Goal: Task Accomplishment & Management: Use online tool/utility

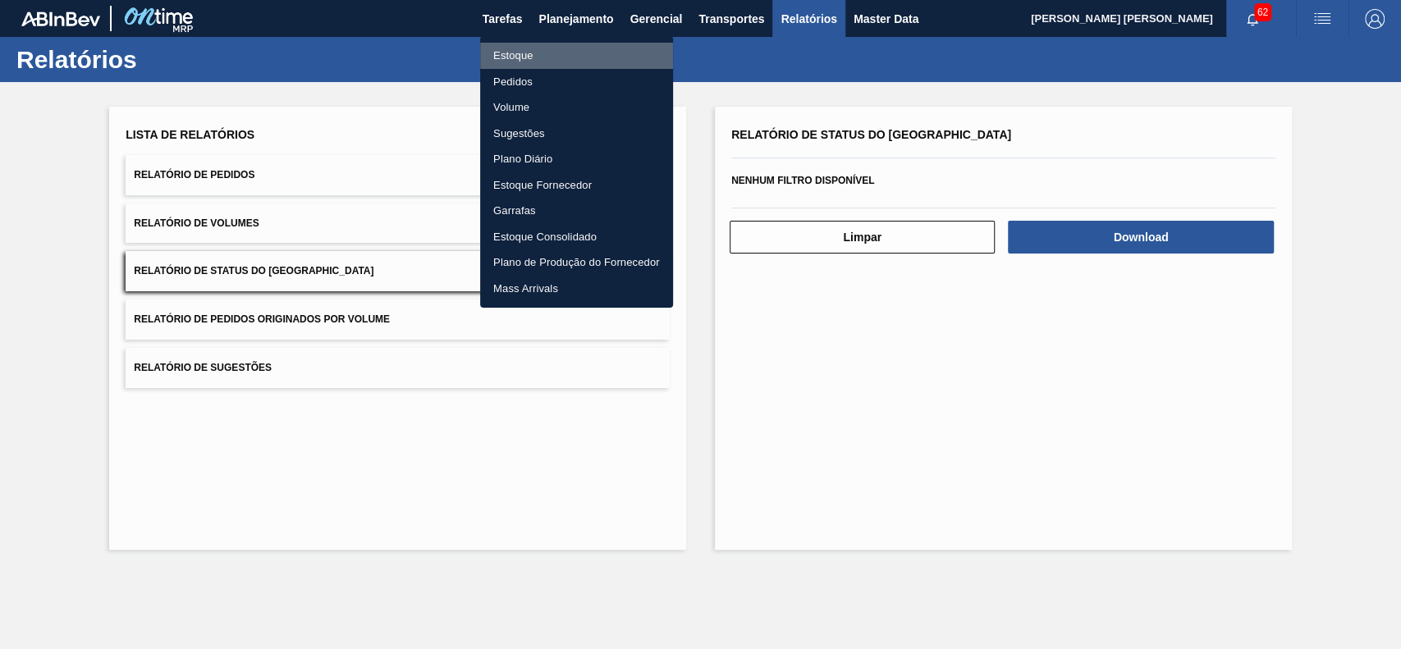
click at [577, 62] on li "Estoque" at bounding box center [576, 56] width 193 height 26
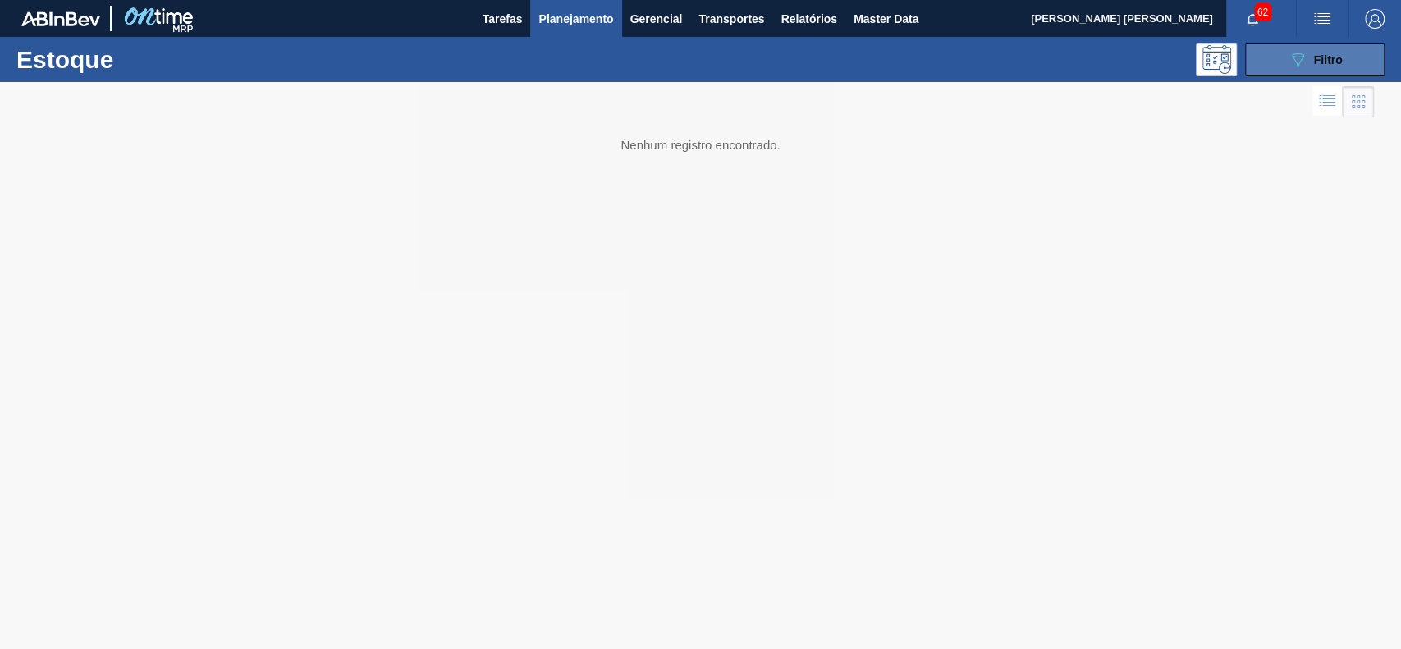
click at [1313, 75] on button "089F7B8B-B2A5-4AFE-B5C0-19BA573D28AC Filtro" at bounding box center [1315, 59] width 140 height 33
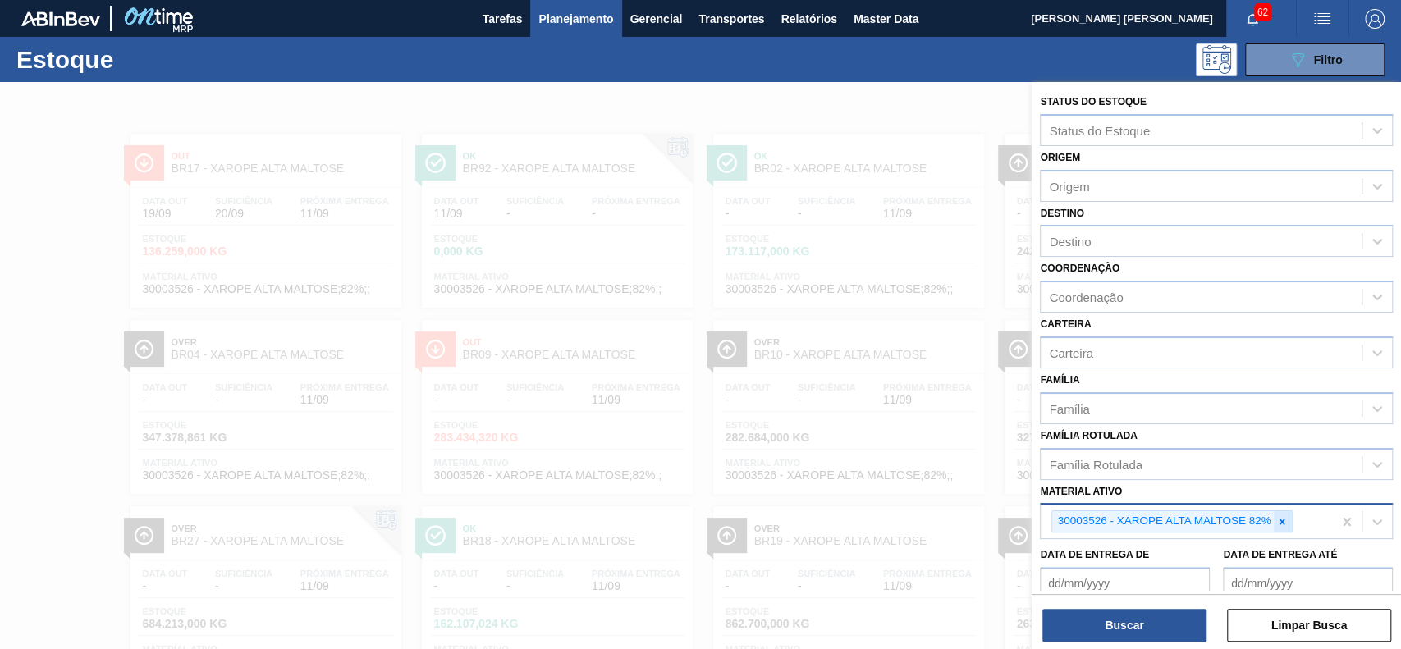
click at [1281, 513] on div at bounding box center [1282, 521] width 18 height 21
paste ativo "30003637"
type ativo "30003637"
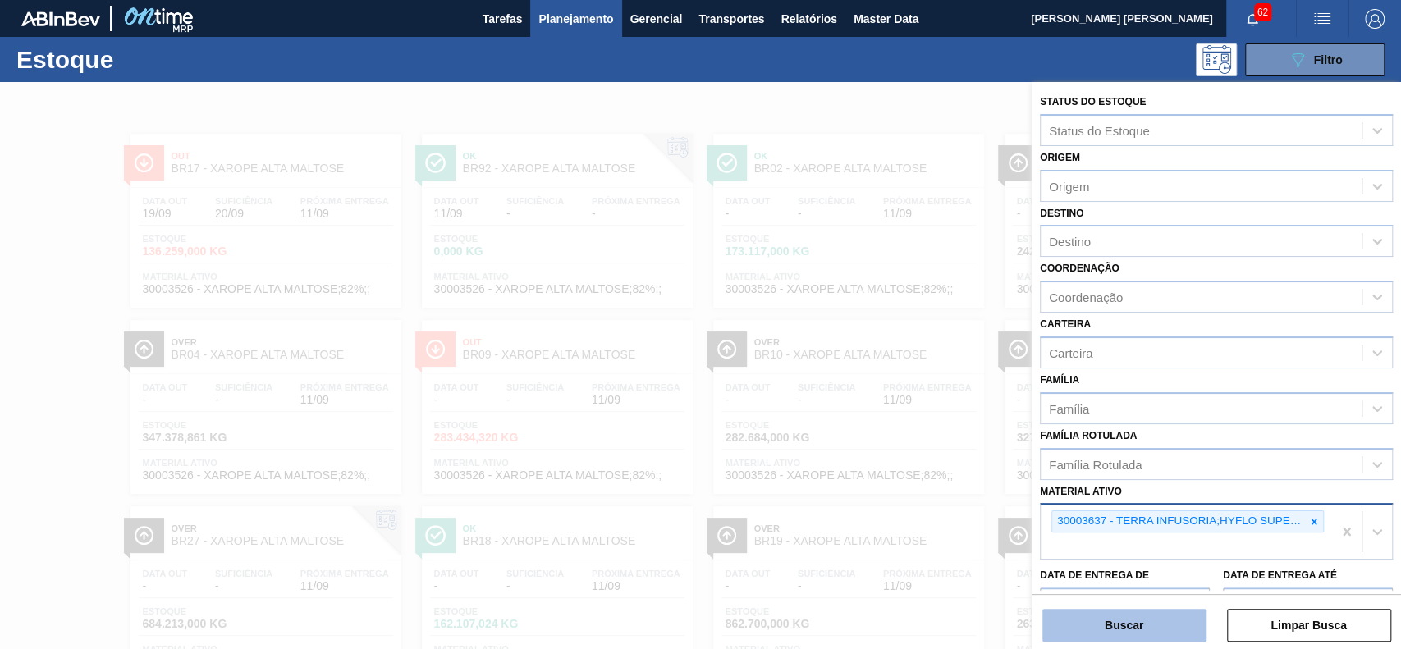
click at [1144, 622] on button "Buscar" at bounding box center [1124, 625] width 164 height 33
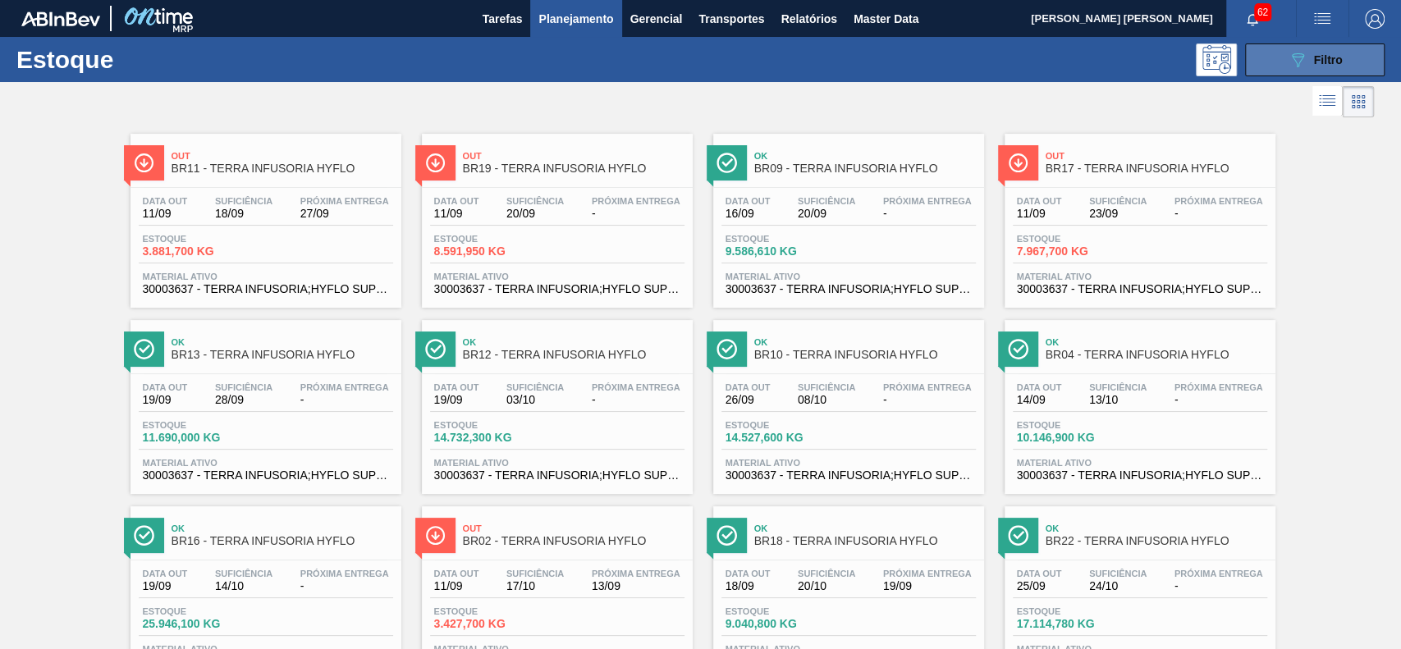
click at [1266, 61] on button "089F7B8B-B2A5-4AFE-B5C0-19BA573D28AC Filtro" at bounding box center [1315, 59] width 140 height 33
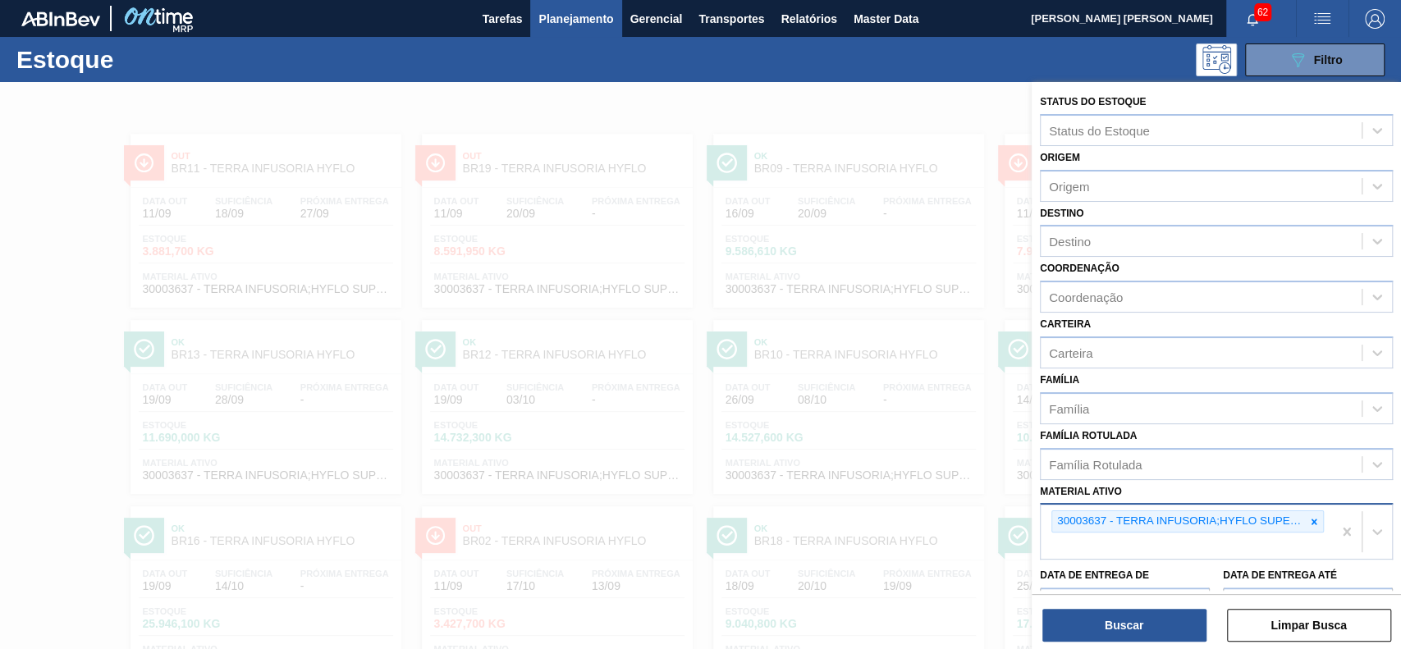
click at [740, 80] on div "Estoque 089F7B8B-B2A5-4AFE-B5C0-19BA573D28AC Filtro" at bounding box center [700, 59] width 1401 height 45
click at [1290, 63] on icon "089F7B8B-B2A5-4AFE-B5C0-19BA573D28AC" at bounding box center [1298, 60] width 20 height 20
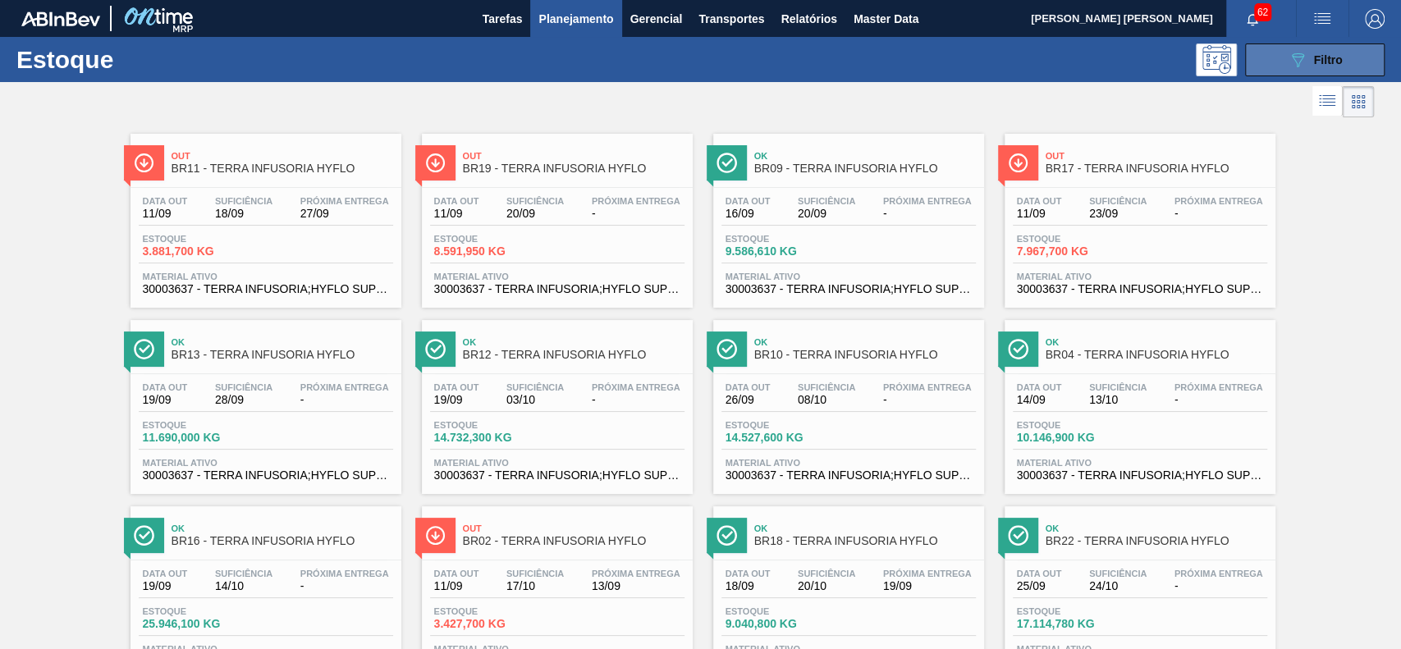
click at [1283, 59] on button "089F7B8B-B2A5-4AFE-B5C0-19BA573D28AC Filtro" at bounding box center [1315, 59] width 140 height 33
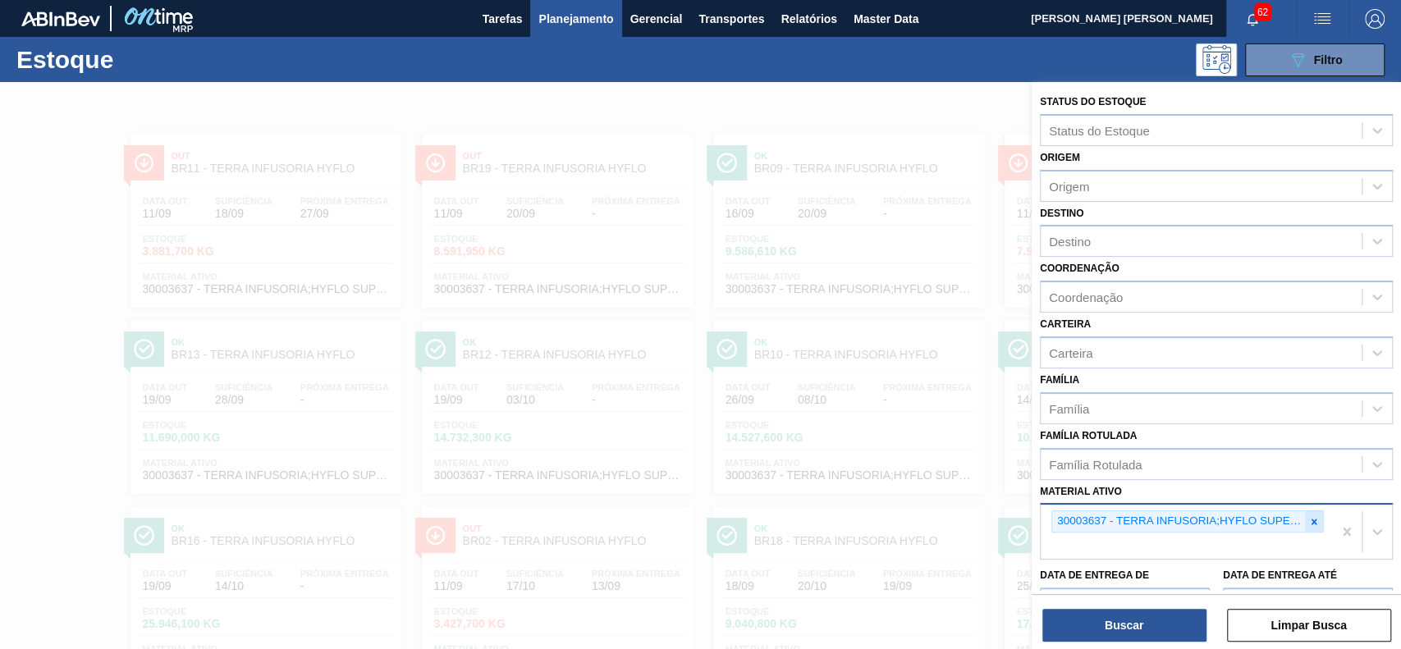
click at [1309, 518] on icon at bounding box center [1313, 521] width 11 height 11
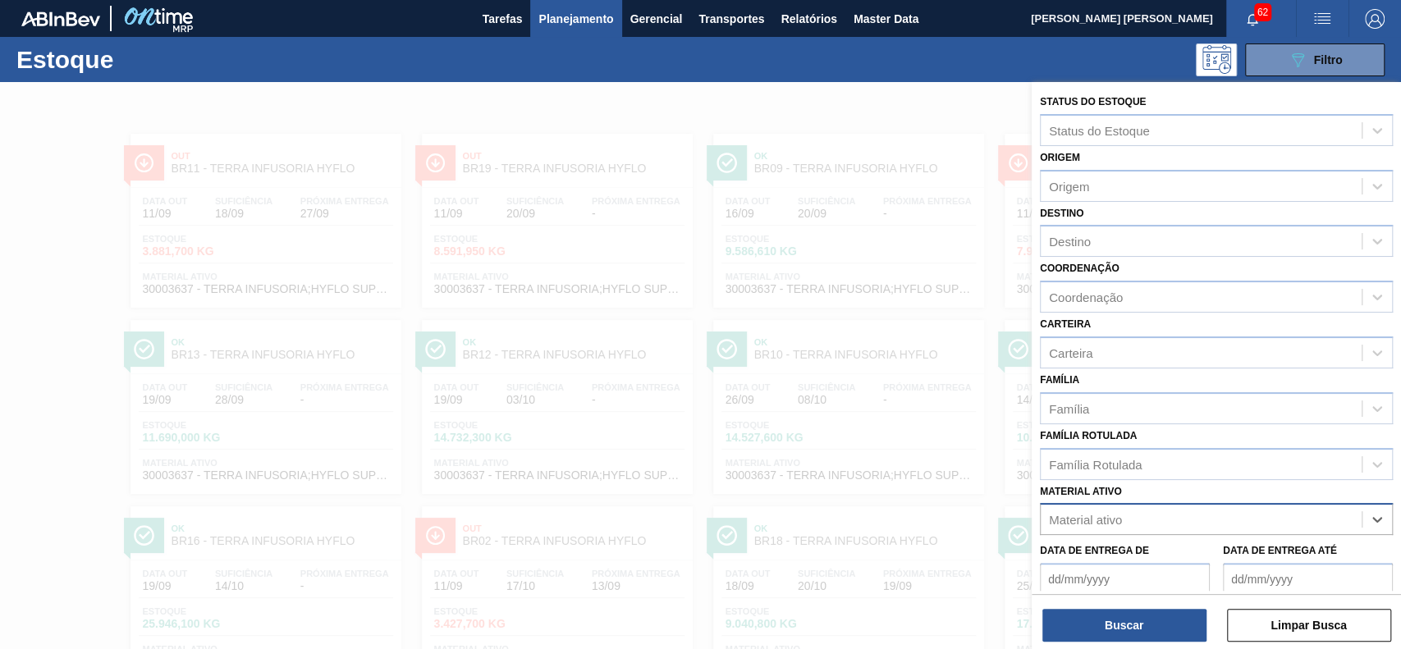
paste ativo "30009305"
type ativo "30009305"
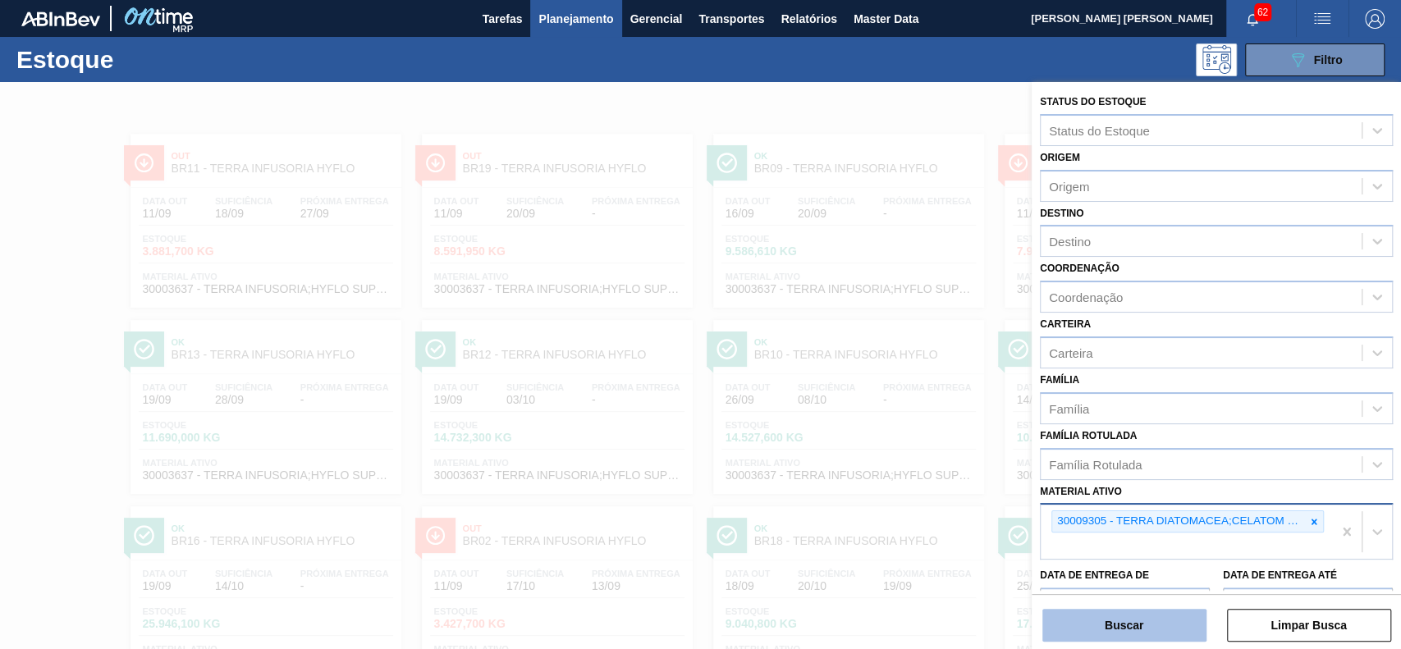
click at [1114, 624] on button "Buscar" at bounding box center [1124, 625] width 164 height 33
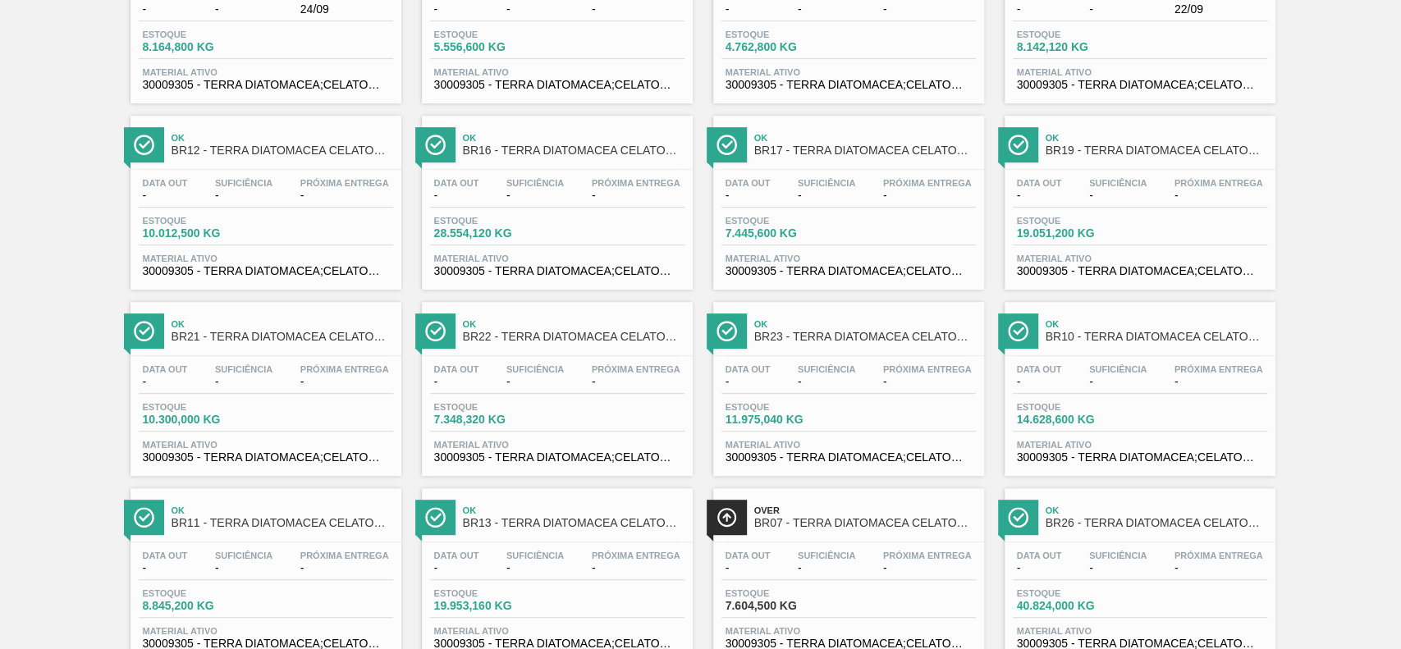
scroll to position [469, 0]
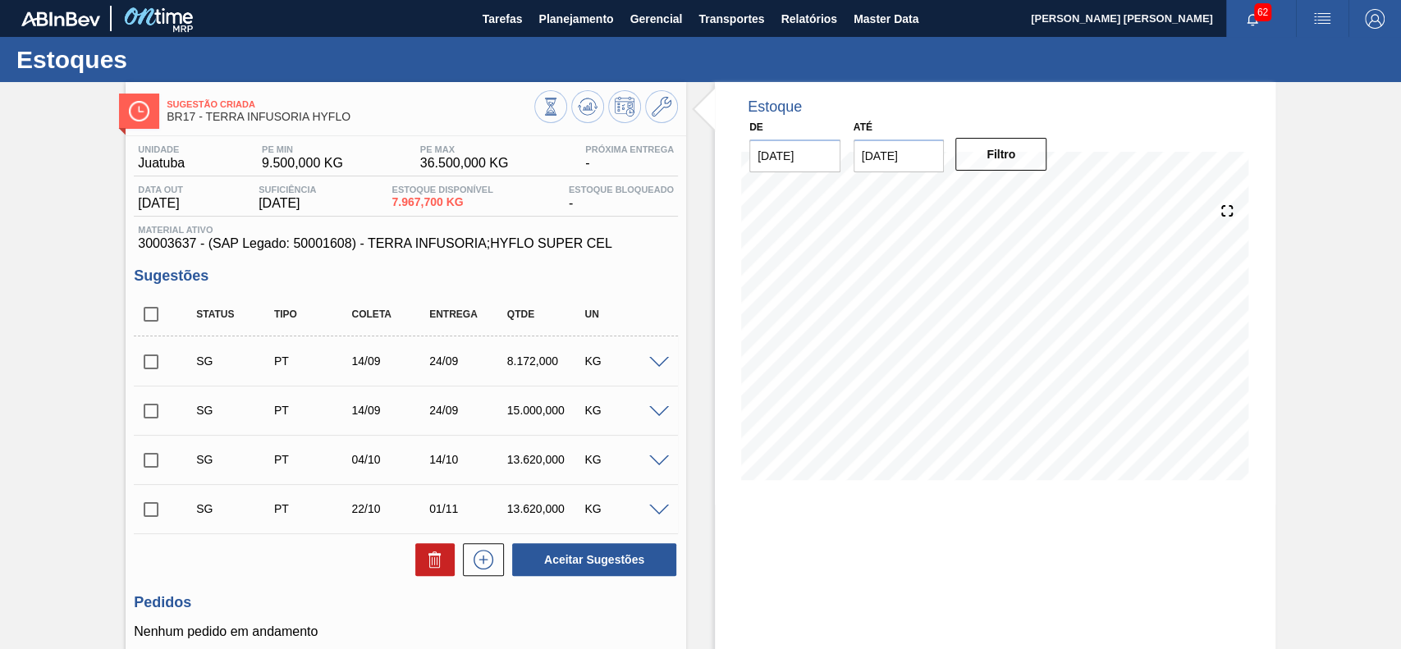
click at [657, 355] on div "SG PT 14/09 24/09 8.172,000 KG" at bounding box center [406, 361] width 544 height 41
click at [654, 368] on span at bounding box center [659, 363] width 20 height 12
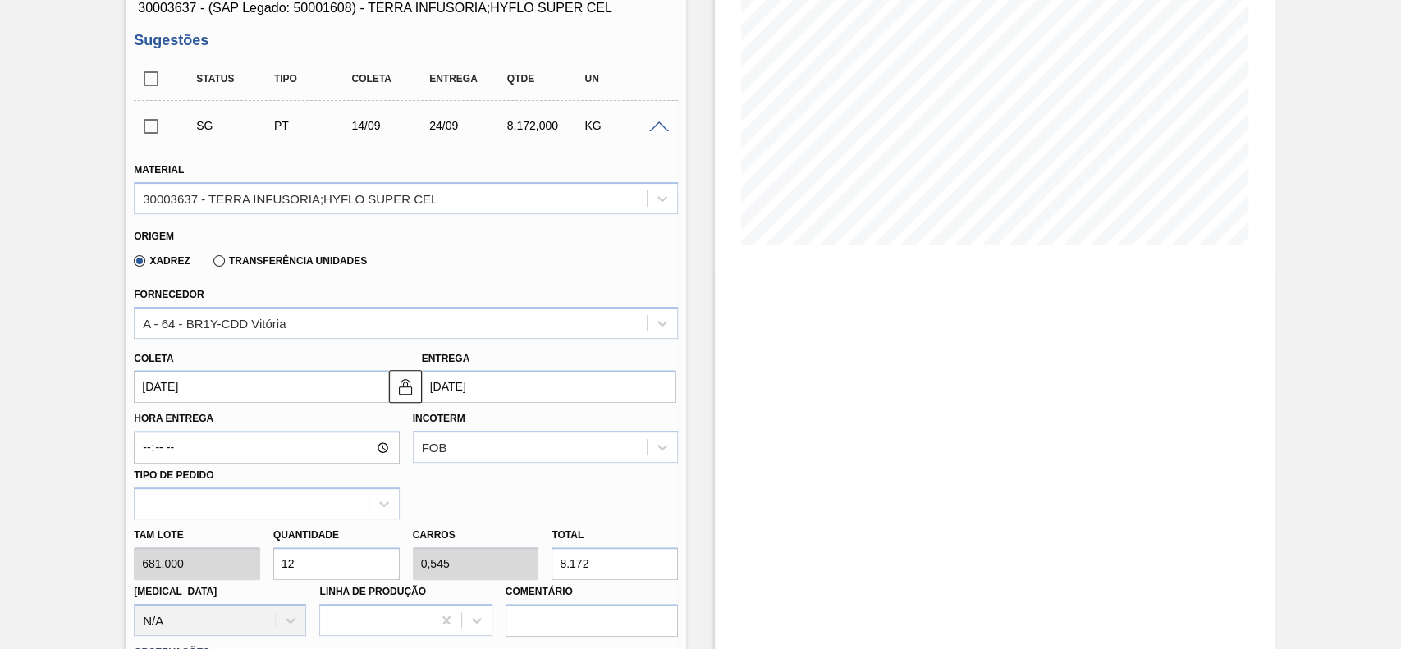
scroll to position [238, 0]
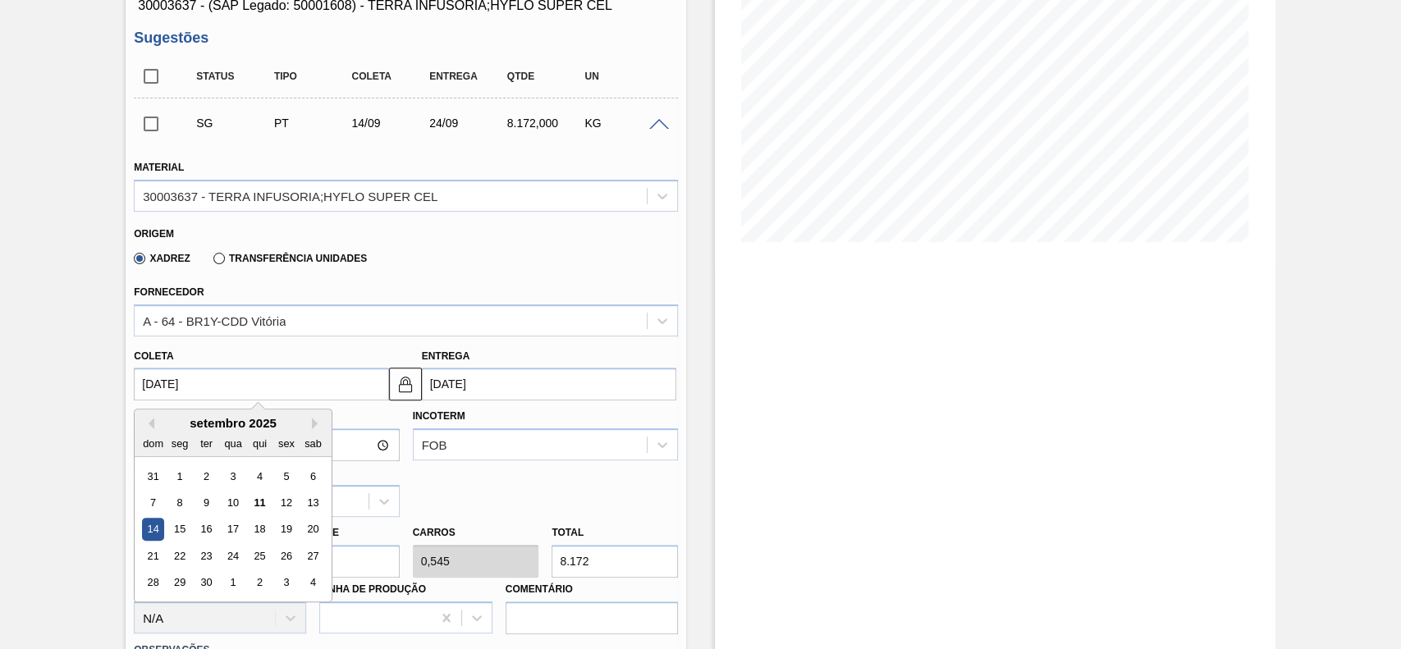
click at [316, 384] on input "14/09/2025" at bounding box center [261, 384] width 254 height 33
click at [284, 510] on div "12" at bounding box center [287, 503] width 22 height 22
type input "12/09/2025"
type input "22/09/2025"
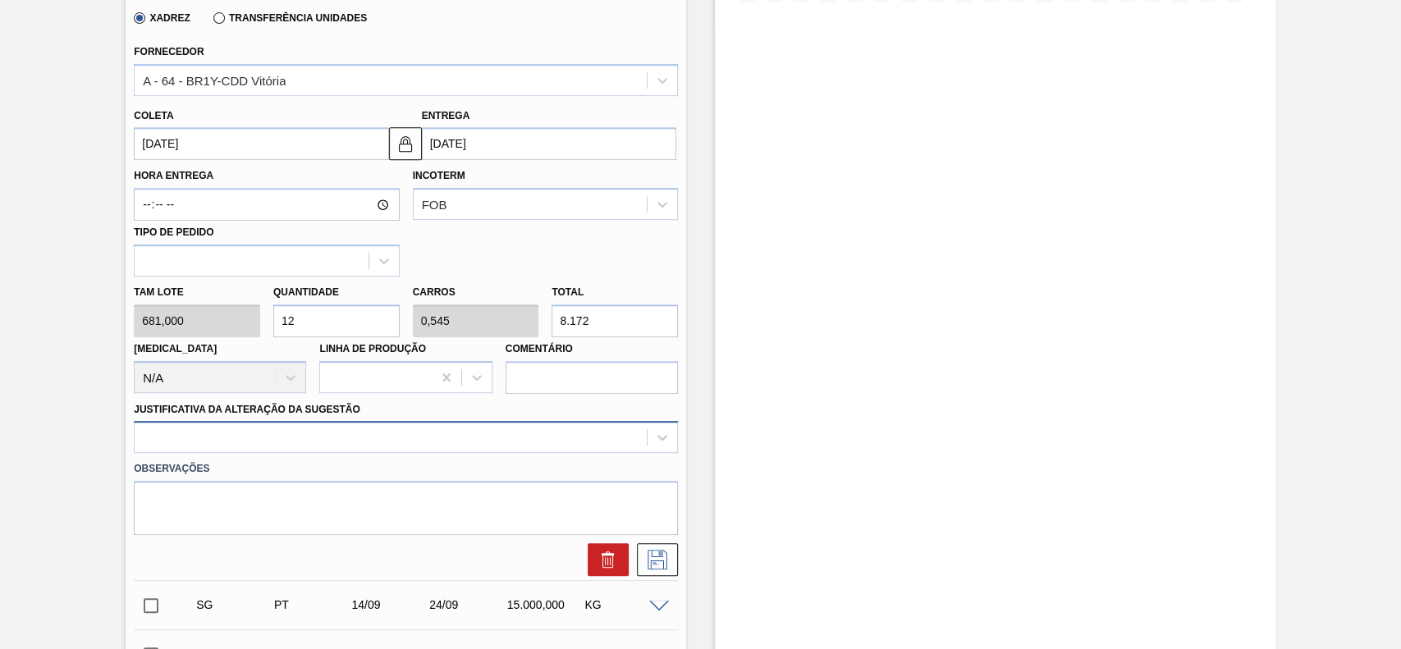
scroll to position [543, 0]
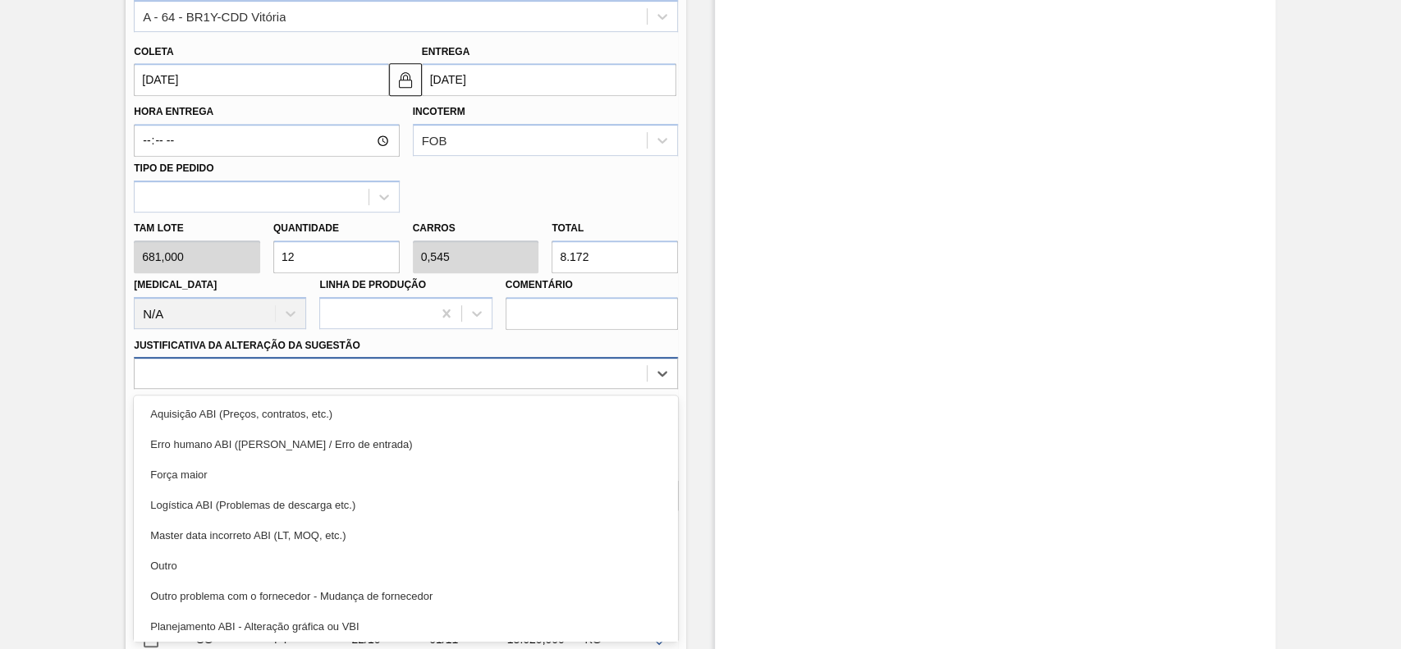
click at [285, 389] on div "option Erro humano ABI (Cálculo / Erro de entrada) focused, 2 of 18. 18 results…" at bounding box center [406, 373] width 544 height 32
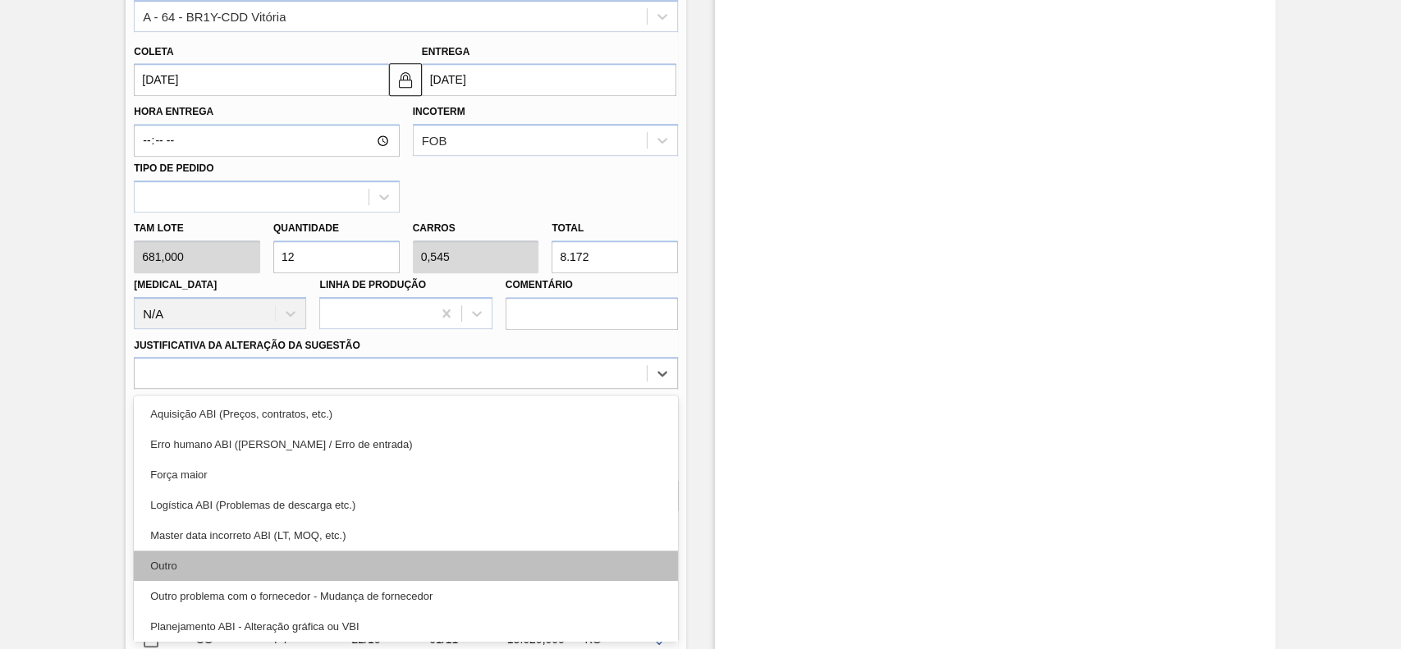
click at [207, 560] on div "Outro" at bounding box center [406, 566] width 544 height 30
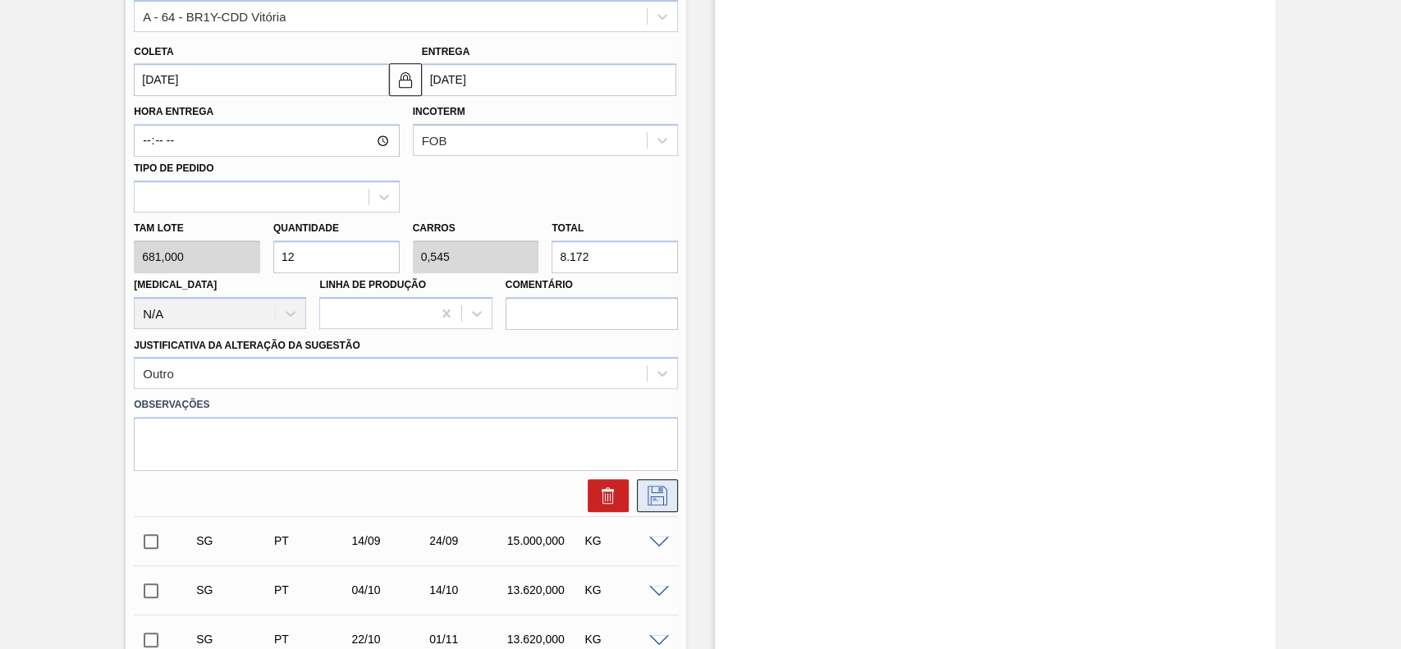
click at [672, 495] on button at bounding box center [657, 495] width 41 height 33
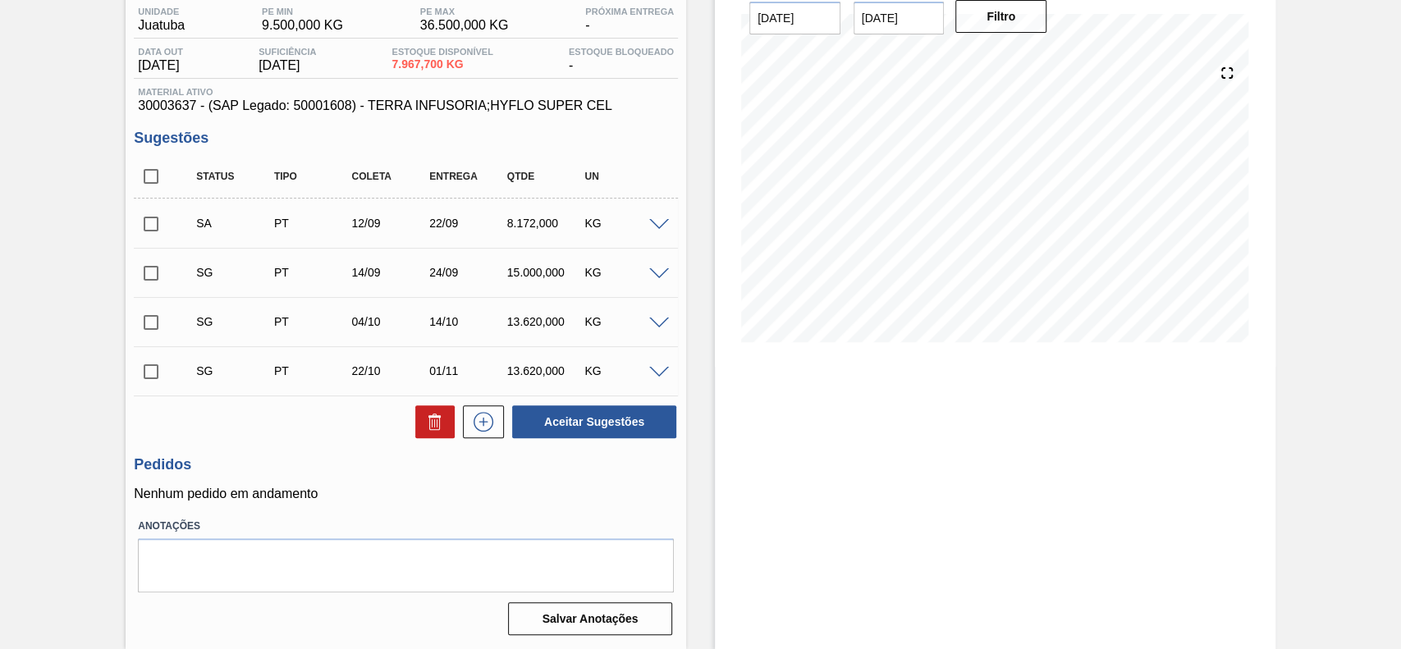
scroll to position [140, 0]
click at [149, 225] on input "checkbox" at bounding box center [151, 224] width 34 height 34
click at [598, 428] on button "Aceitar Sugestões" at bounding box center [594, 421] width 164 height 33
checkbox input "false"
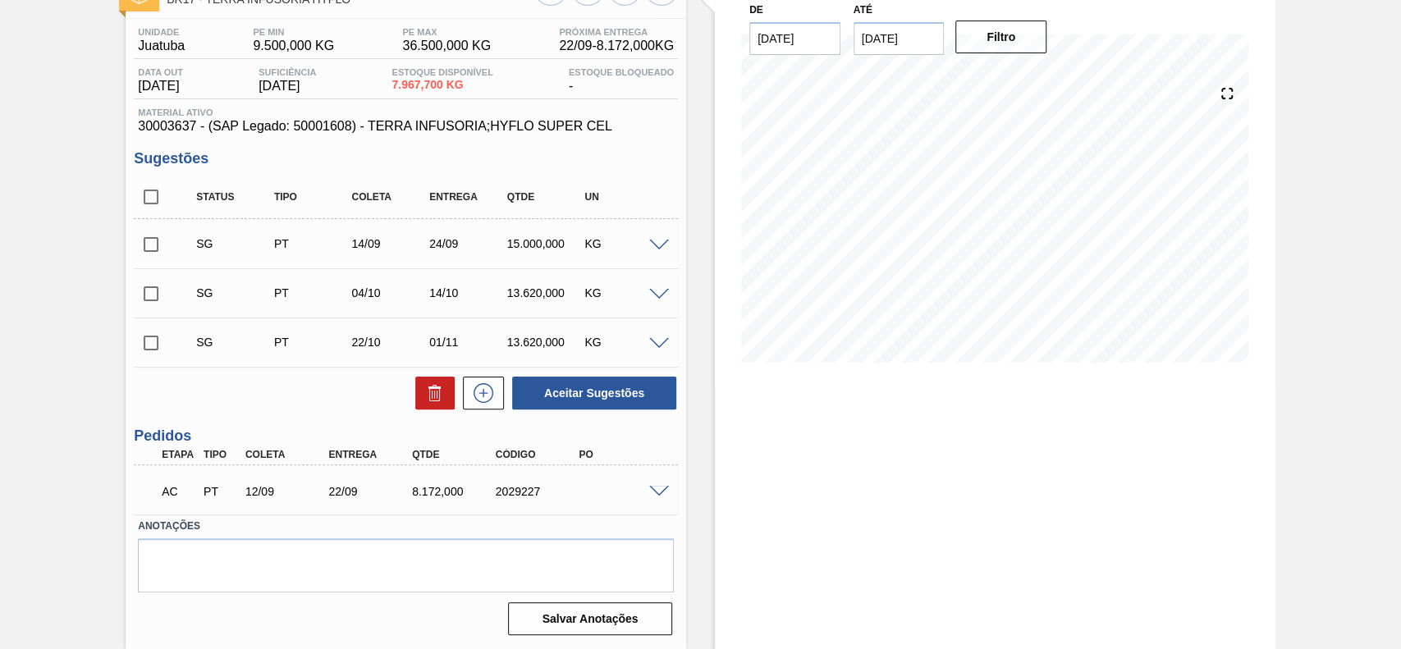
scroll to position [118, 0]
click at [662, 491] on span at bounding box center [659, 492] width 20 height 12
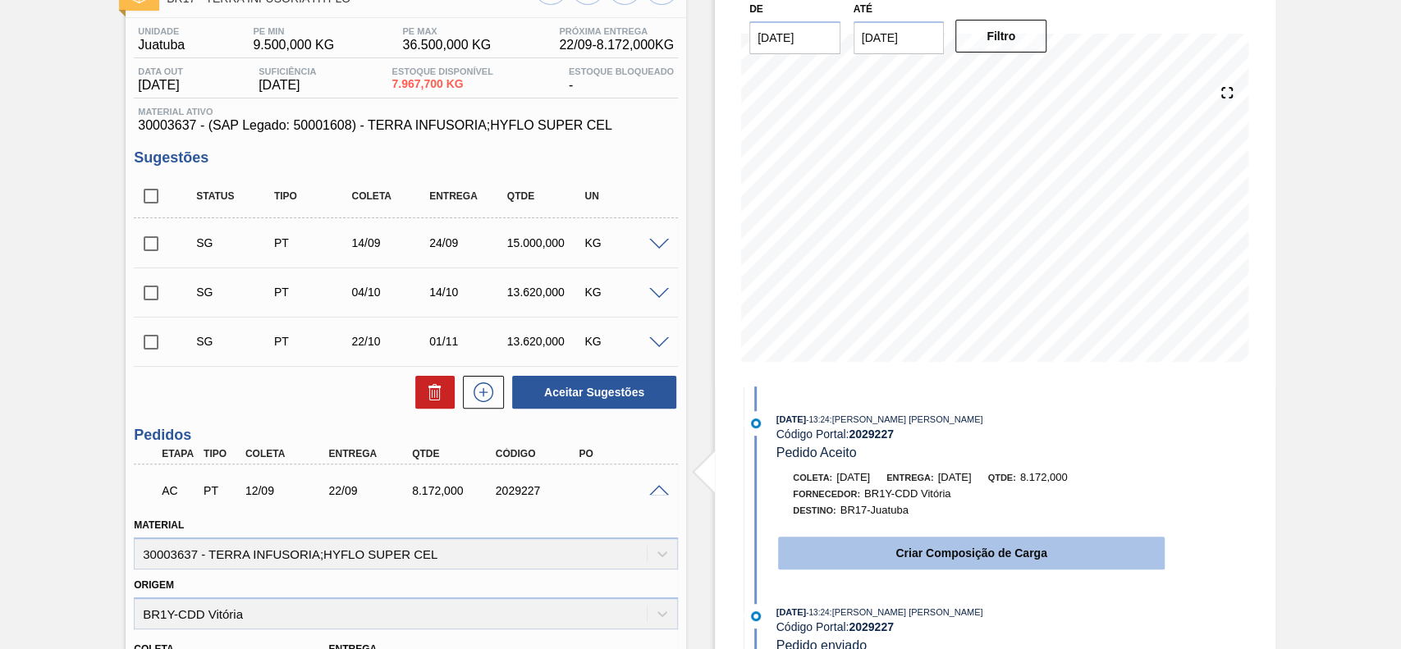
click at [905, 562] on button "Criar Composição de Carga" at bounding box center [971, 553] width 387 height 33
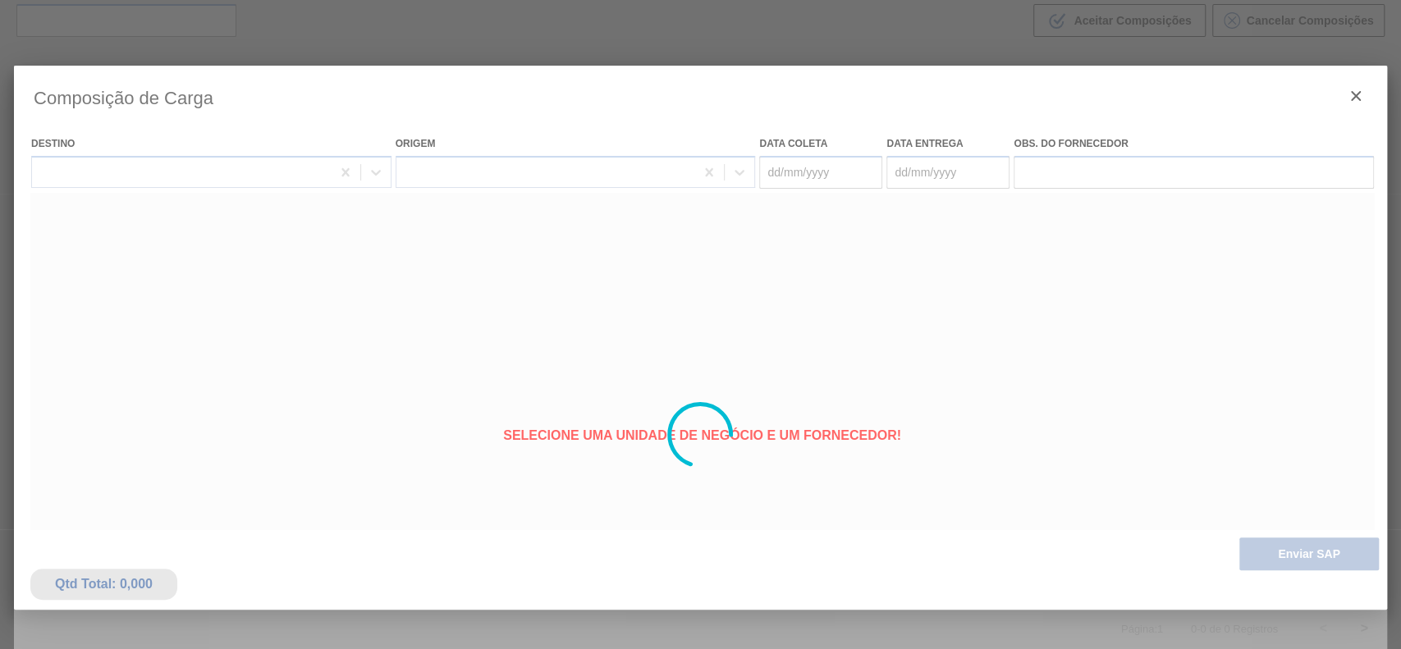
type coleta "12/09/2025"
type entrega "22/09/2025"
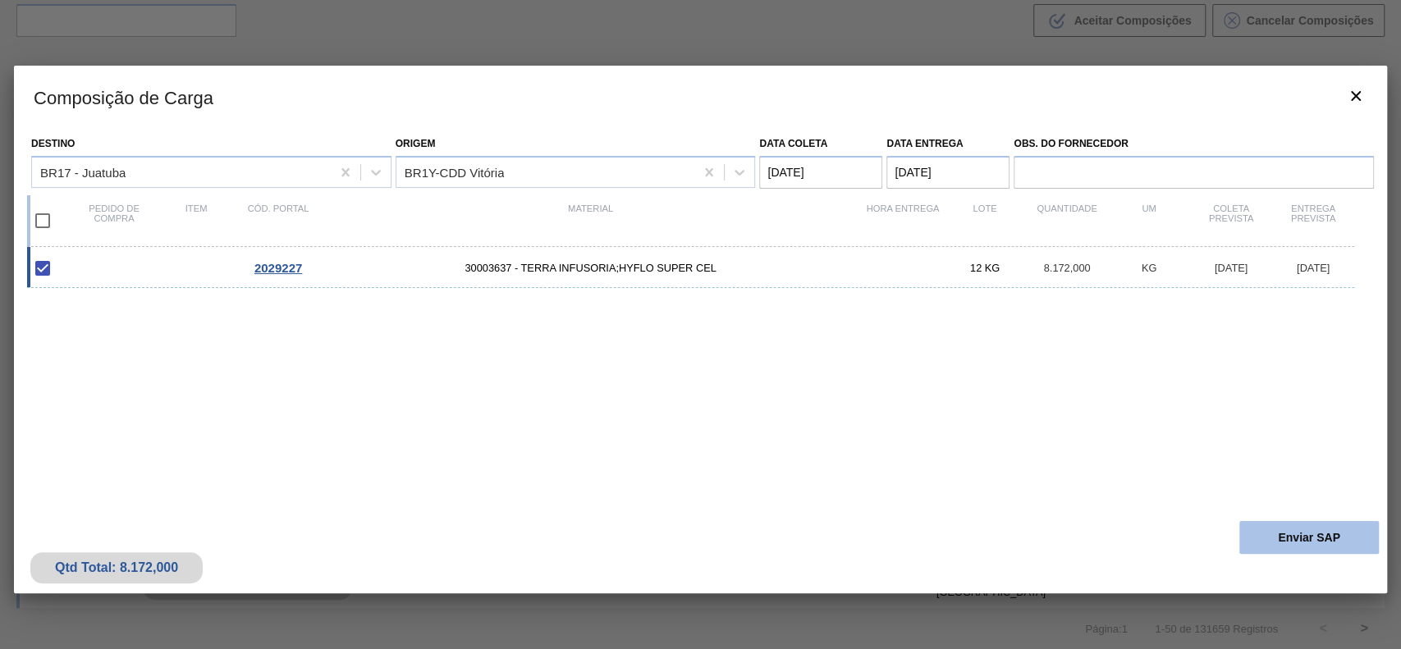
click at [1318, 539] on button "Enviar SAP" at bounding box center [1309, 537] width 140 height 33
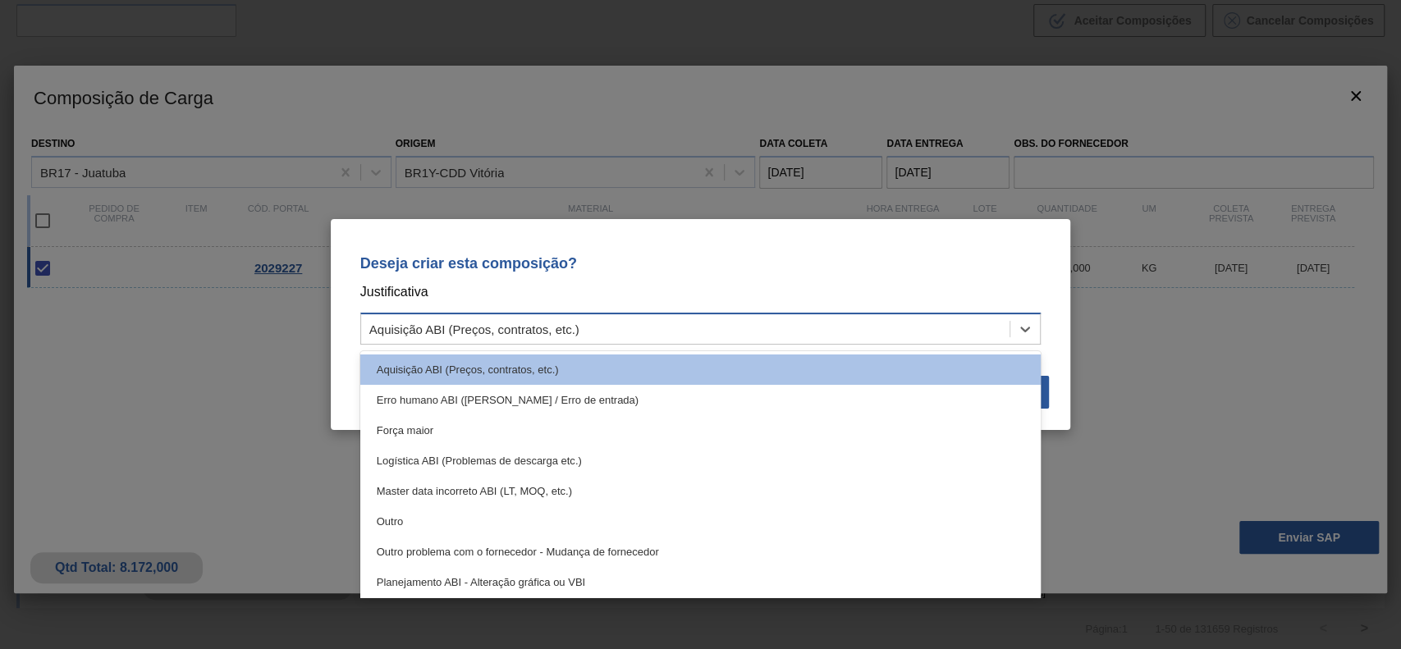
click at [767, 321] on div "Aquisição ABI (Preços, contratos, etc.)" at bounding box center [685, 330] width 649 height 24
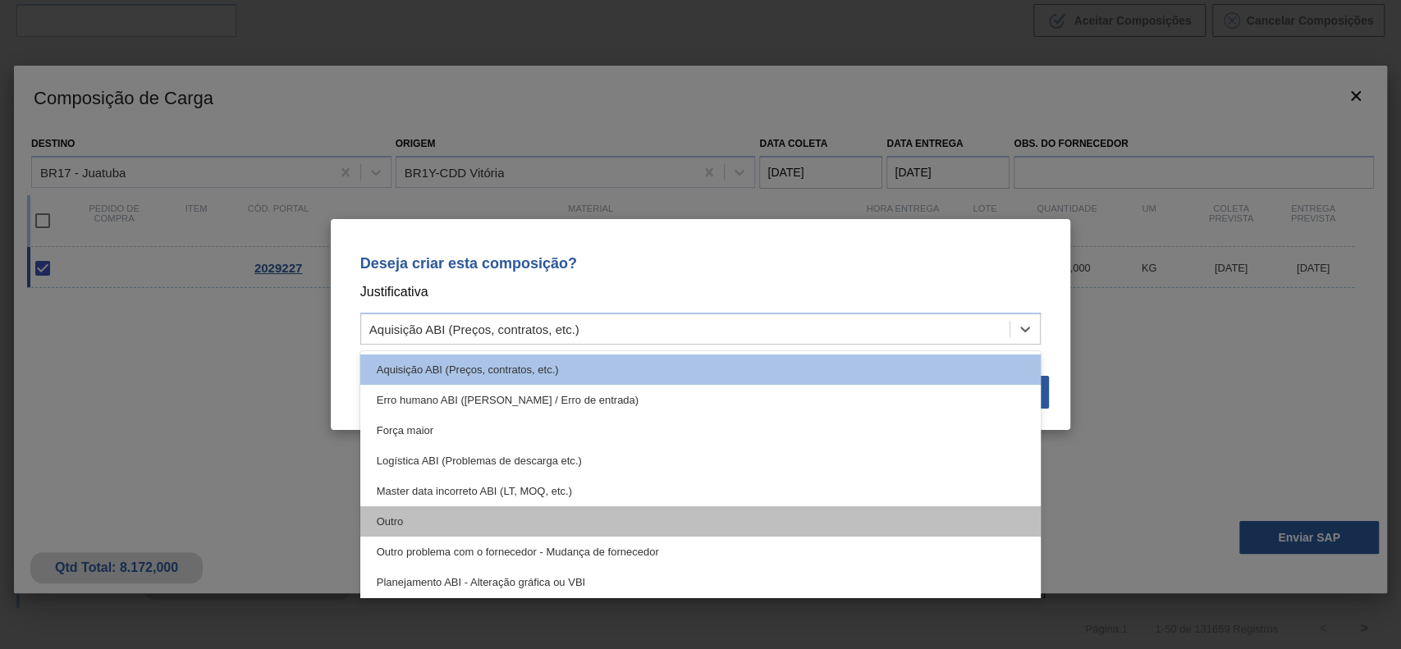
click at [440, 511] on div "Outro" at bounding box center [700, 521] width 681 height 30
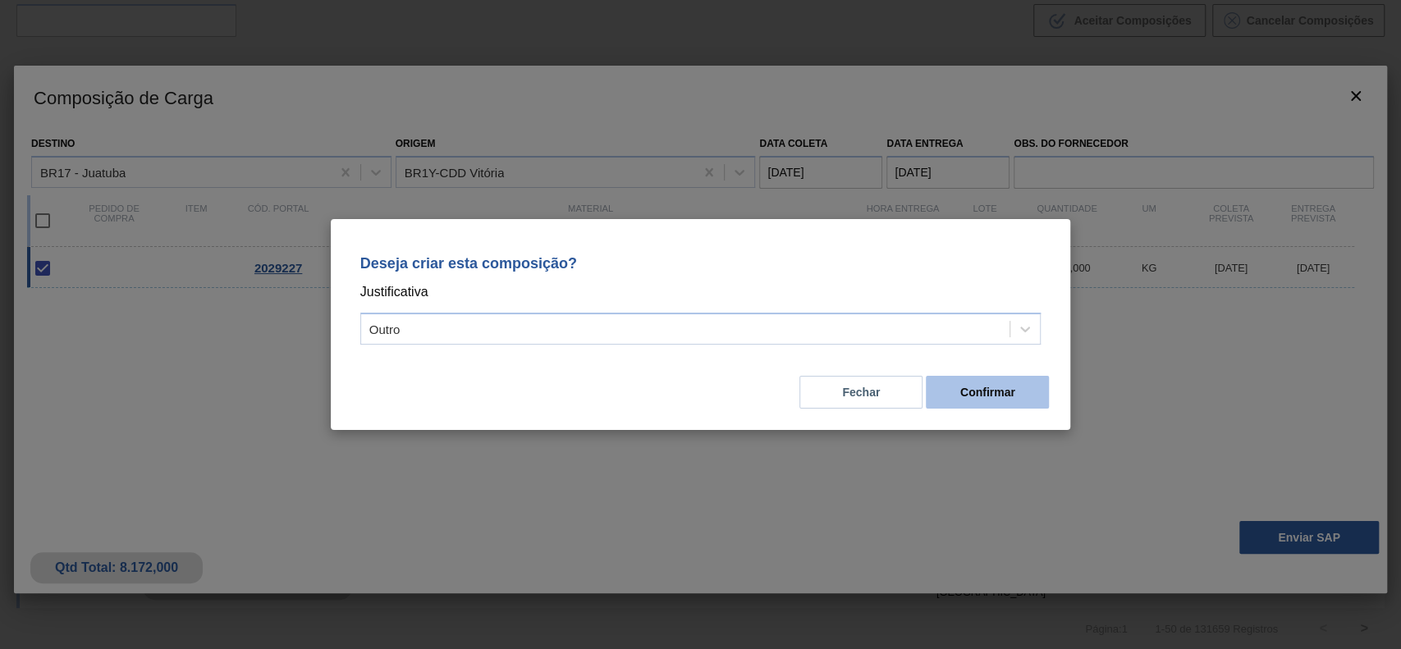
click at [946, 378] on button "Confirmar" at bounding box center [987, 392] width 123 height 33
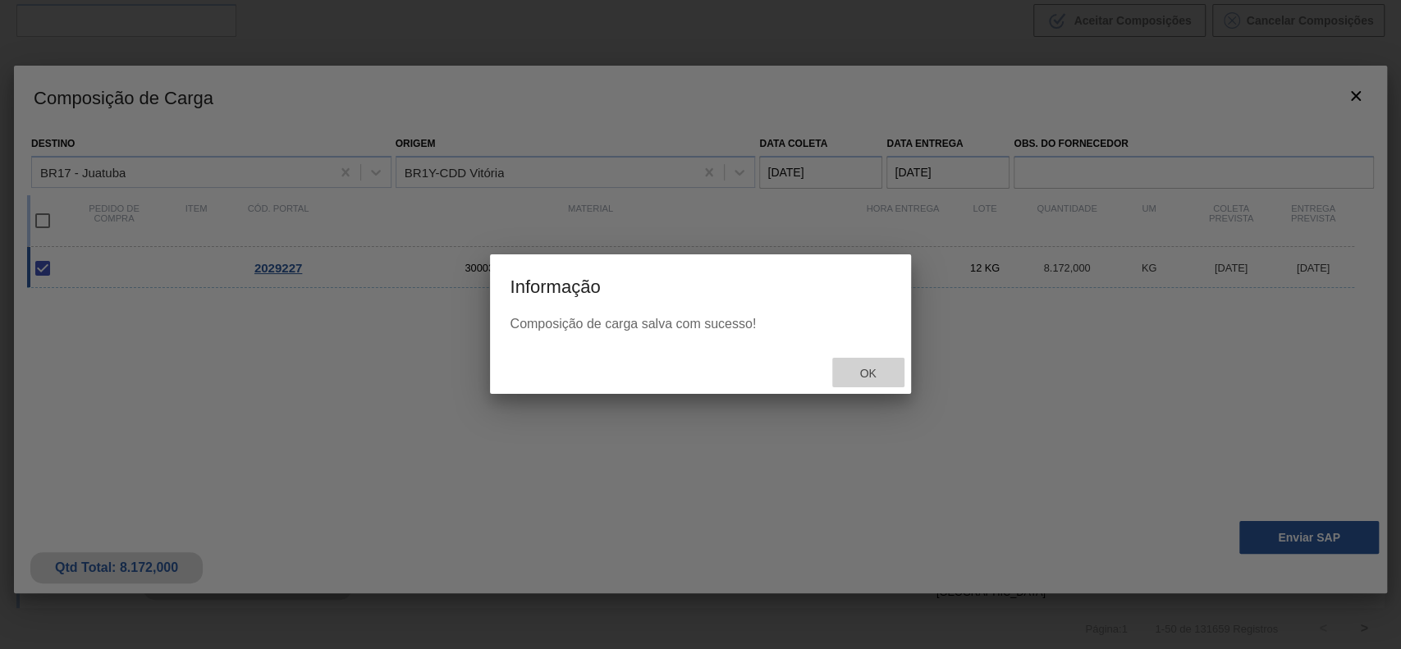
click at [877, 382] on div "Ok" at bounding box center [868, 373] width 72 height 30
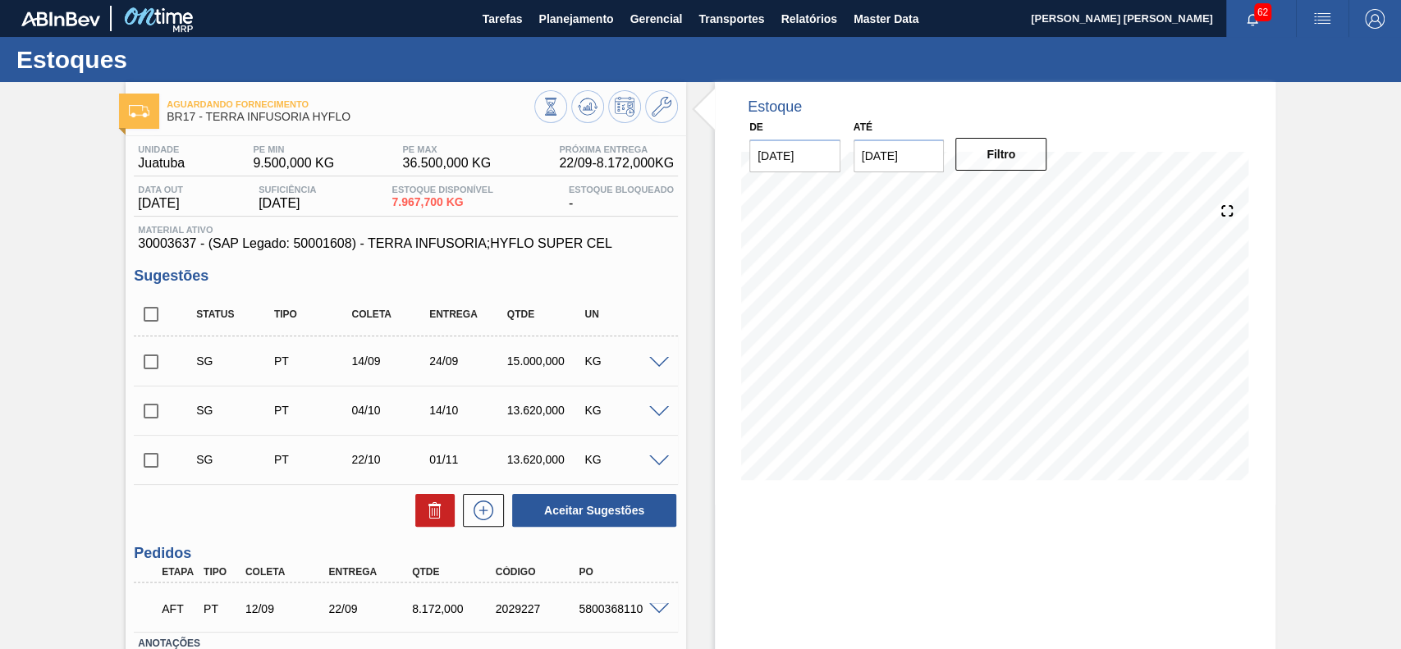
scroll to position [118, 0]
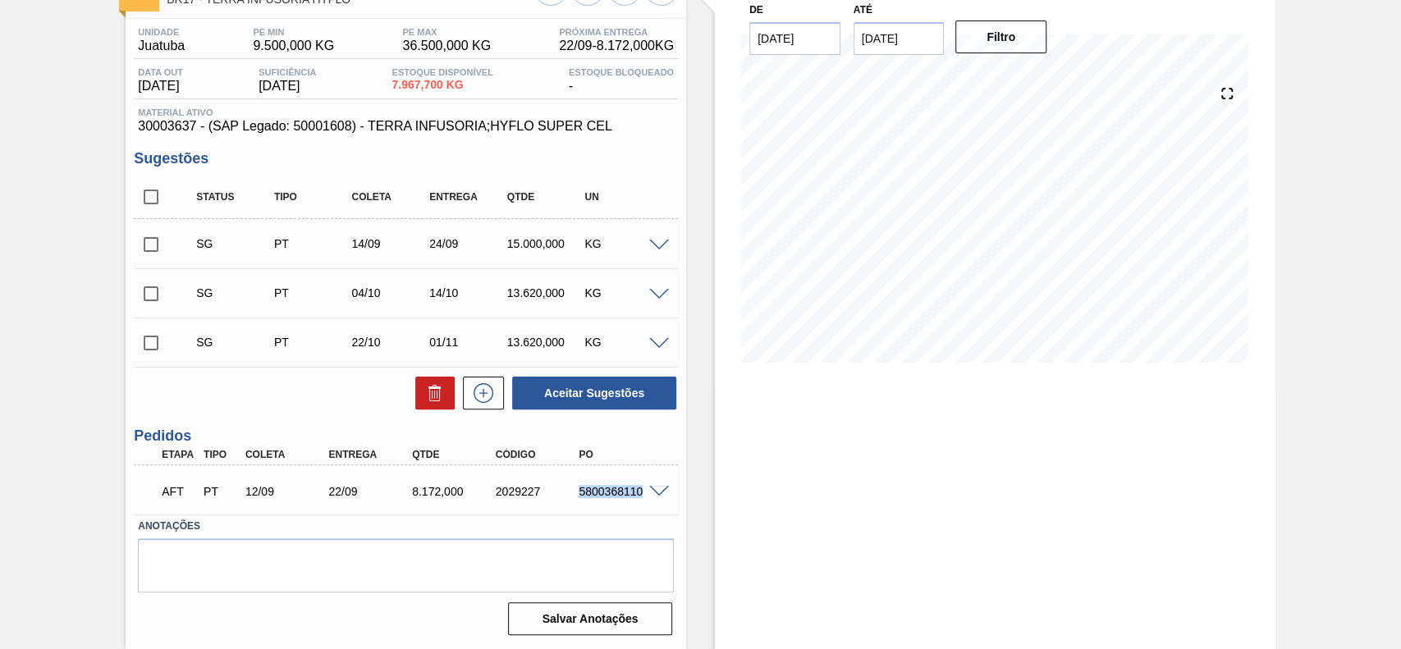
drag, startPoint x: 575, startPoint y: 494, endPoint x: 643, endPoint y: 497, distance: 69.0
click at [643, 497] on div "5800368110" at bounding box center [621, 491] width 93 height 13
copy div "5800368110"
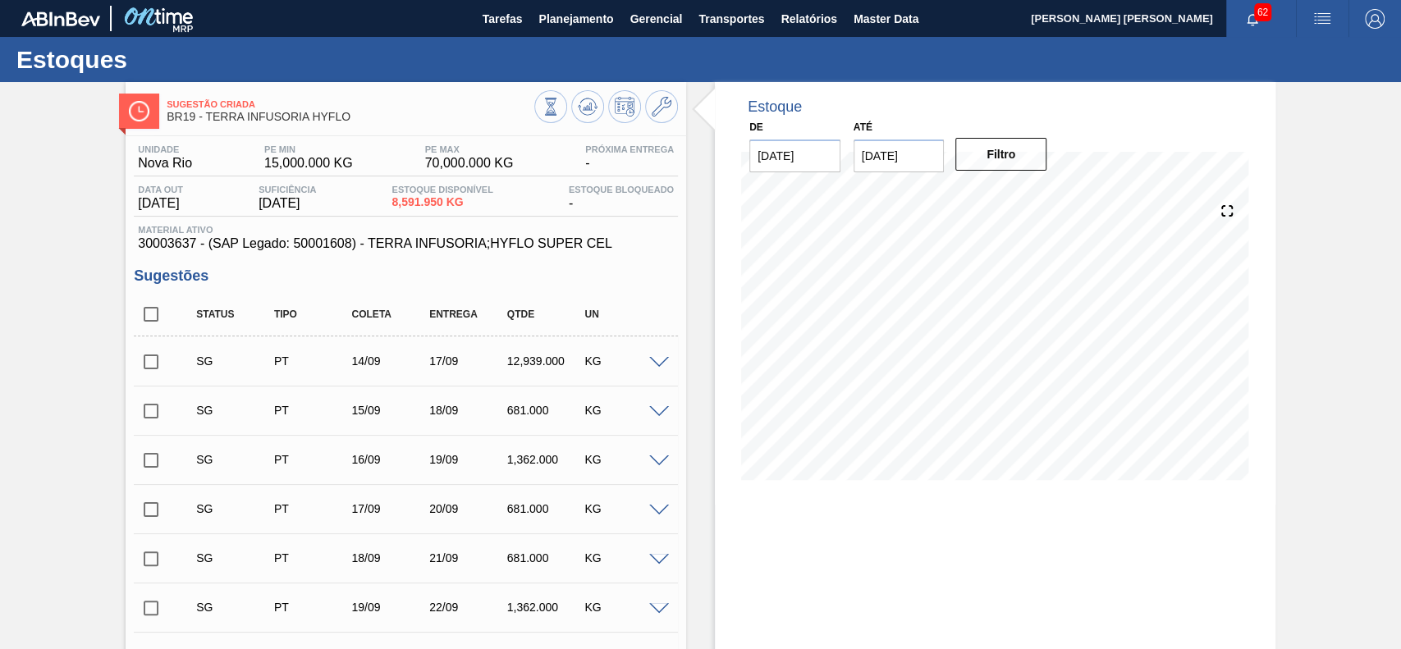
click at [657, 354] on div "SG PT 14/09 17/09 12,939.000 KG" at bounding box center [406, 361] width 544 height 41
click at [657, 365] on span at bounding box center [659, 363] width 20 height 12
type input "681,000"
type input "0,863"
type input "12.939"
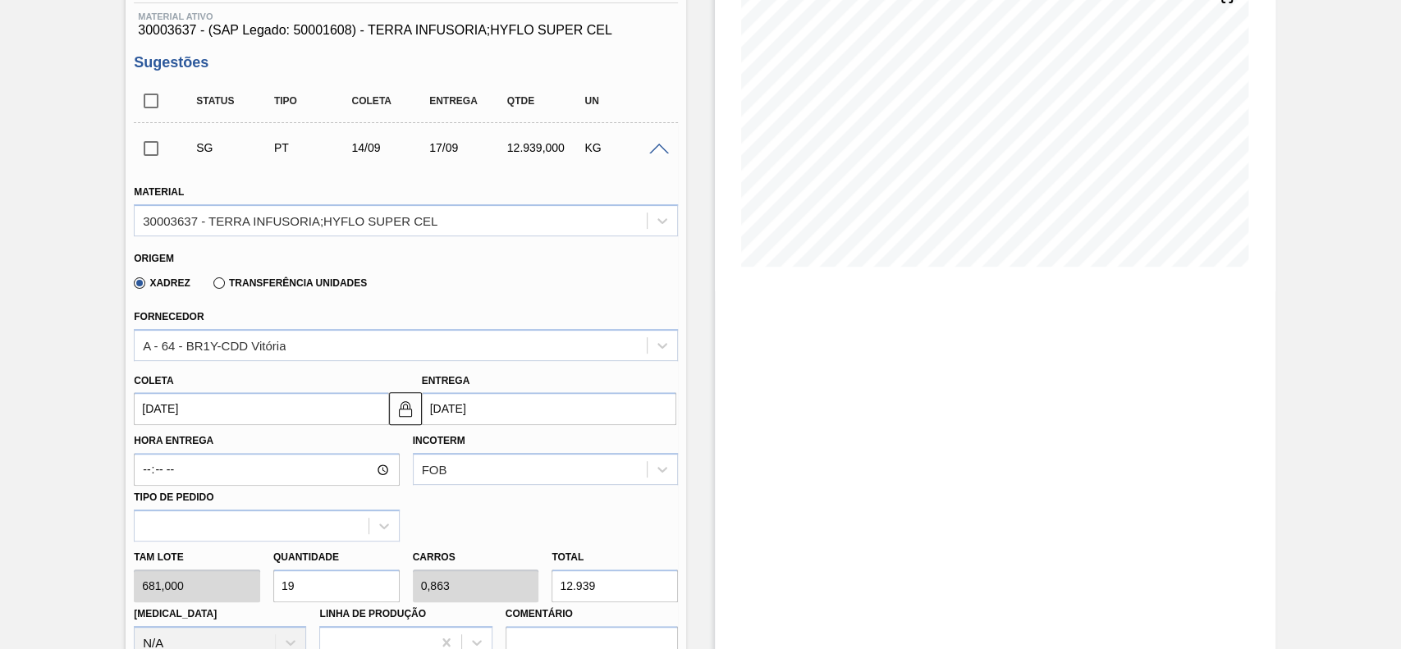
scroll to position [214, 0]
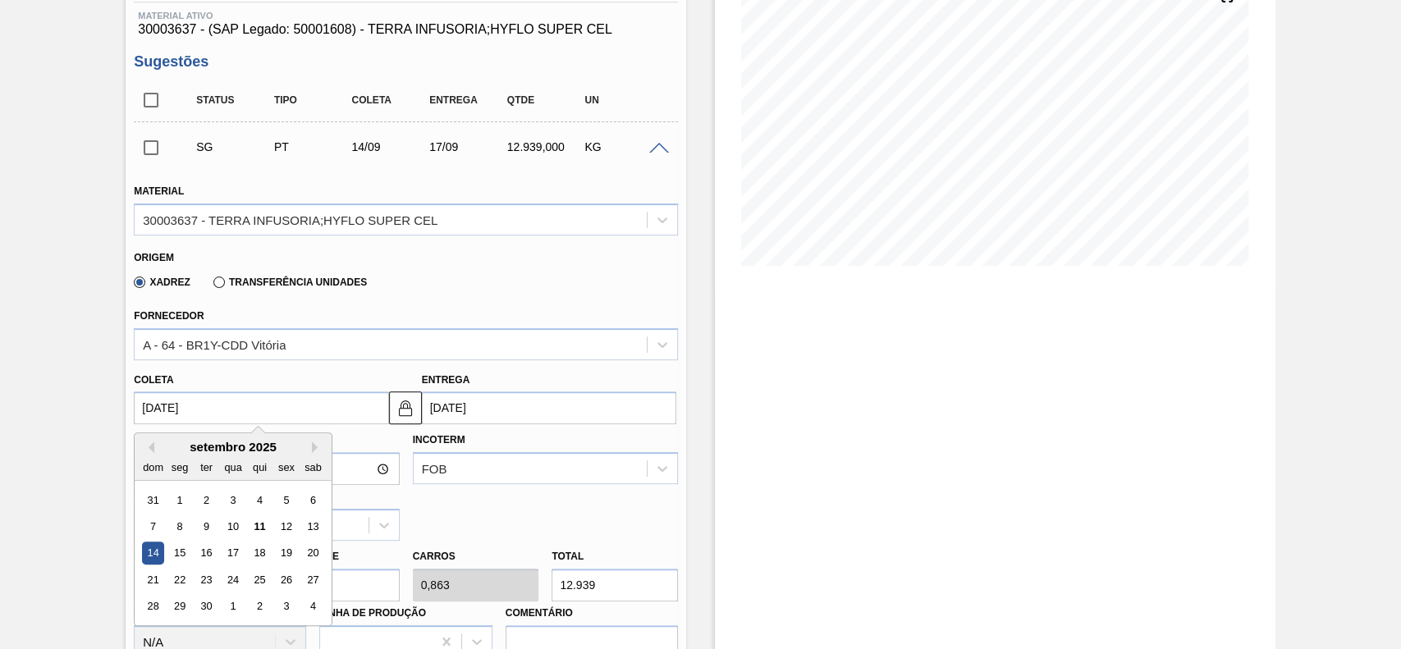
click at [250, 404] on input "14/09/2025" at bounding box center [261, 407] width 254 height 33
click at [294, 531] on div "12" at bounding box center [287, 526] width 22 height 22
type input "12/09/2025"
type input "15/09/2025"
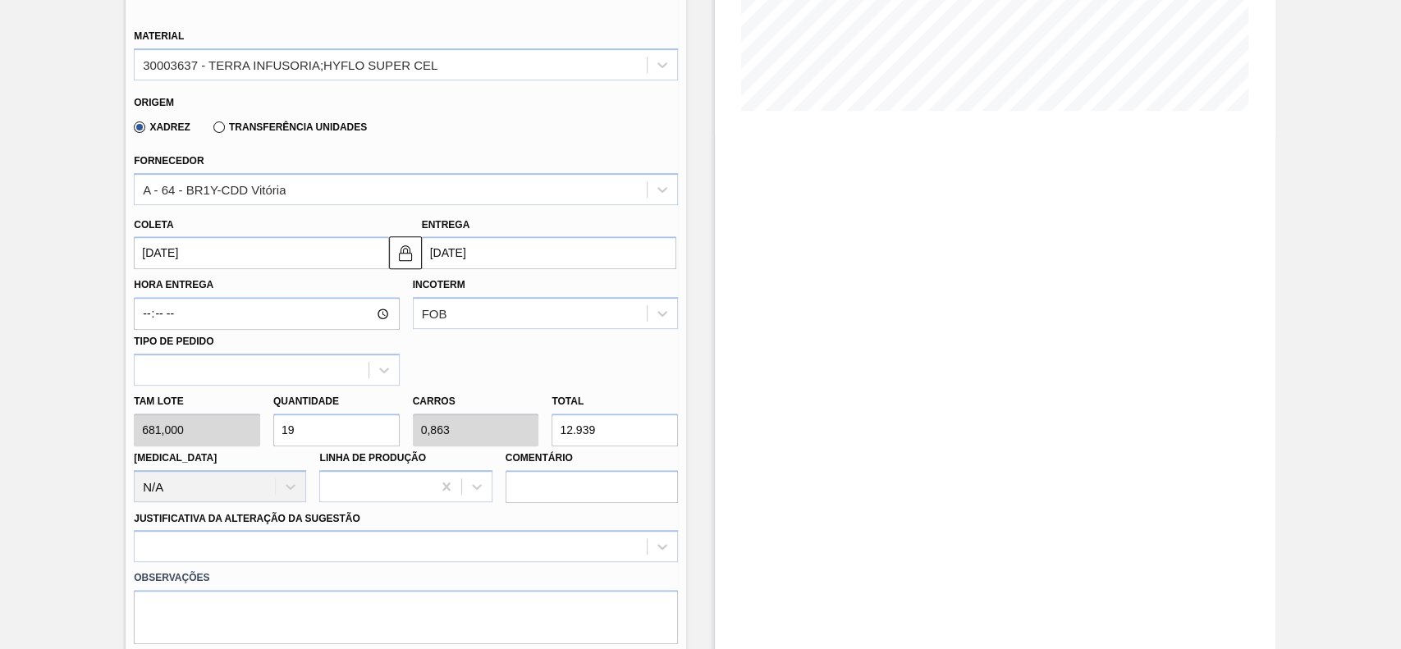
scroll to position [414, 0]
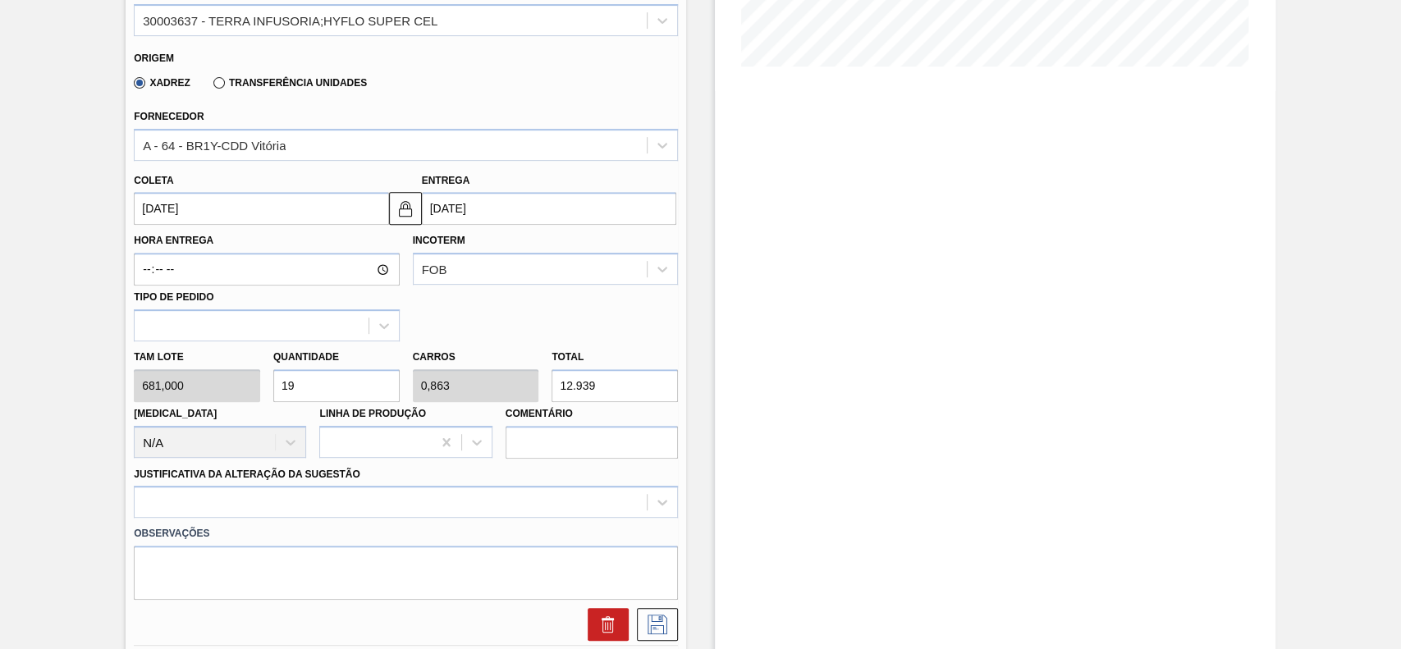
click at [371, 401] on input "19" at bounding box center [336, 385] width 126 height 33
type input "1"
type input "0,045"
type input "681"
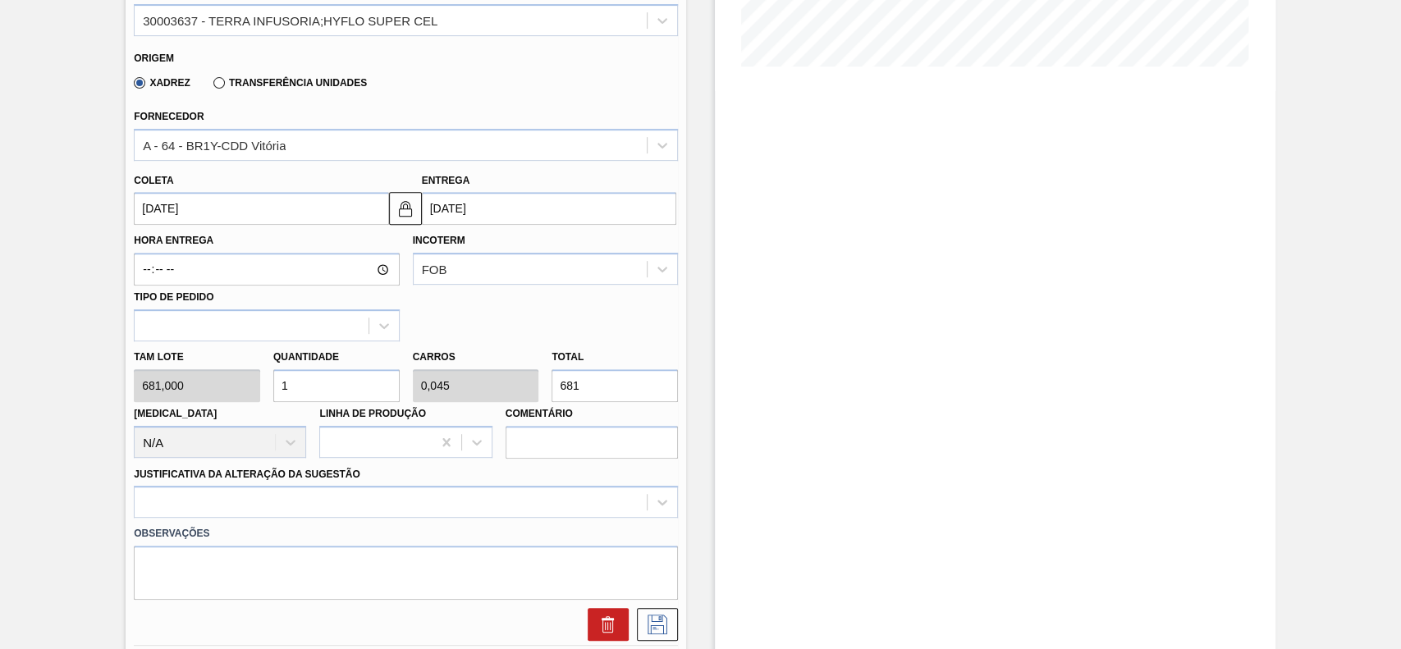
type input "12"
type input "0,545"
type input "8.172"
type input "12"
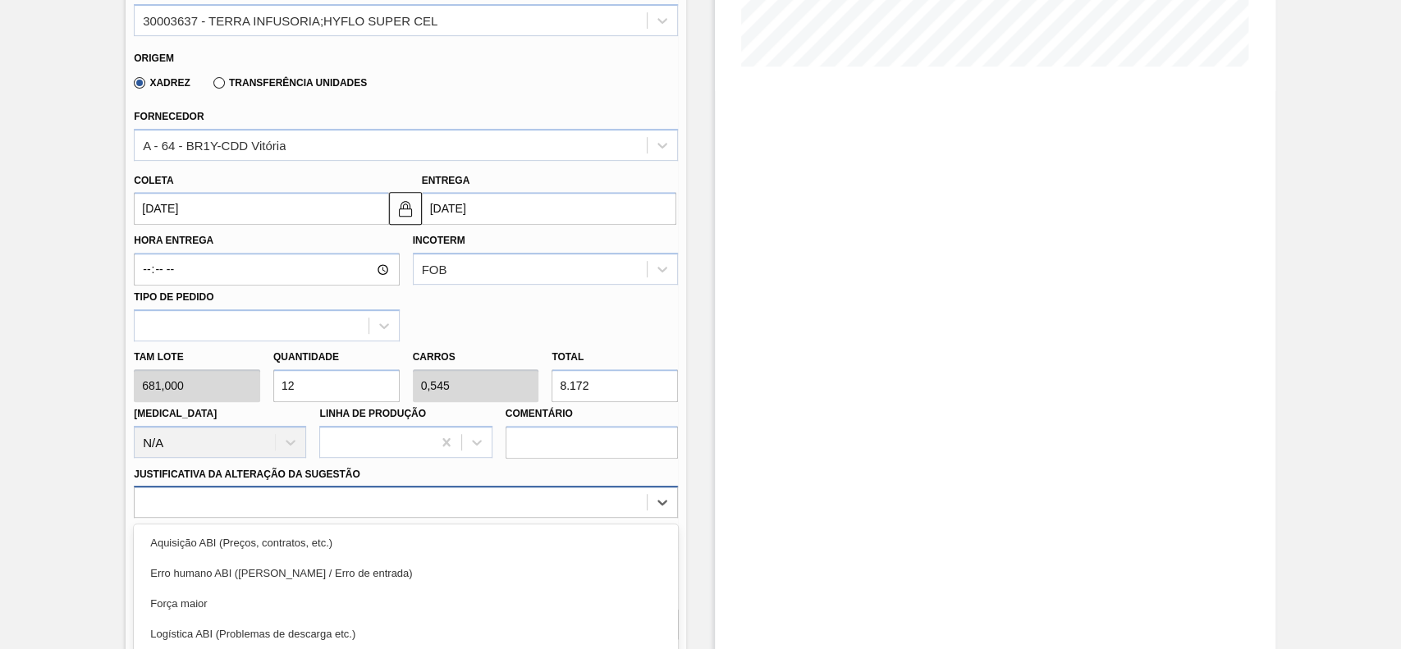
scroll to position [543, 0]
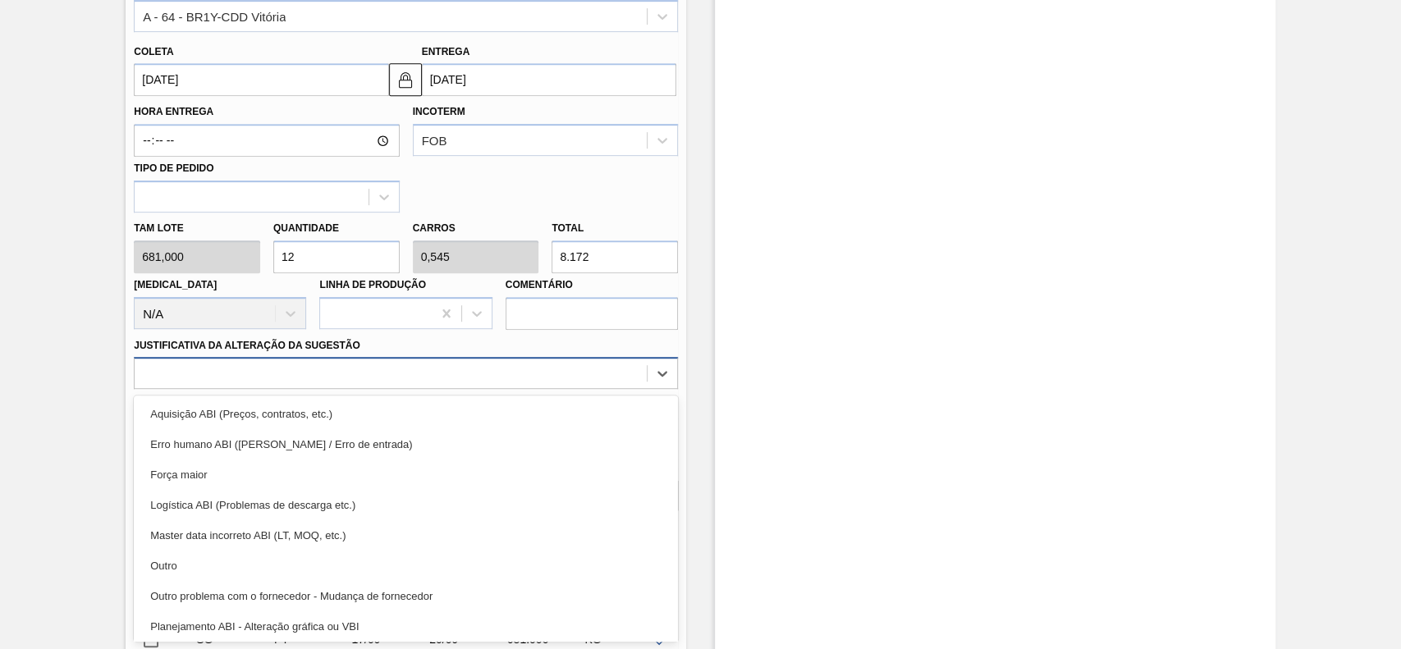
click at [377, 389] on div "option Logística ABI (Problemas de descarga etc.) focused, 4 of 18. 18 results …" at bounding box center [406, 373] width 544 height 32
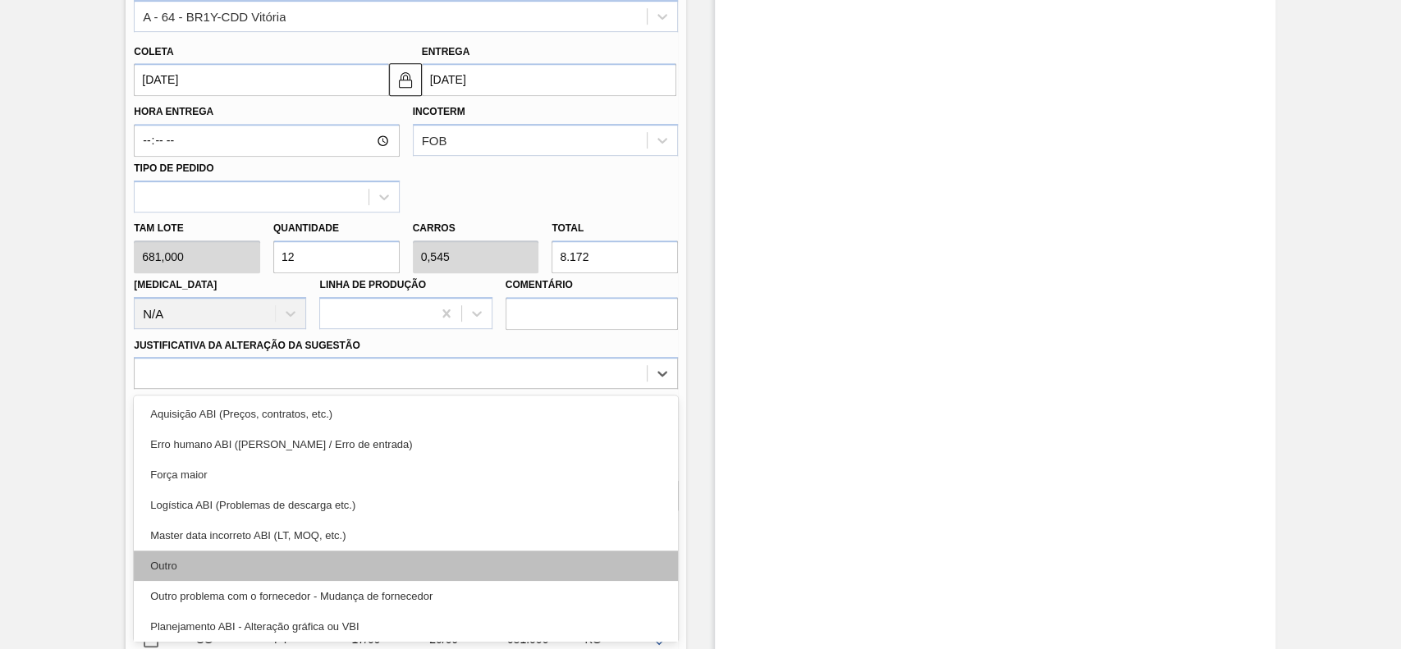
click at [289, 568] on div "Outro" at bounding box center [406, 566] width 544 height 30
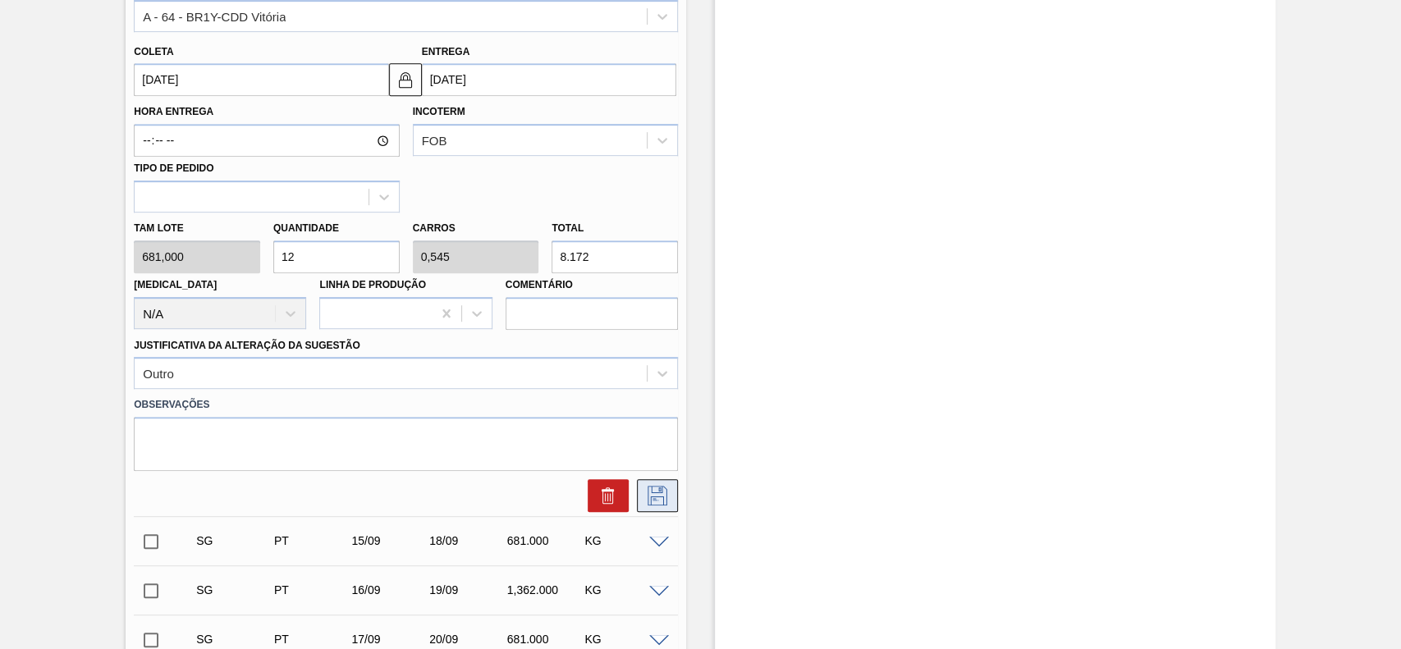
click at [646, 490] on icon at bounding box center [657, 496] width 26 height 20
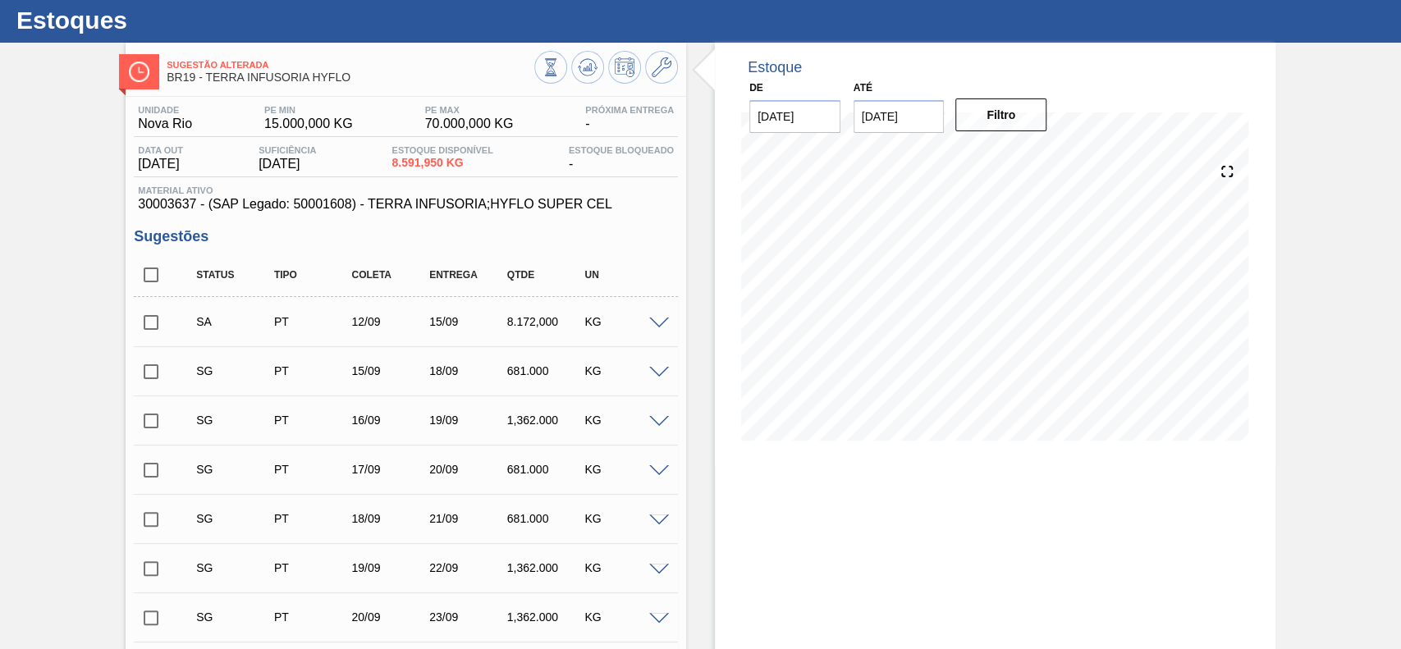
scroll to position [39, 0]
click at [145, 320] on input "checkbox" at bounding box center [151, 323] width 34 height 34
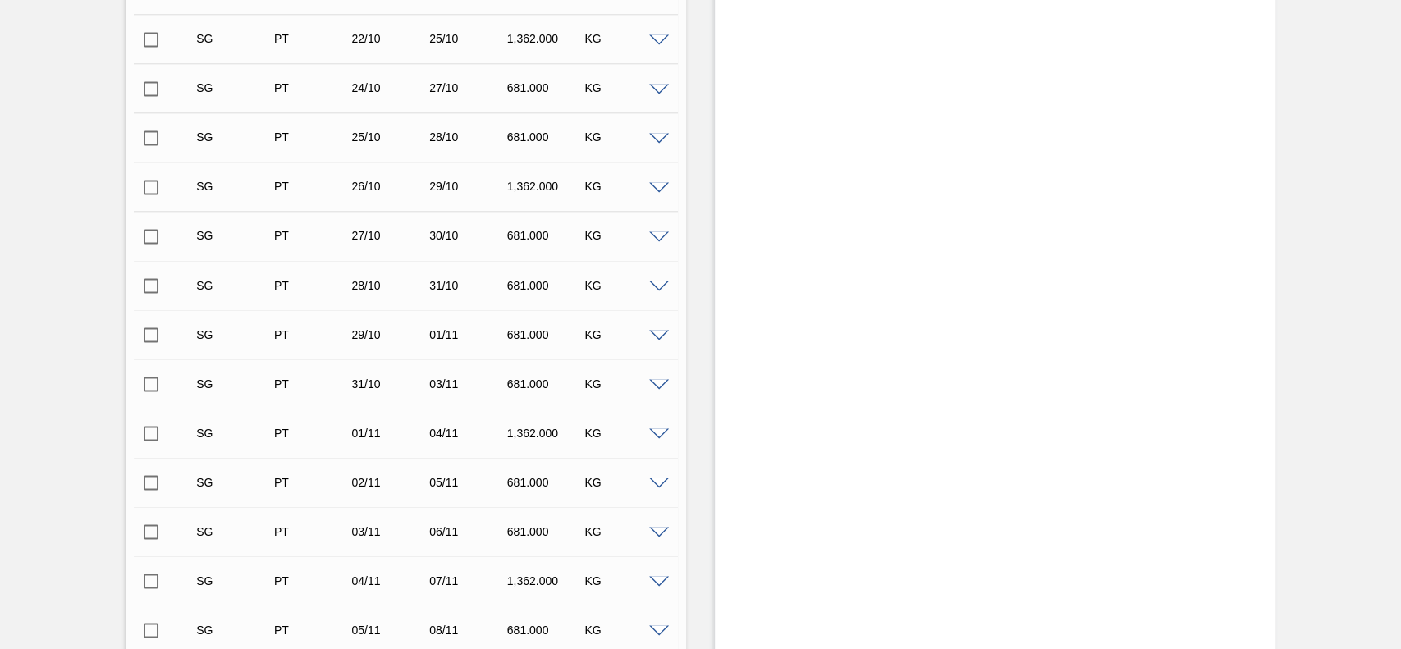
scroll to position [2159, 0]
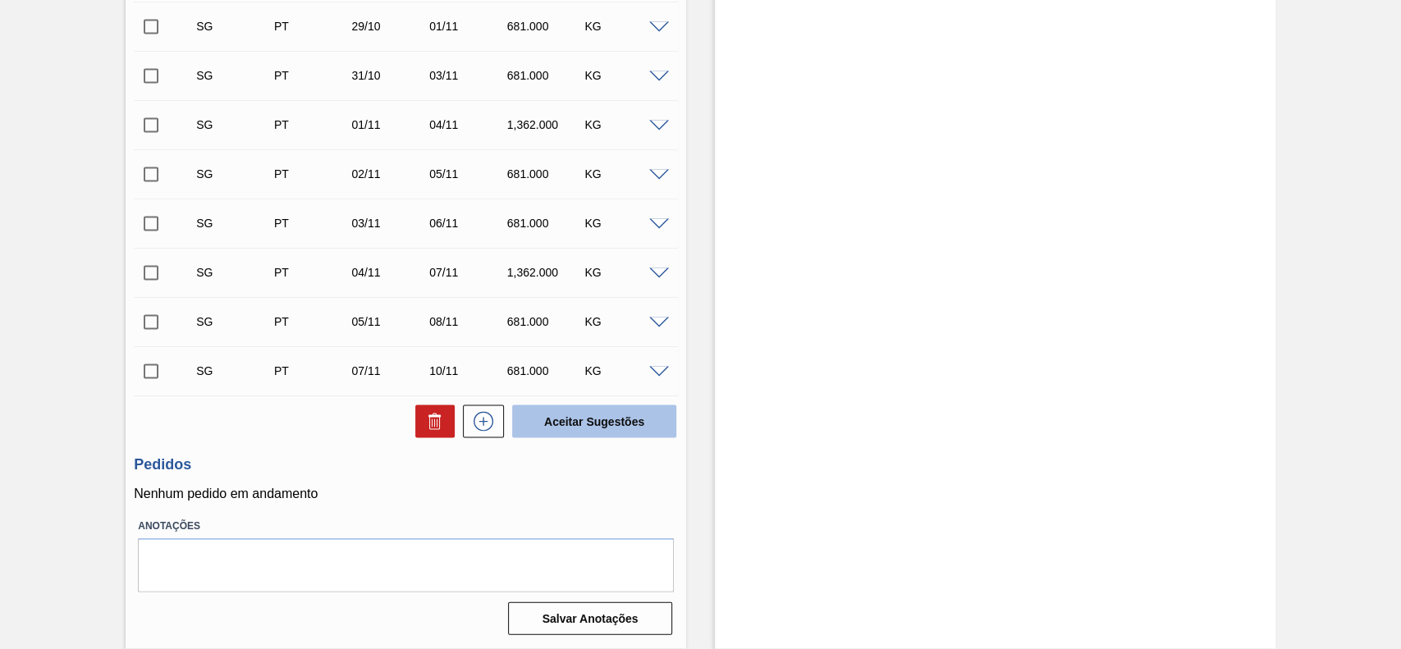
click at [607, 435] on button "Aceitar Sugestões" at bounding box center [594, 421] width 164 height 33
checkbox input "false"
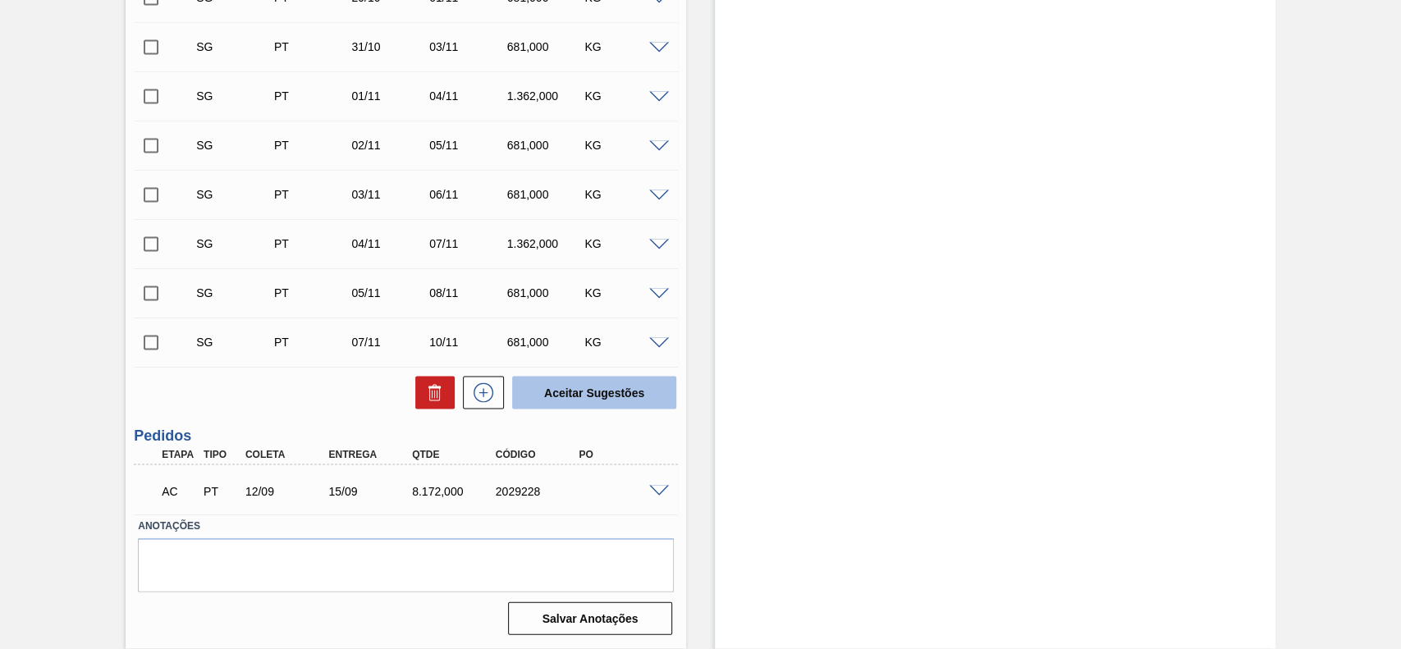
scroll to position [2109, 0]
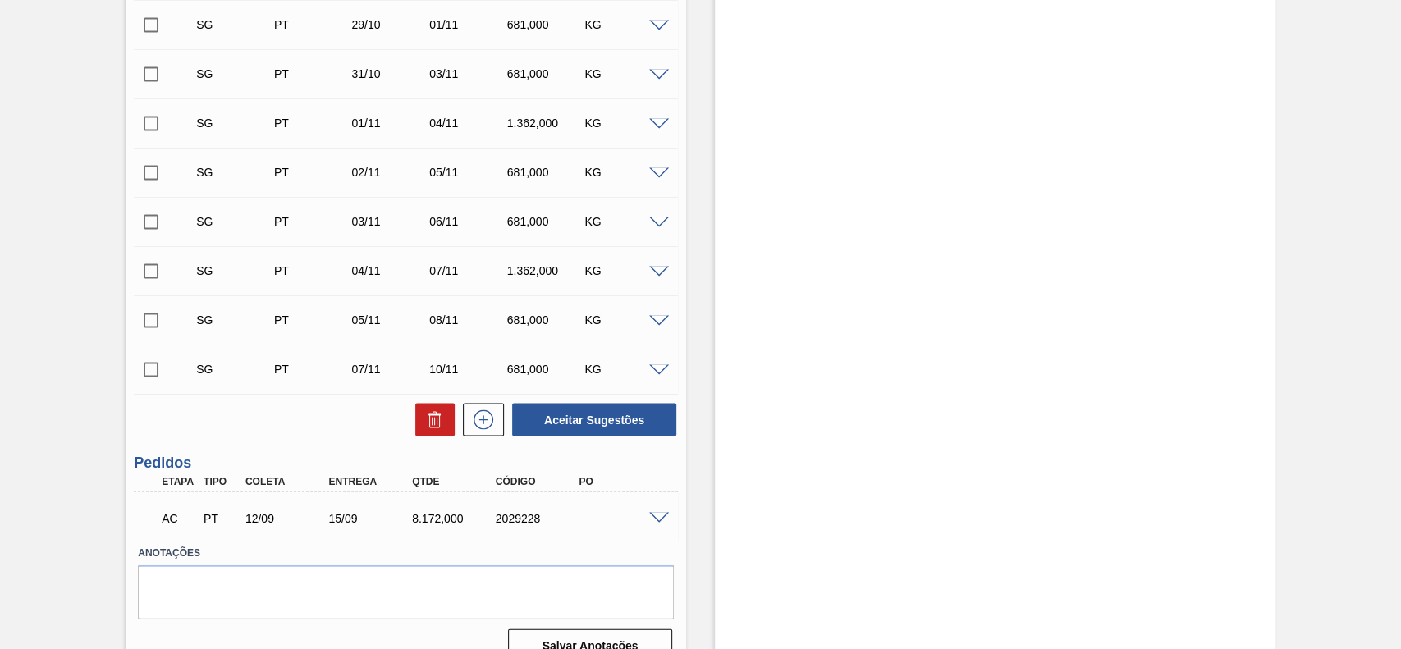
drag, startPoint x: 656, startPoint y: 526, endPoint x: 657, endPoint y: 517, distance: 9.2
click at [657, 517] on div "AC PT 12/09 15/09 8.172,000 2029228" at bounding box center [406, 517] width 544 height 41
click at [657, 517] on span at bounding box center [659, 519] width 20 height 12
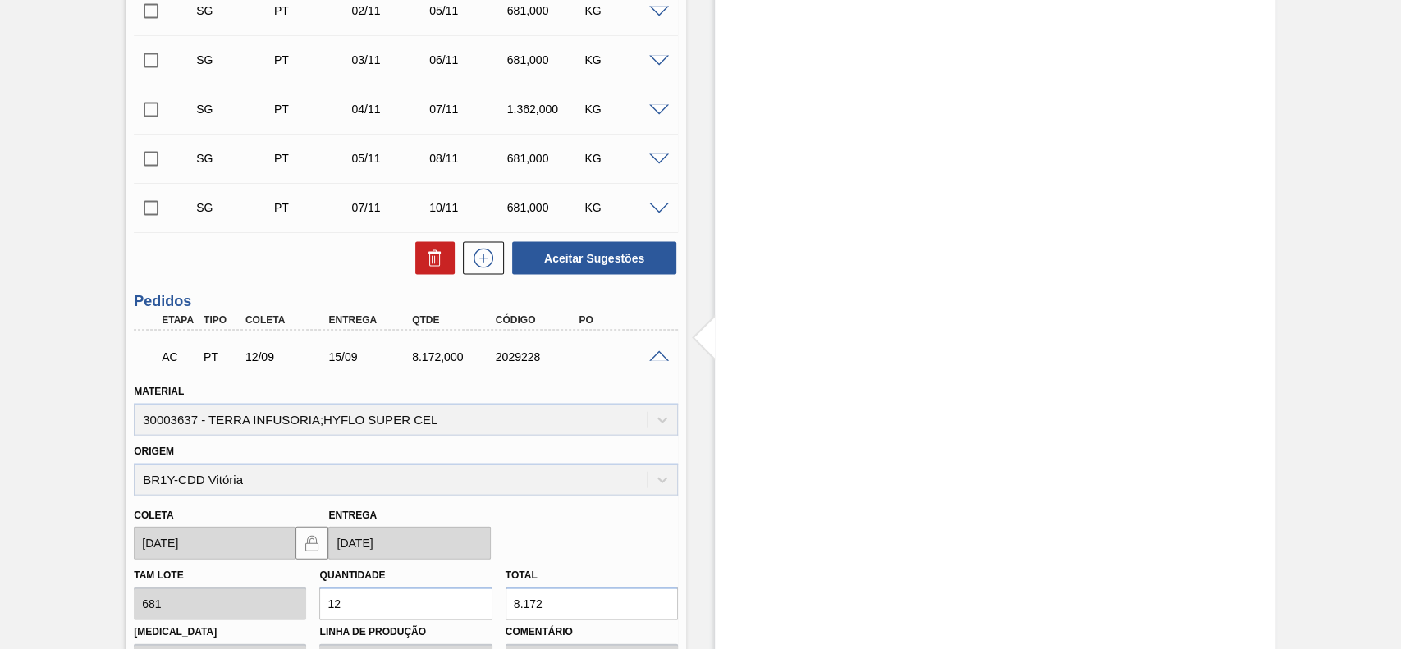
scroll to position [2269, 0]
click at [650, 363] on span at bounding box center [659, 359] width 20 height 12
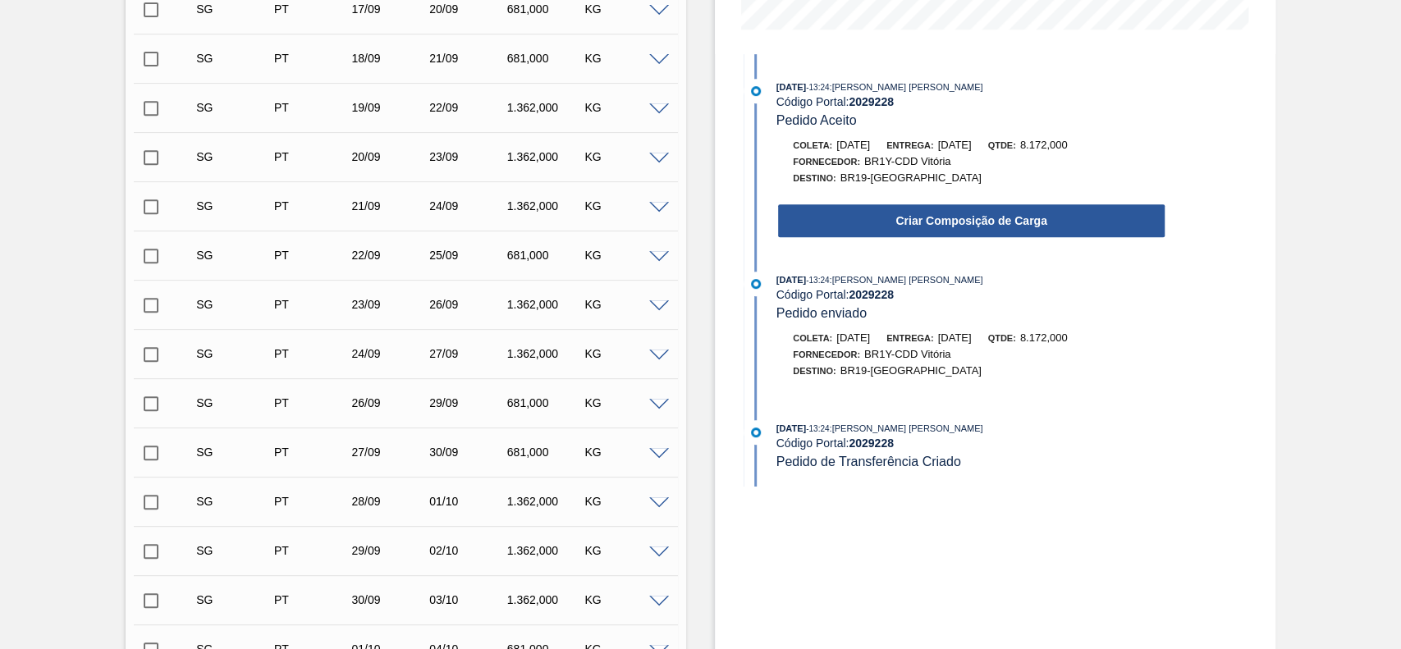
scroll to position [436, 0]
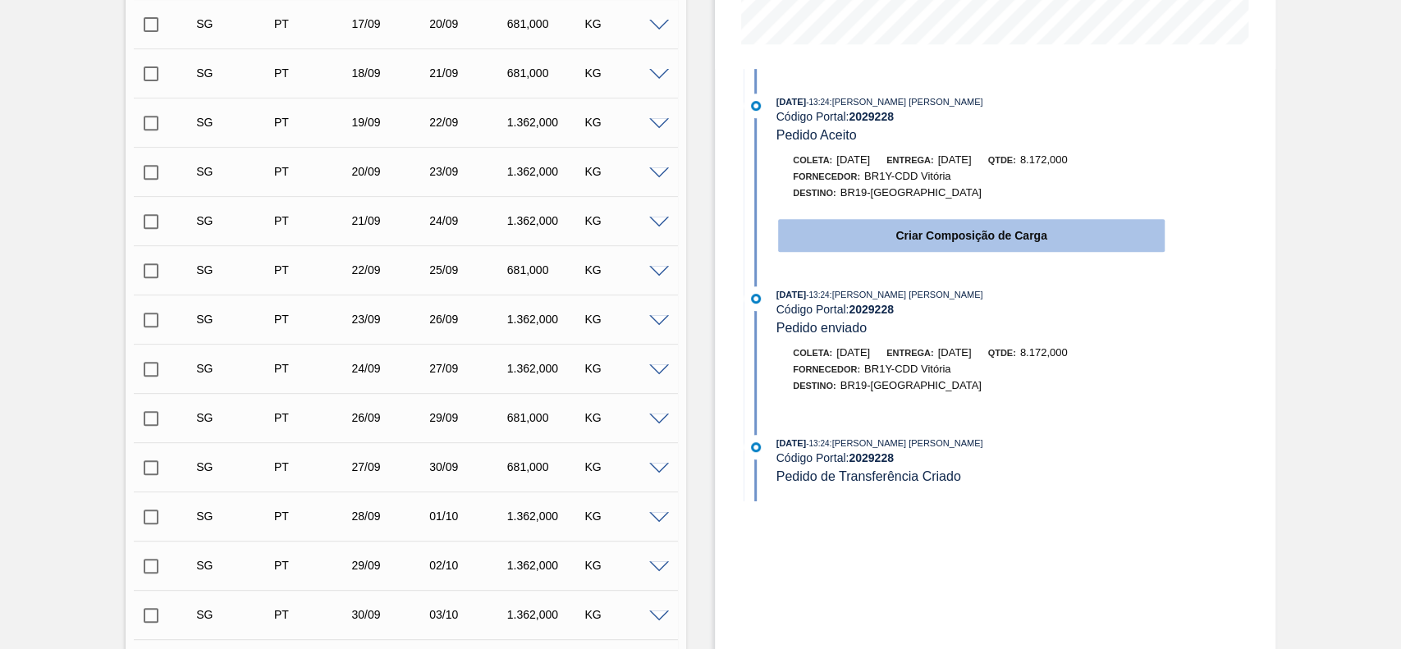
click at [1029, 226] on button "Criar Composição de Carga" at bounding box center [971, 235] width 387 height 33
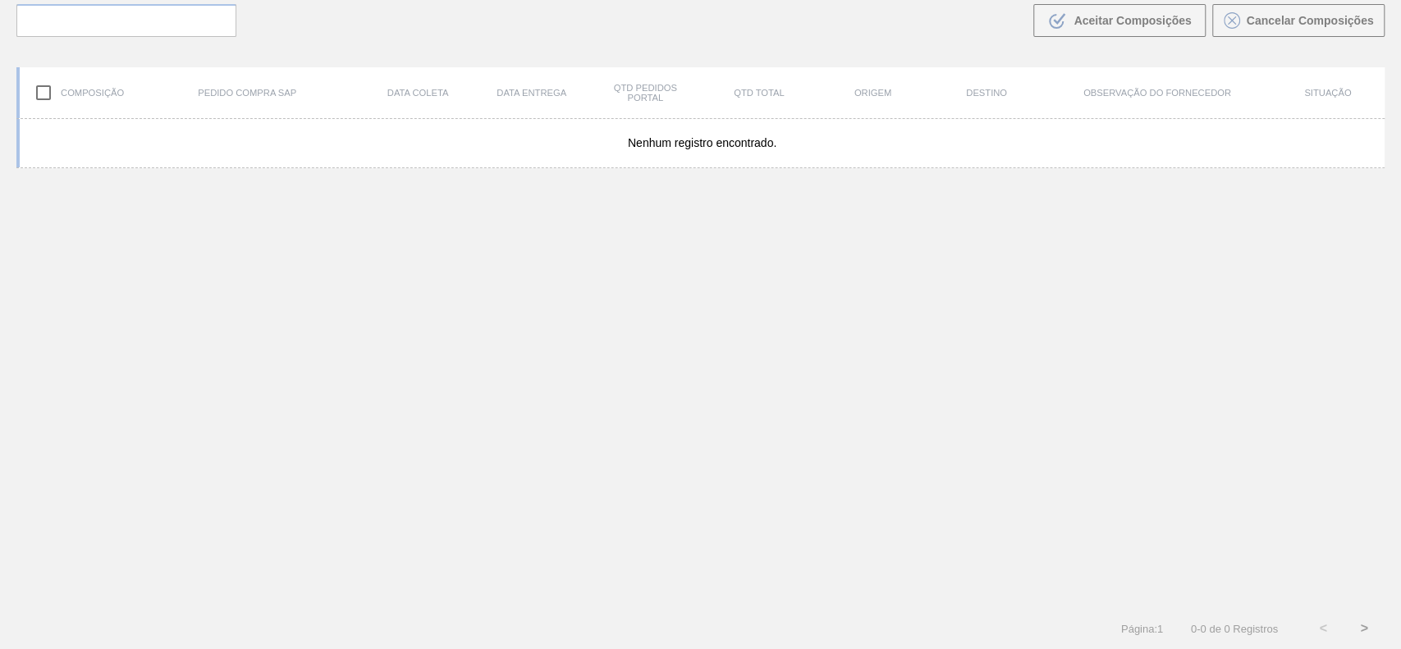
scroll to position [118, 0]
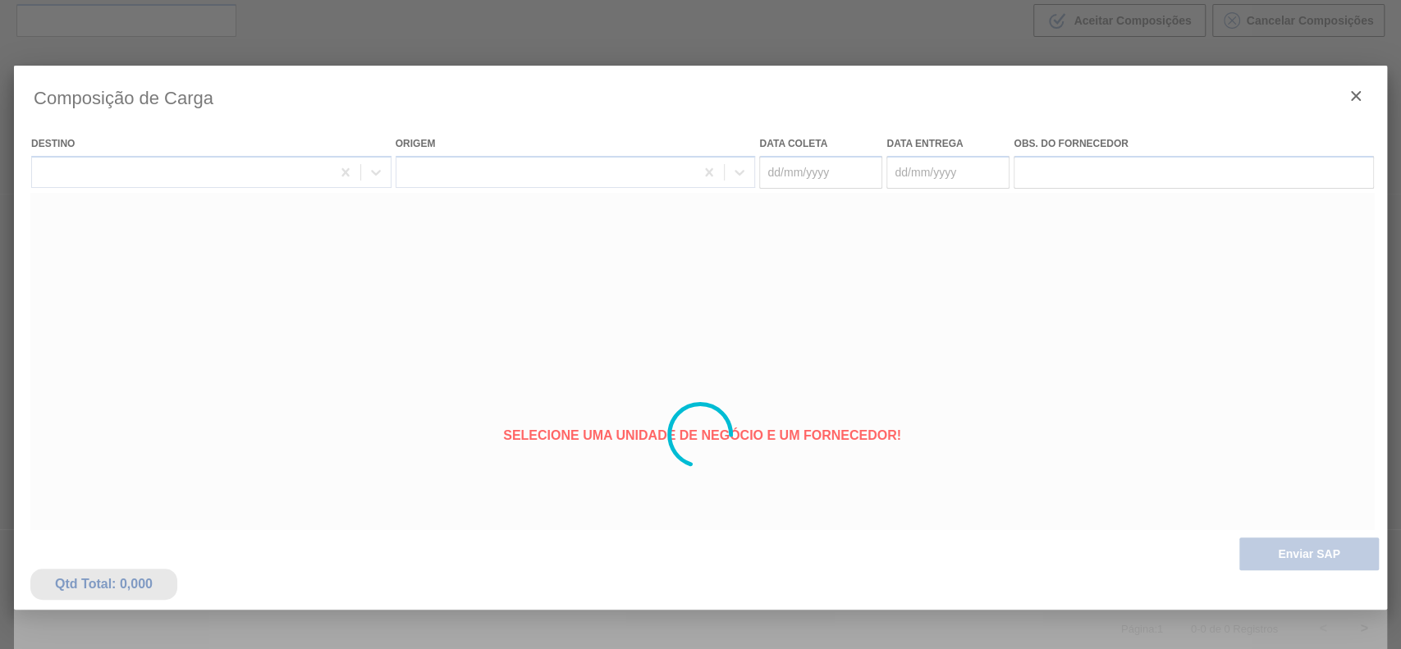
type coleta "[DATE]"
type entrega "[DATE]"
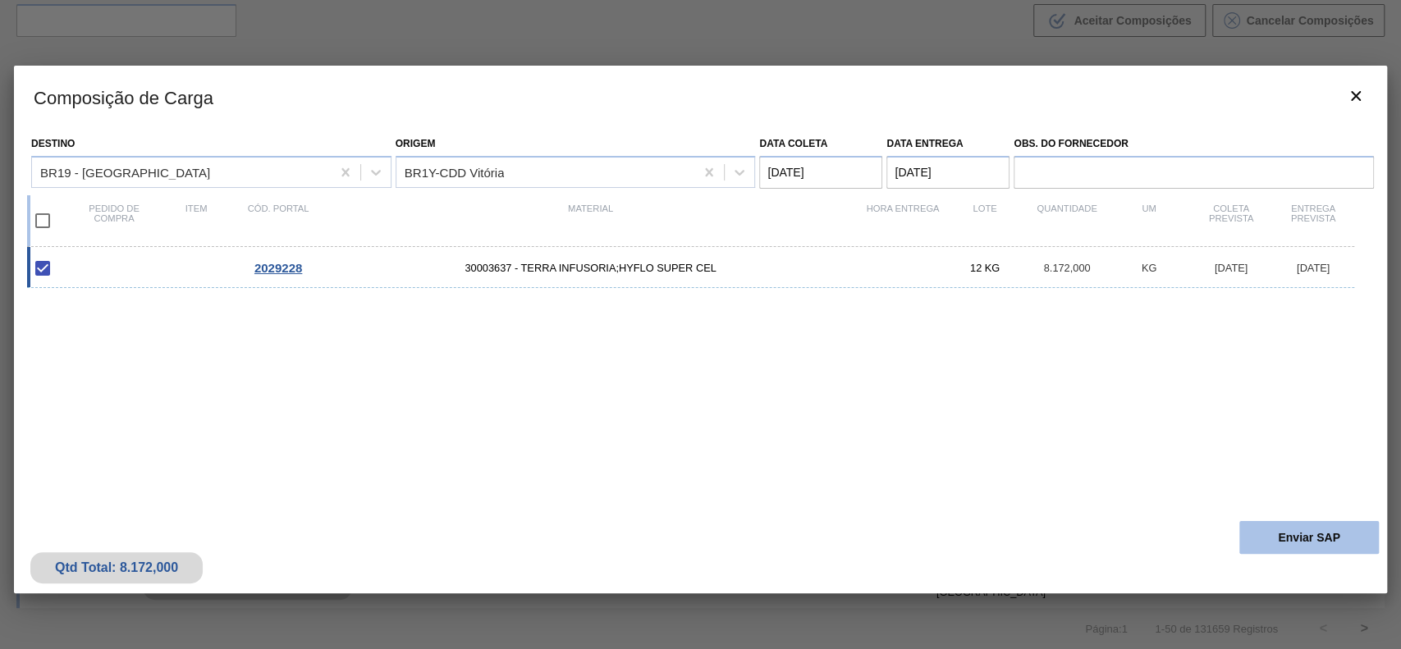
click at [1271, 545] on button "Enviar SAP" at bounding box center [1309, 537] width 140 height 33
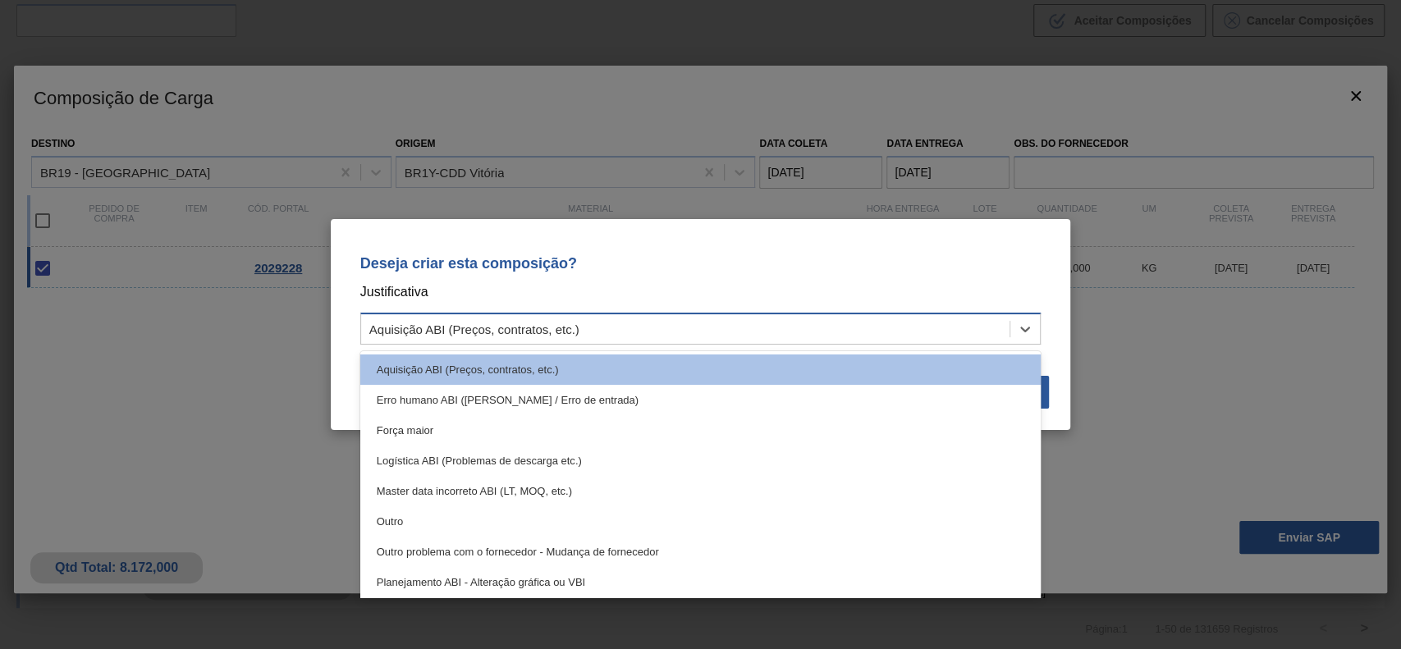
click at [684, 325] on div "Aquisição ABI (Preços, contratos, etc.)" at bounding box center [685, 330] width 649 height 24
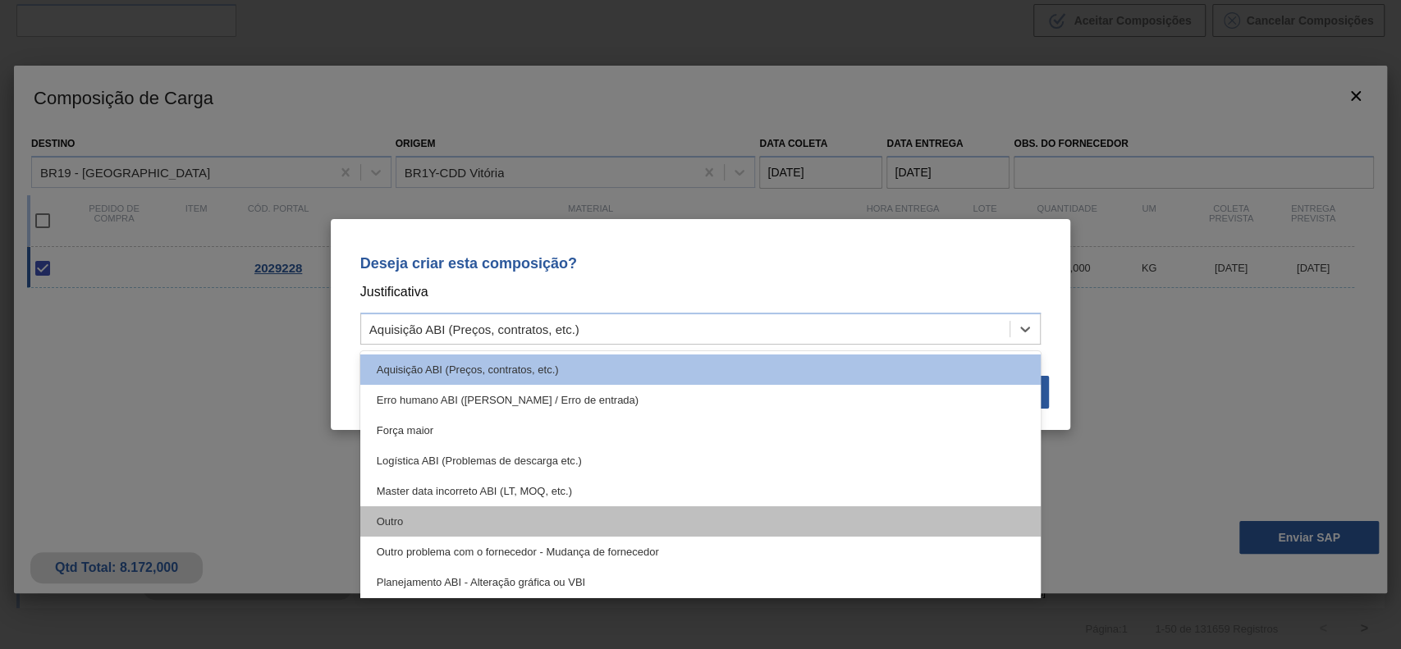
click at [502, 518] on div "Outro" at bounding box center [700, 521] width 681 height 30
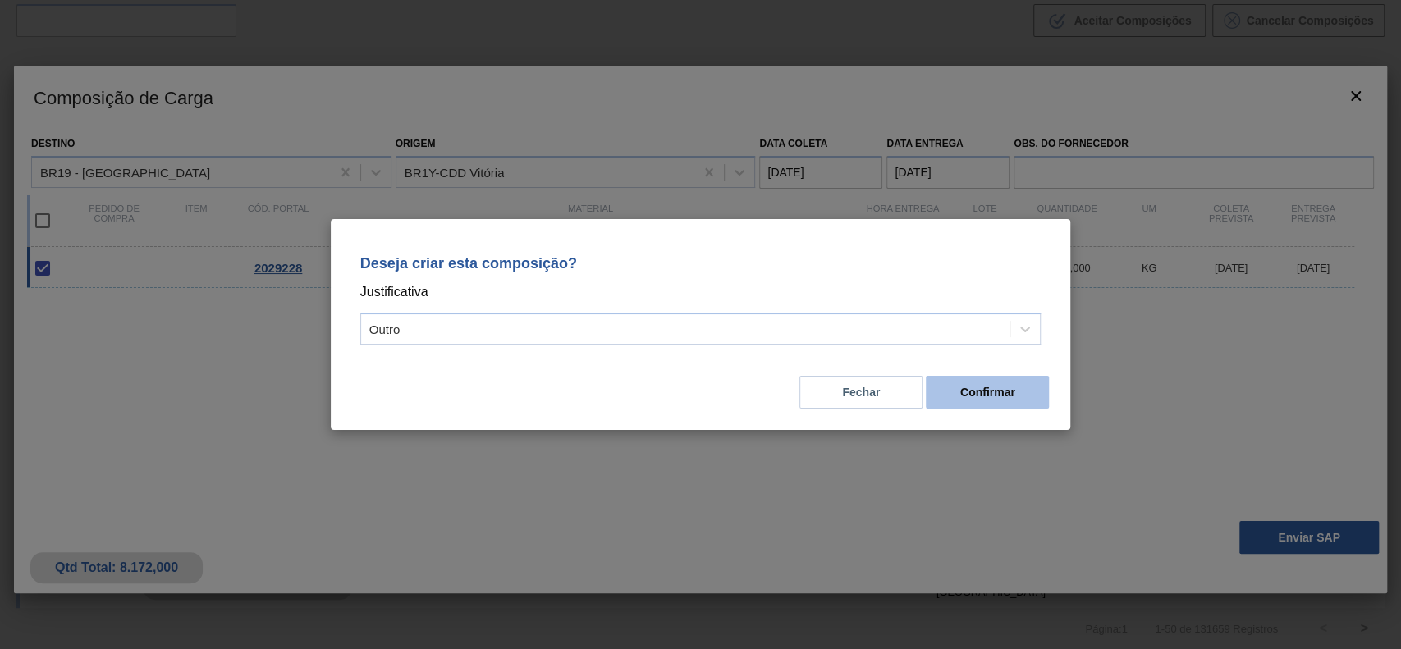
click at [972, 397] on button "Confirmar" at bounding box center [987, 392] width 123 height 33
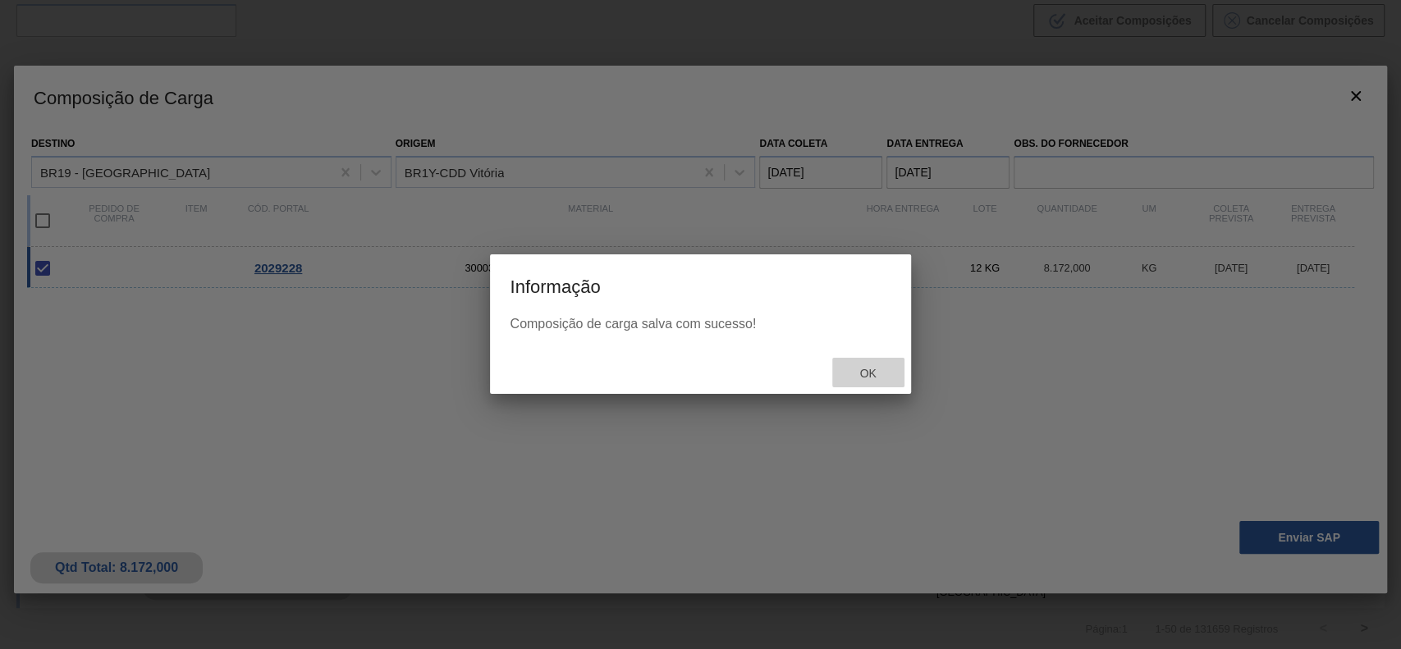
click at [866, 384] on div "Ok" at bounding box center [868, 373] width 72 height 30
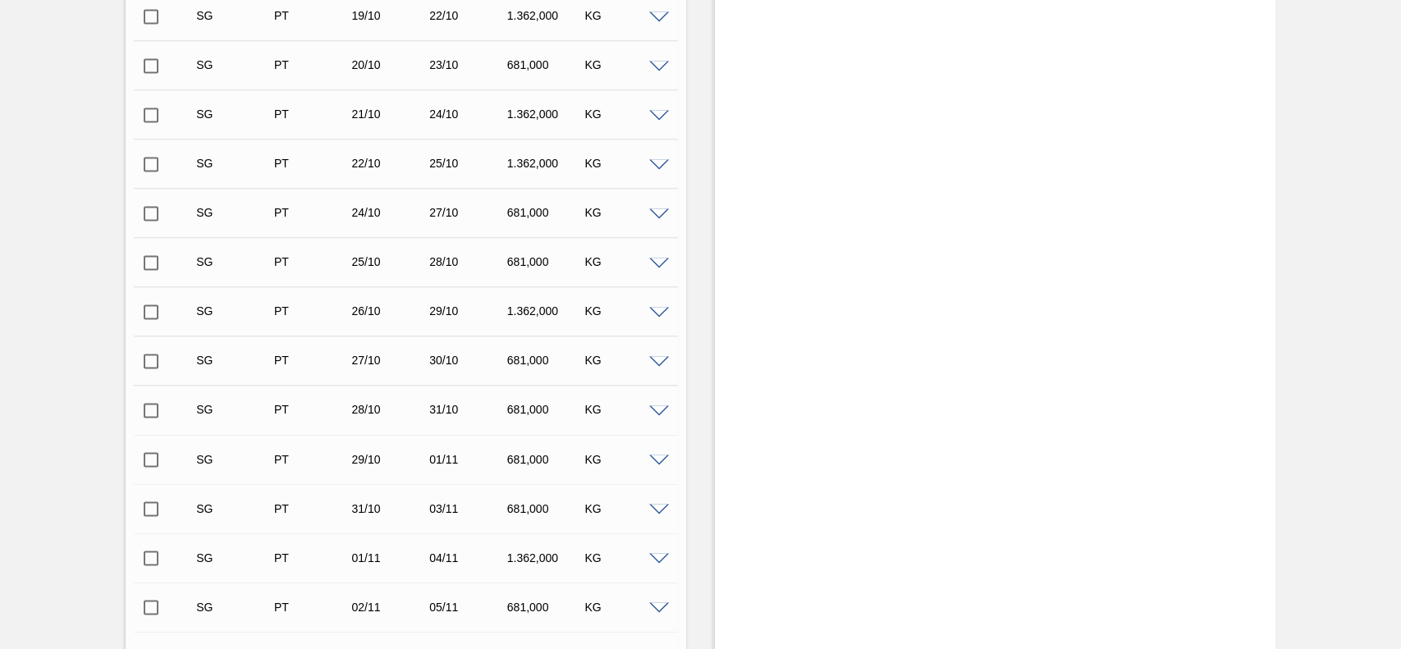
scroll to position [2136, 0]
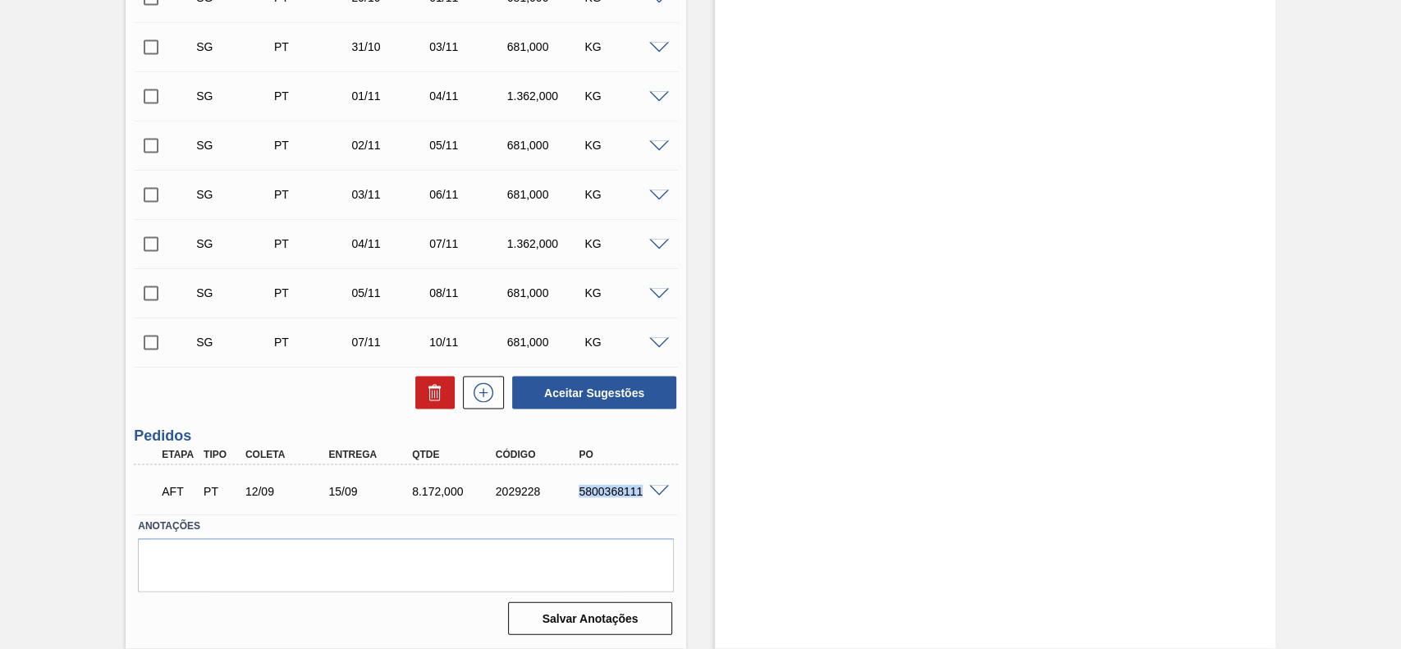
drag, startPoint x: 574, startPoint y: 492, endPoint x: 641, endPoint y: 503, distance: 68.3
click at [641, 503] on div "AFT PT 12/09 15/09 8.172,000 2029228 5800368111" at bounding box center [401, 490] width 501 height 33
copy div "5800368111"
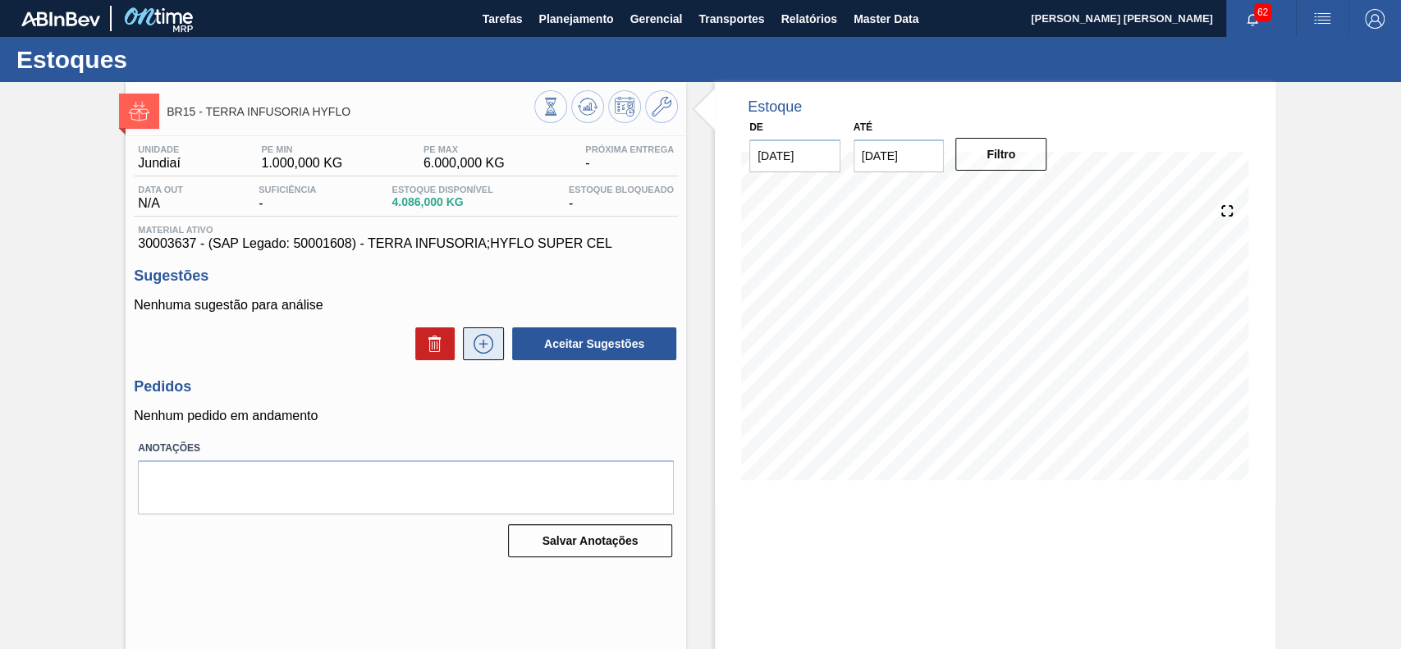
click at [472, 350] on icon at bounding box center [483, 344] width 26 height 20
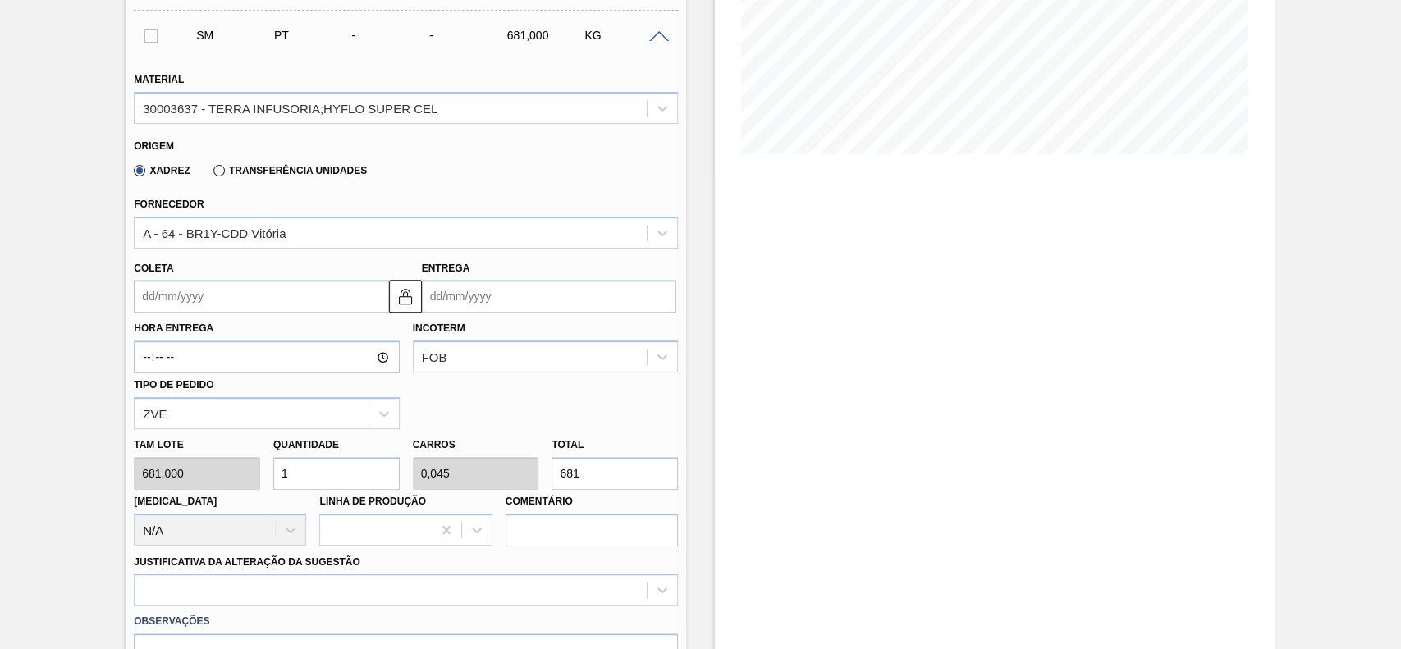
scroll to position [387, 0]
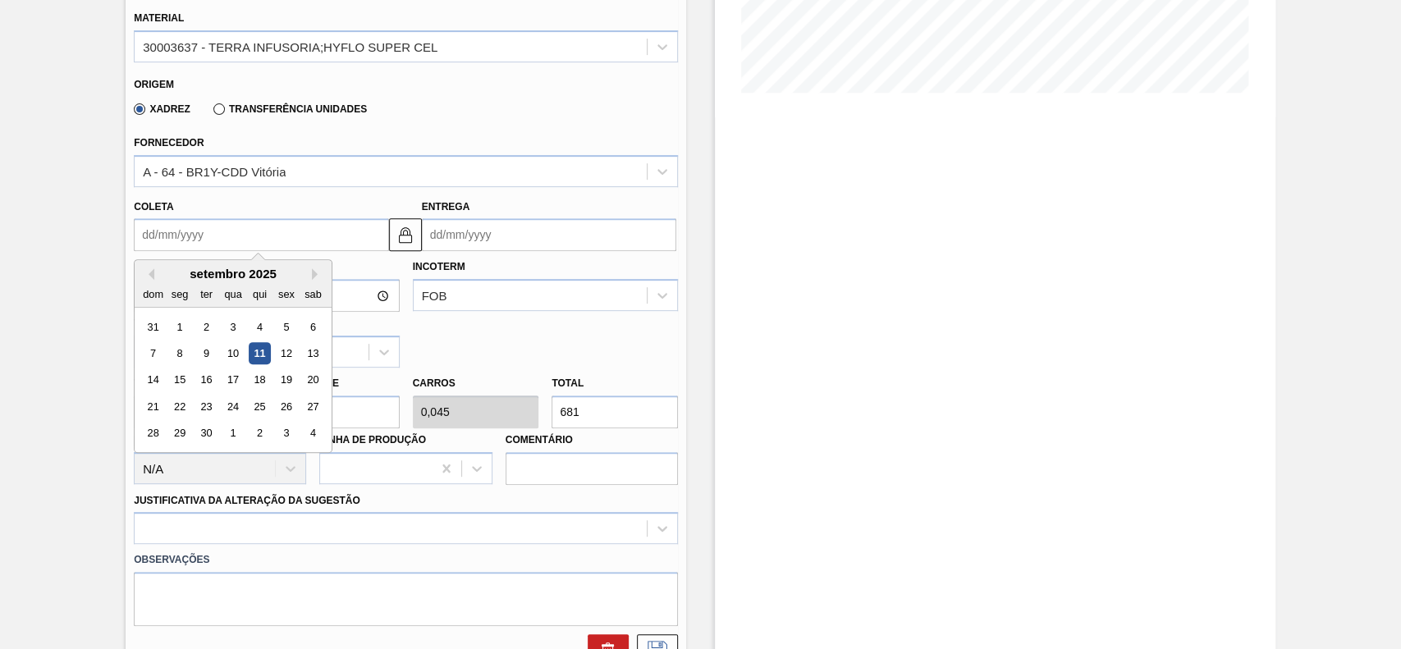
click at [257, 246] on input "Coleta" at bounding box center [261, 234] width 254 height 33
click at [293, 355] on div "12" at bounding box center [287, 353] width 22 height 22
type input "12/09/2025"
type input "17/09/2025"
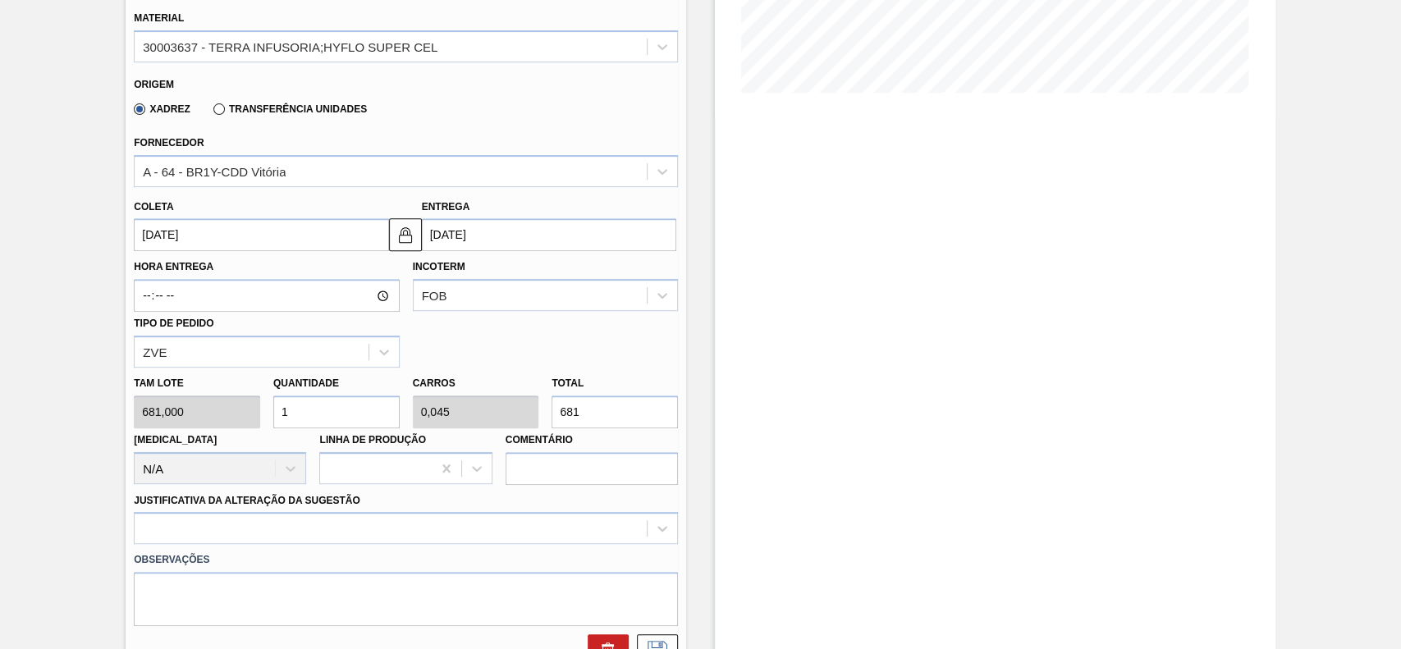
click at [311, 424] on input "1" at bounding box center [336, 412] width 126 height 33
type input "4"
type input "0,182"
type input "2.724"
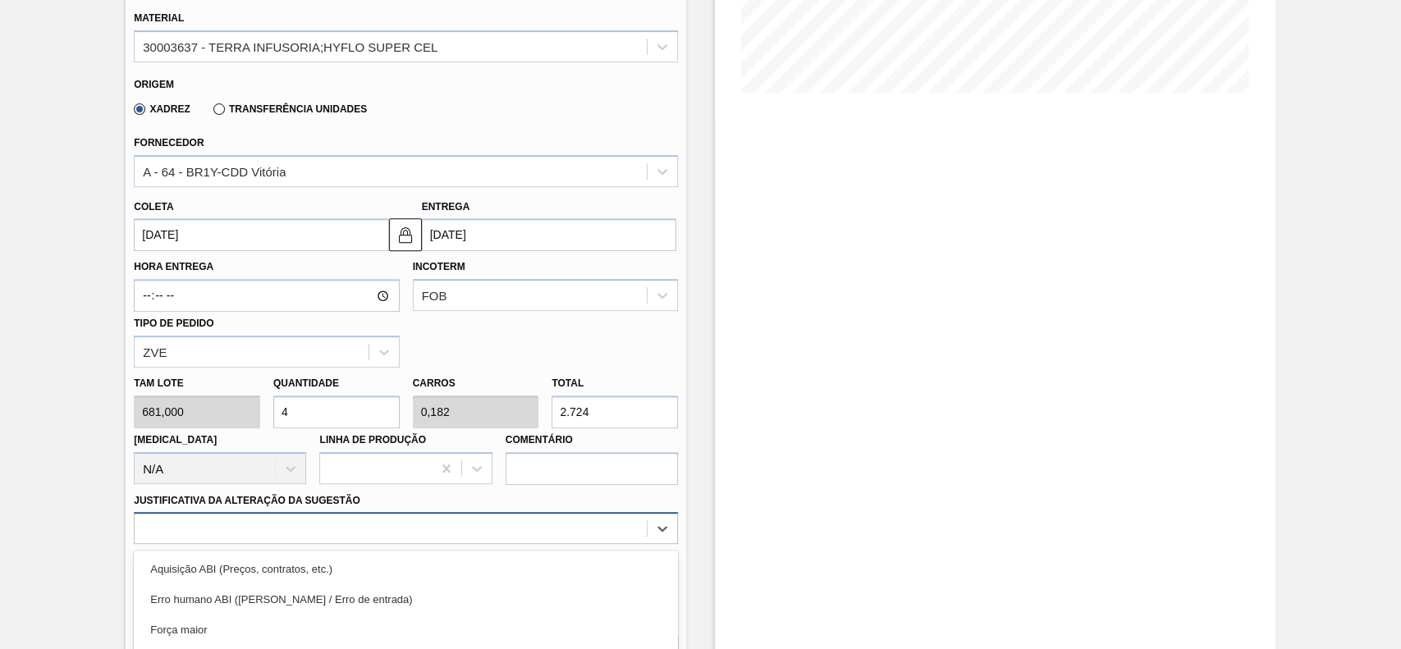
scroll to position [543, 0]
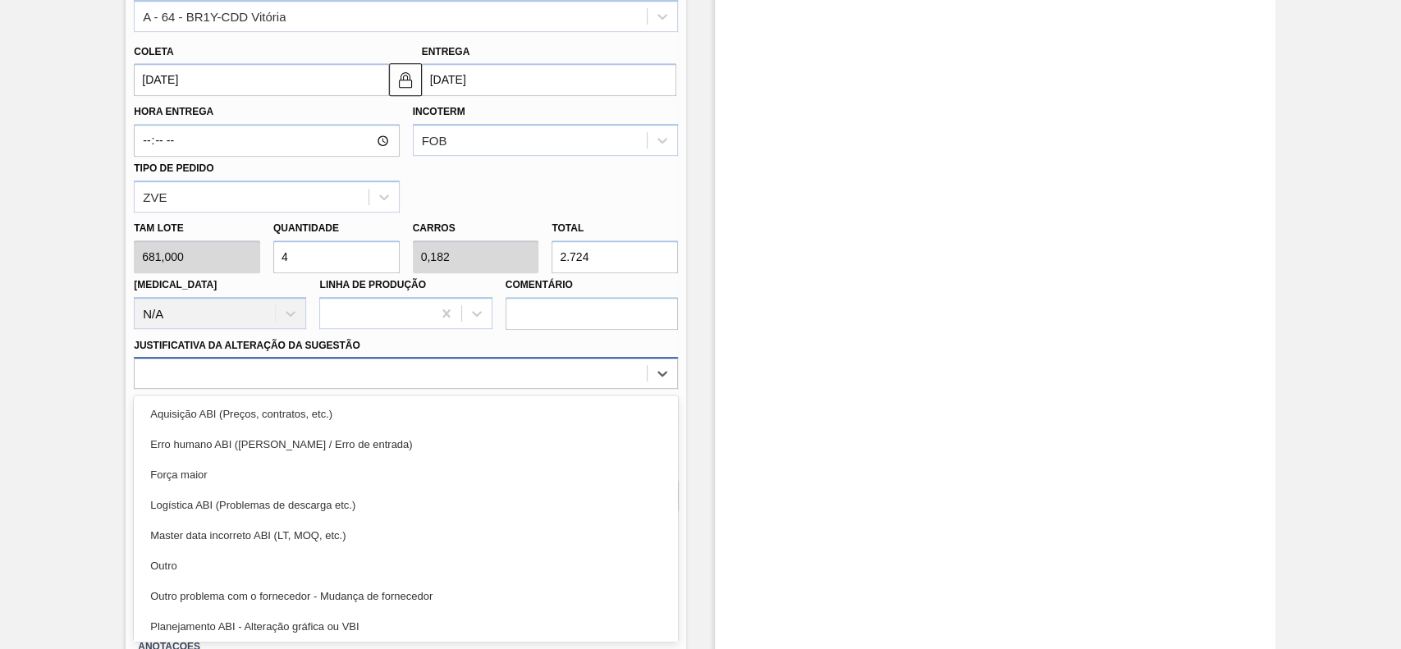
click at [326, 389] on div "option Master data incorreto ABI (LT, MOQ, etc.) focused, 5 of 18. 18 results a…" at bounding box center [406, 373] width 544 height 32
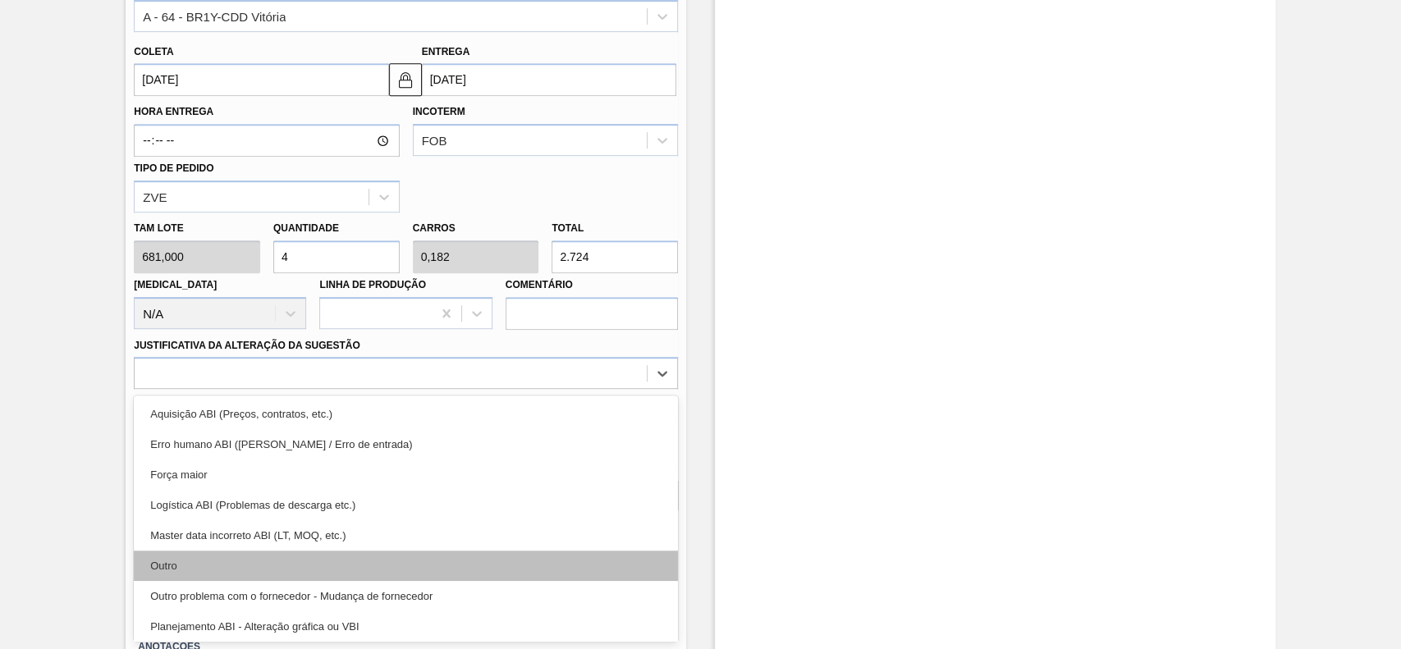
click at [288, 561] on div "Outro" at bounding box center [406, 566] width 544 height 30
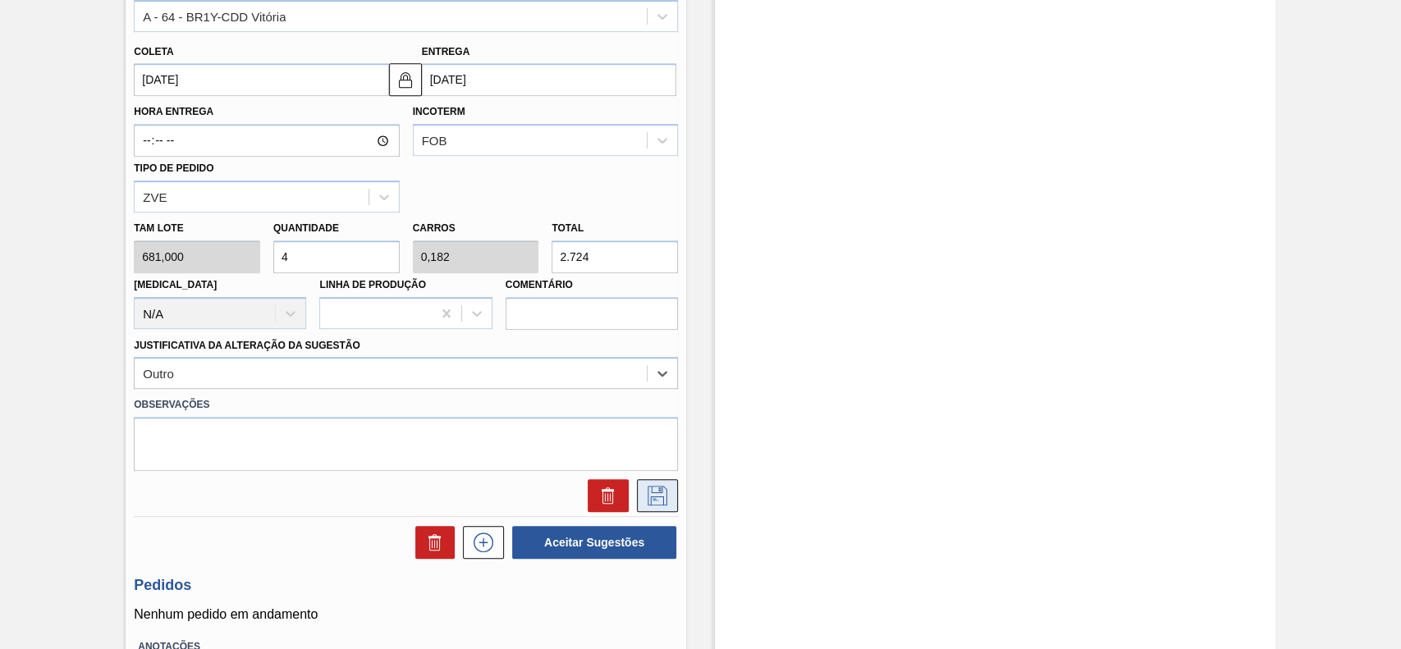
click at [657, 490] on icon at bounding box center [656, 494] width 8 height 13
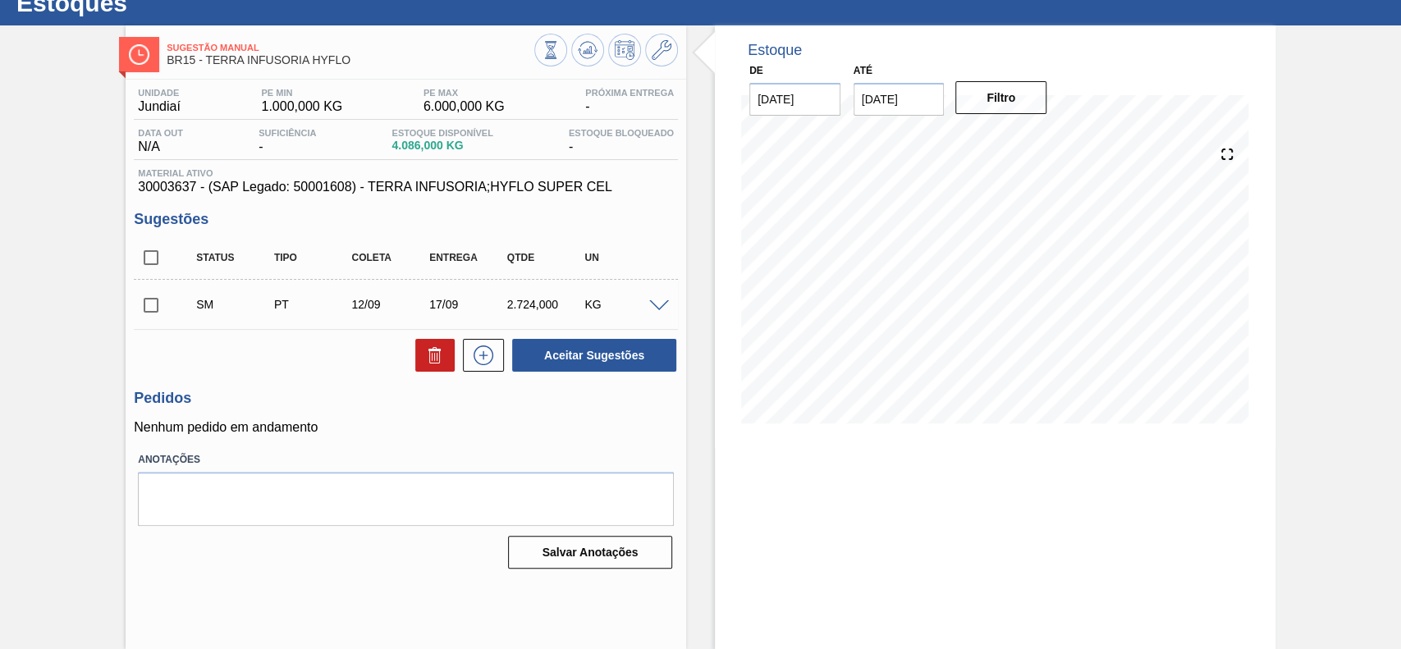
scroll to position [57, 0]
click at [651, 309] on span at bounding box center [659, 306] width 20 height 12
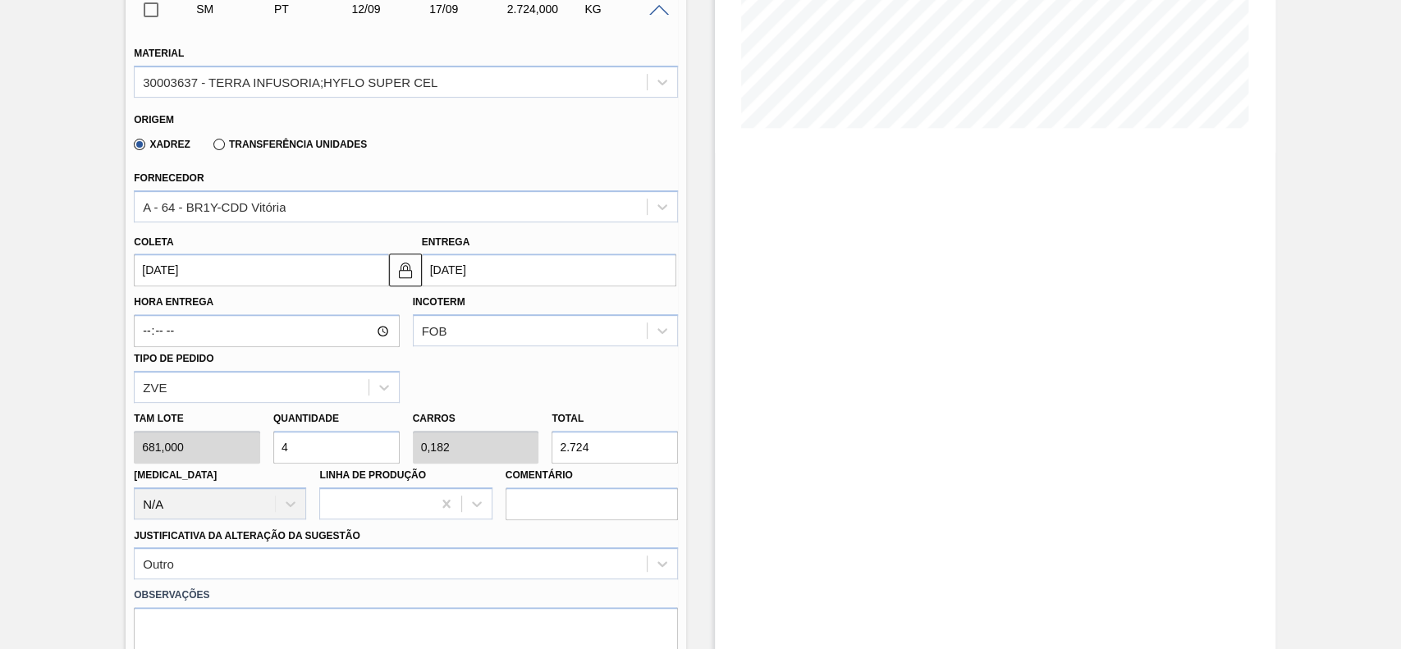
scroll to position [354, 0]
click at [354, 453] on input "4" at bounding box center [336, 445] width 126 height 33
type input "2"
type input "0,091"
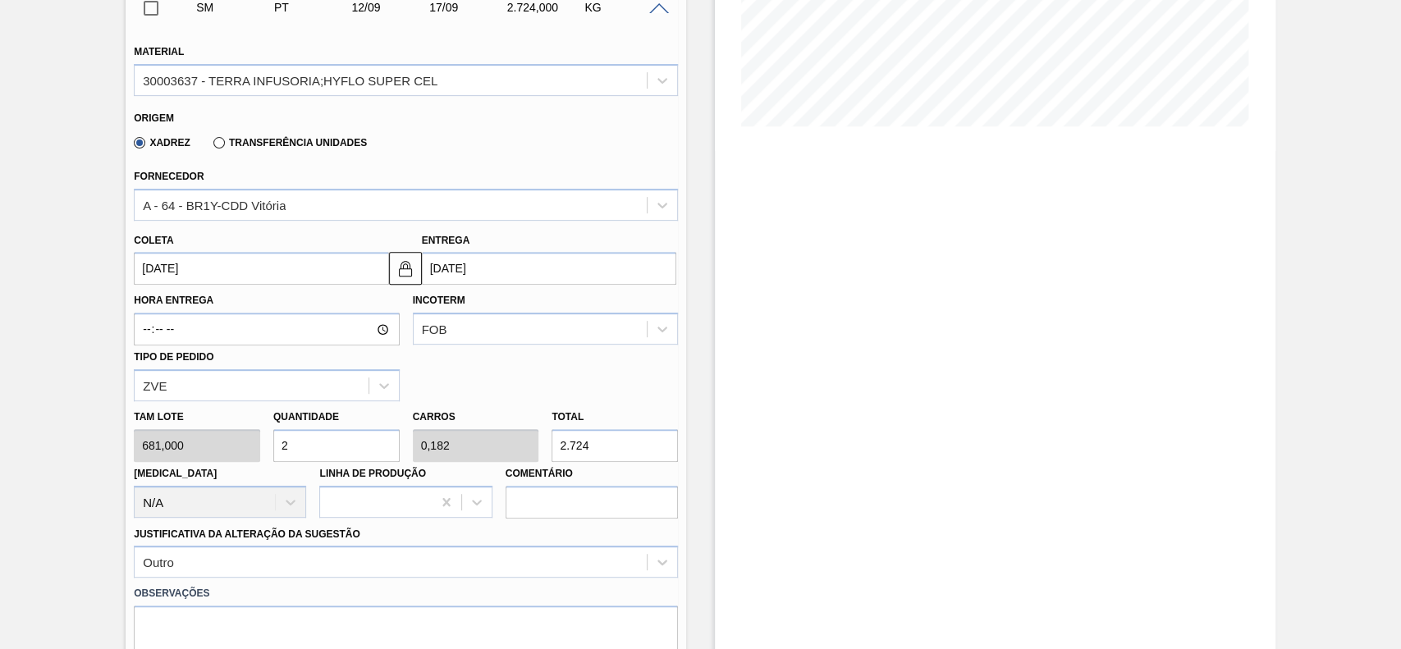
type input "1.362"
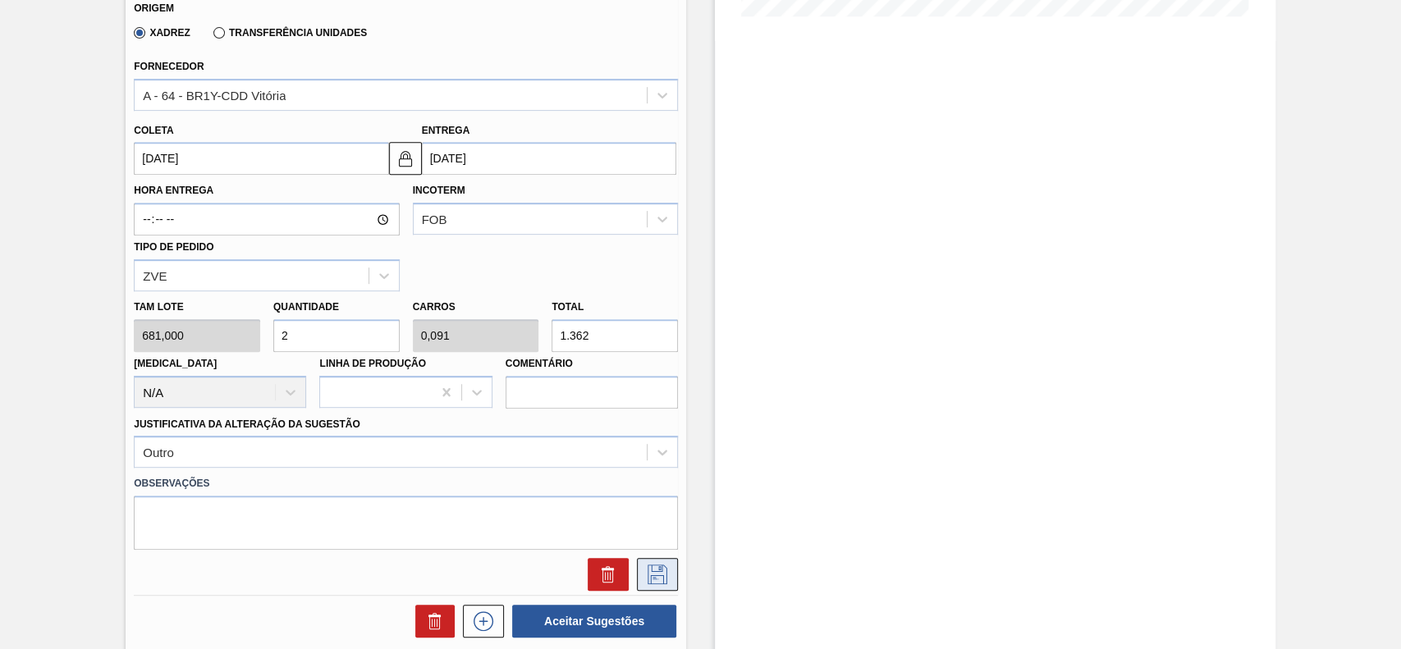
type input "2"
click at [648, 577] on icon at bounding box center [657, 575] width 26 height 20
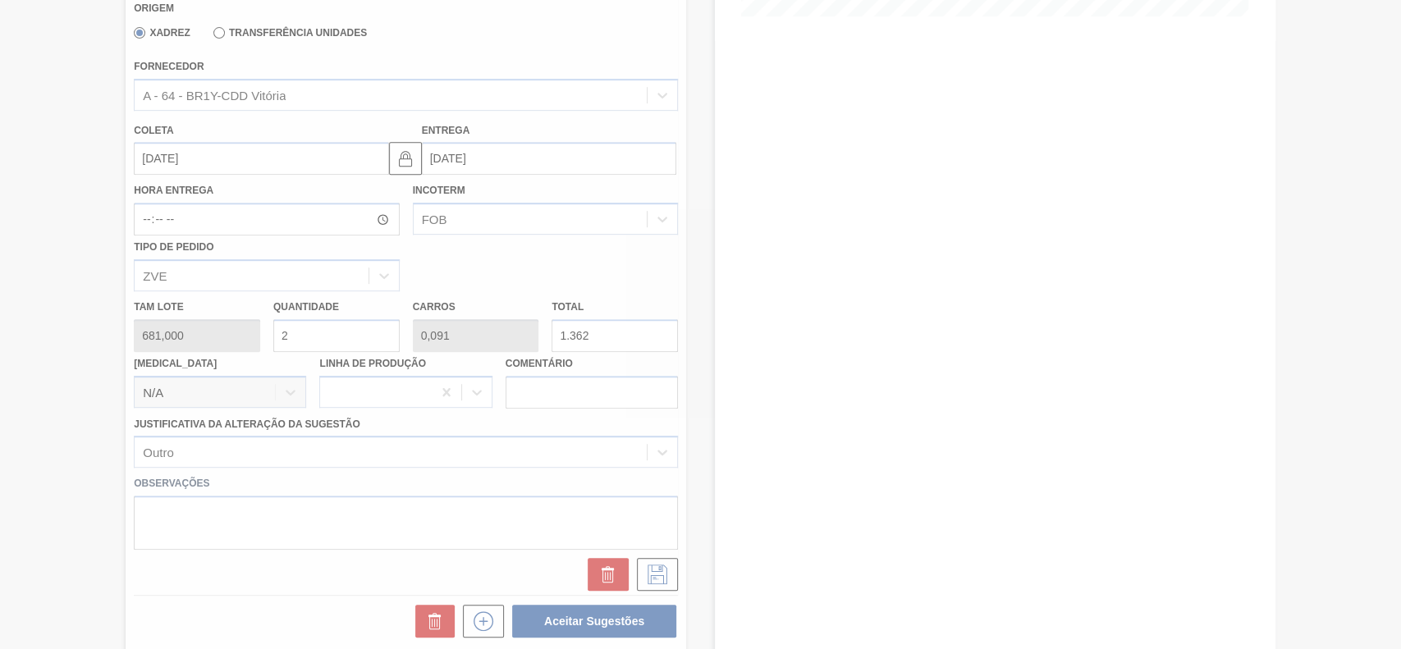
scroll to position [57, 0]
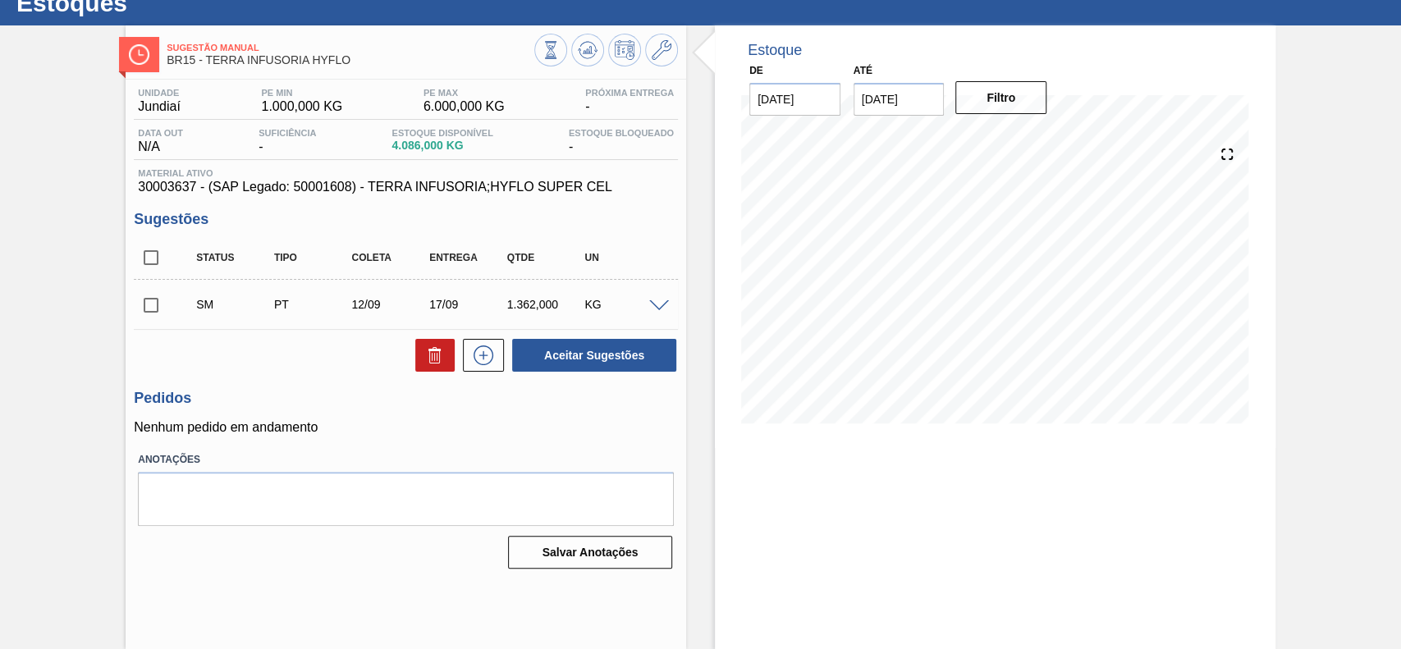
click at [657, 309] on span at bounding box center [659, 306] width 20 height 12
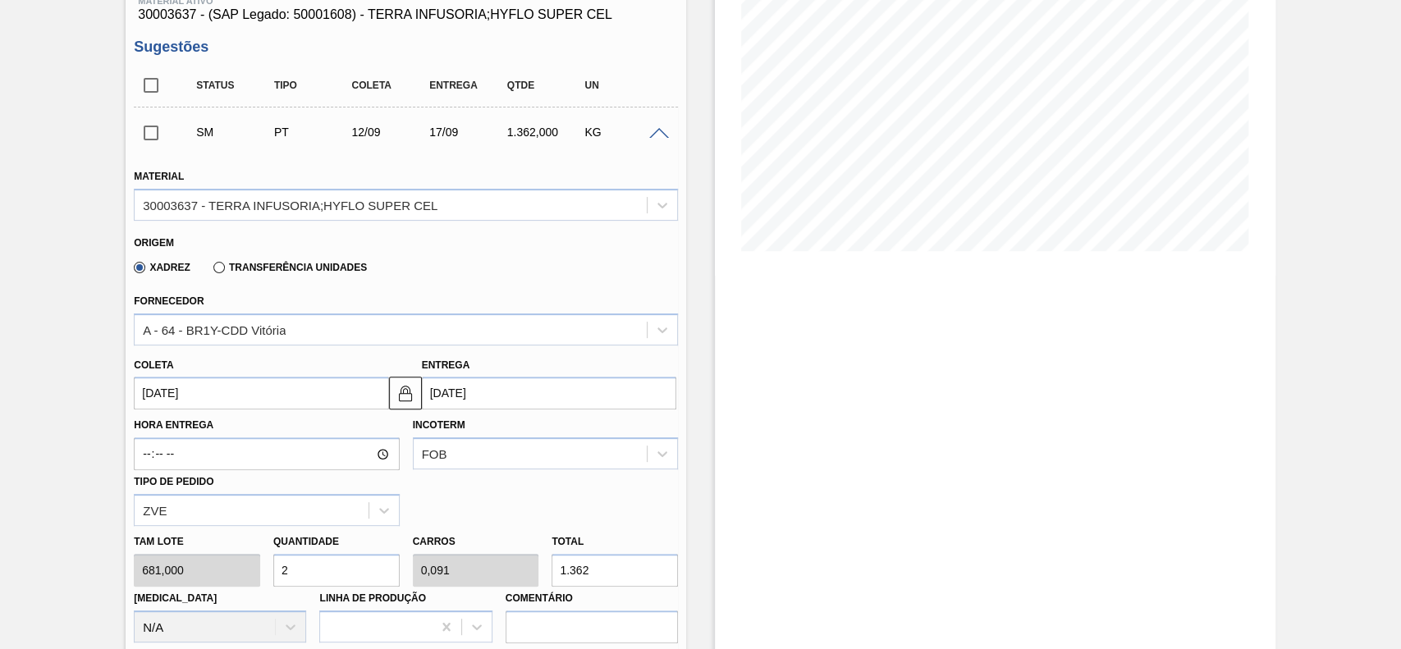
scroll to position [230, 0]
click at [313, 566] on input "2" at bounding box center [336, 569] width 126 height 33
type input "0"
type input "3"
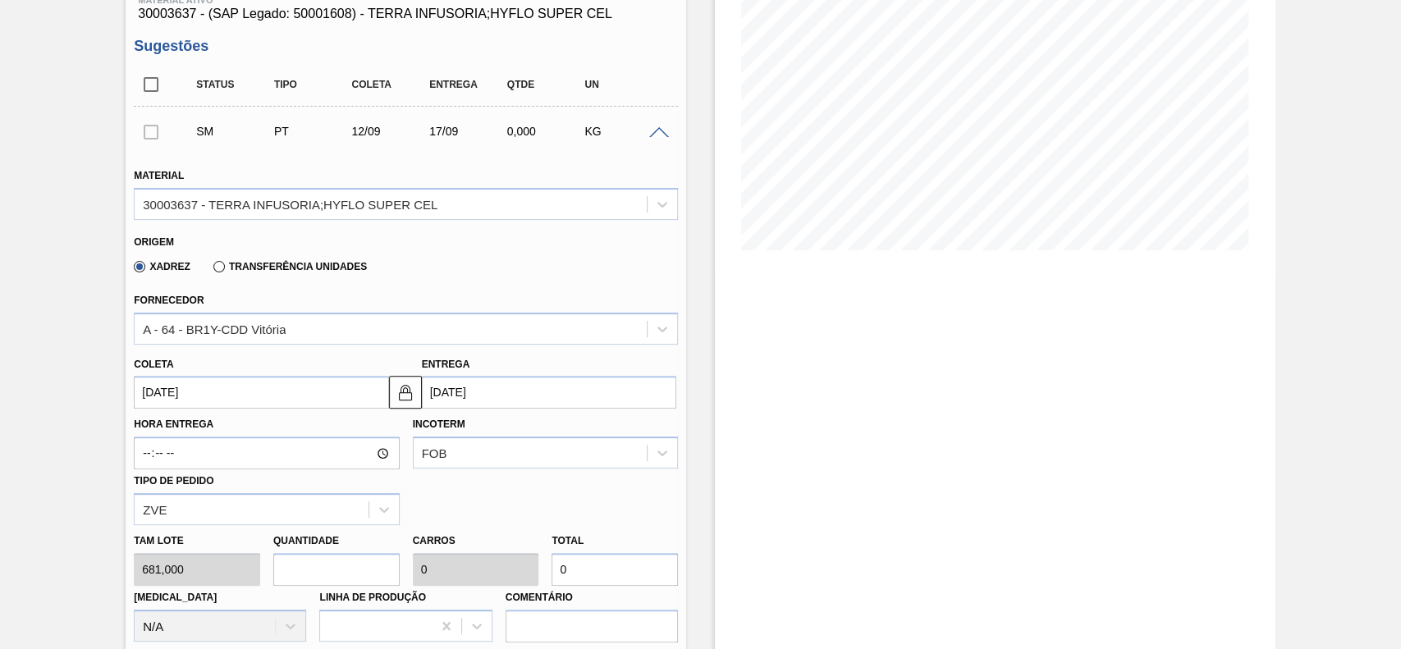
type input "0,136"
type input "2.043"
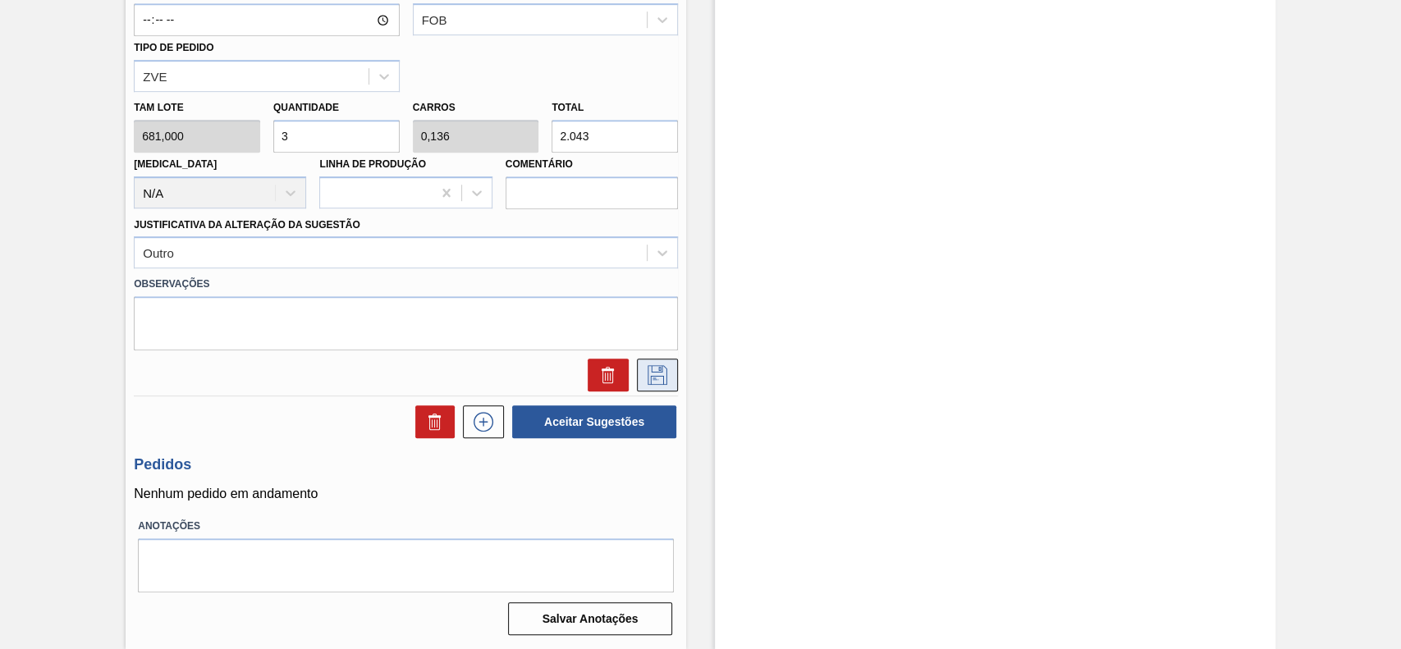
click at [652, 384] on icon at bounding box center [657, 375] width 26 height 20
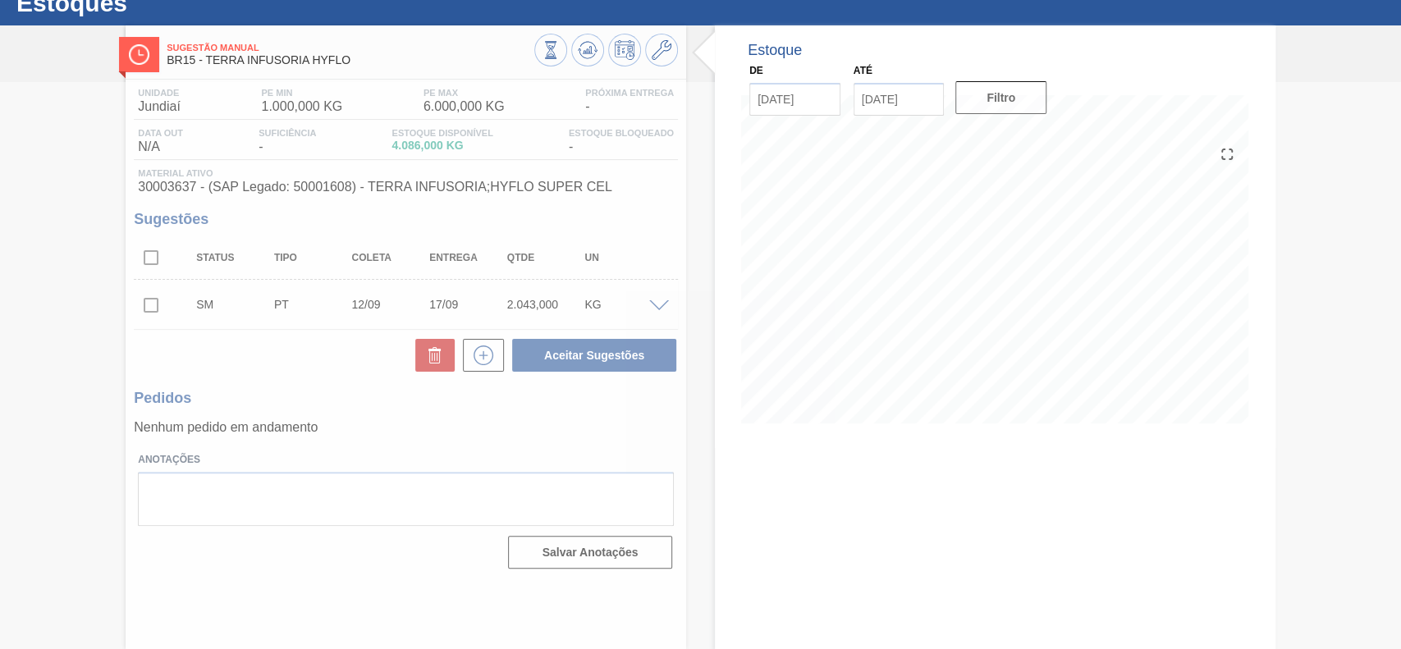
scroll to position [57, 0]
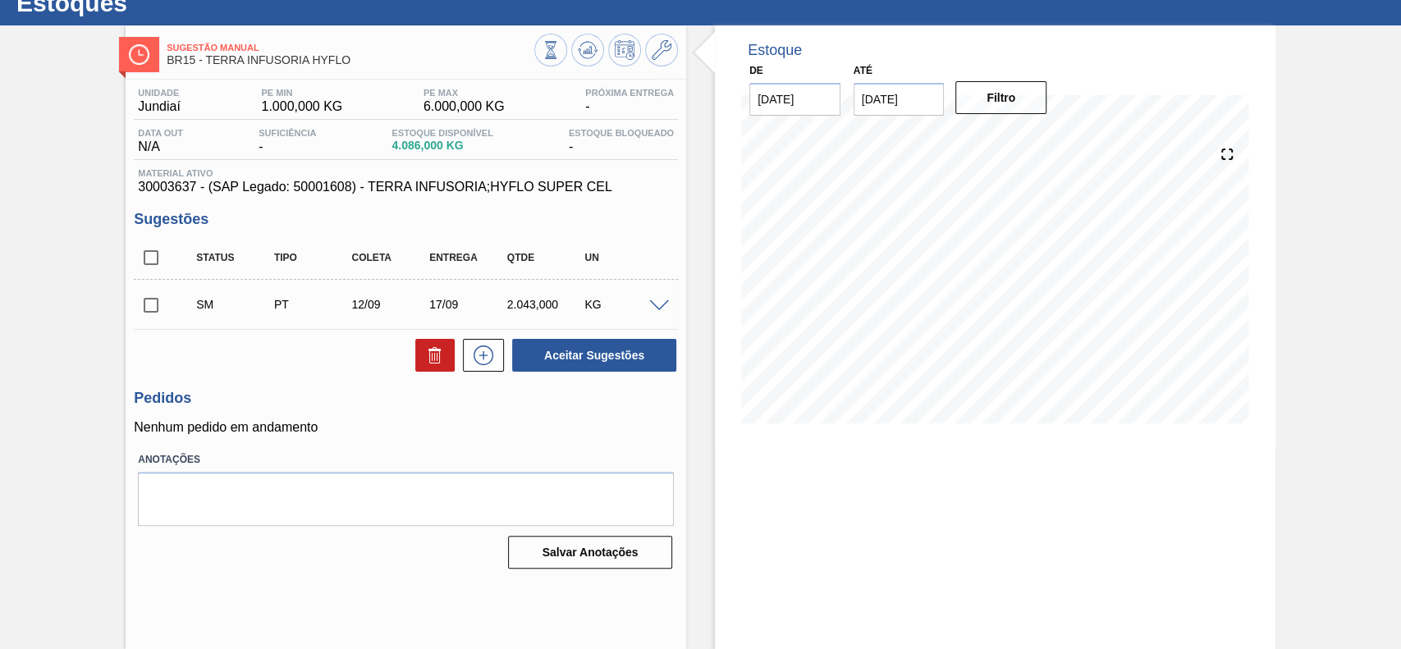
click at [663, 295] on div "SM PT 12/09 17/09 2.043,000 KG" at bounding box center [406, 304] width 544 height 41
click at [657, 304] on span at bounding box center [659, 306] width 20 height 12
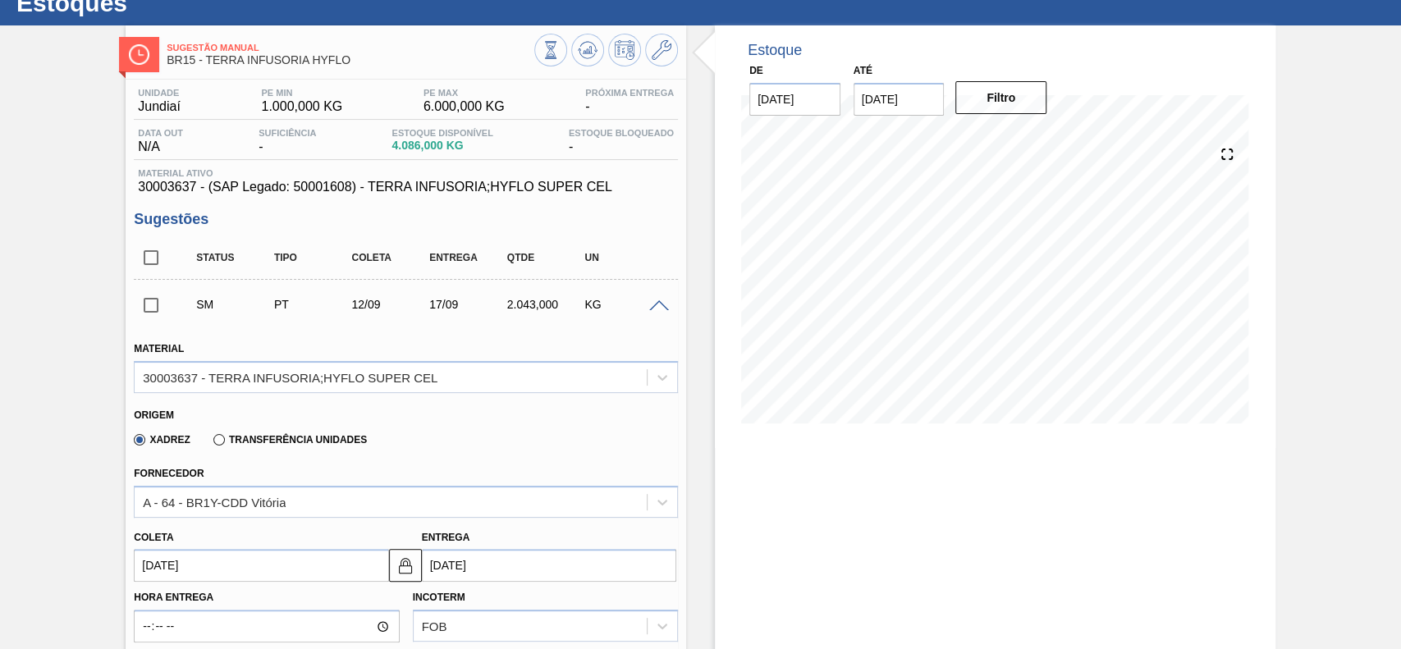
scroll to position [217, 0]
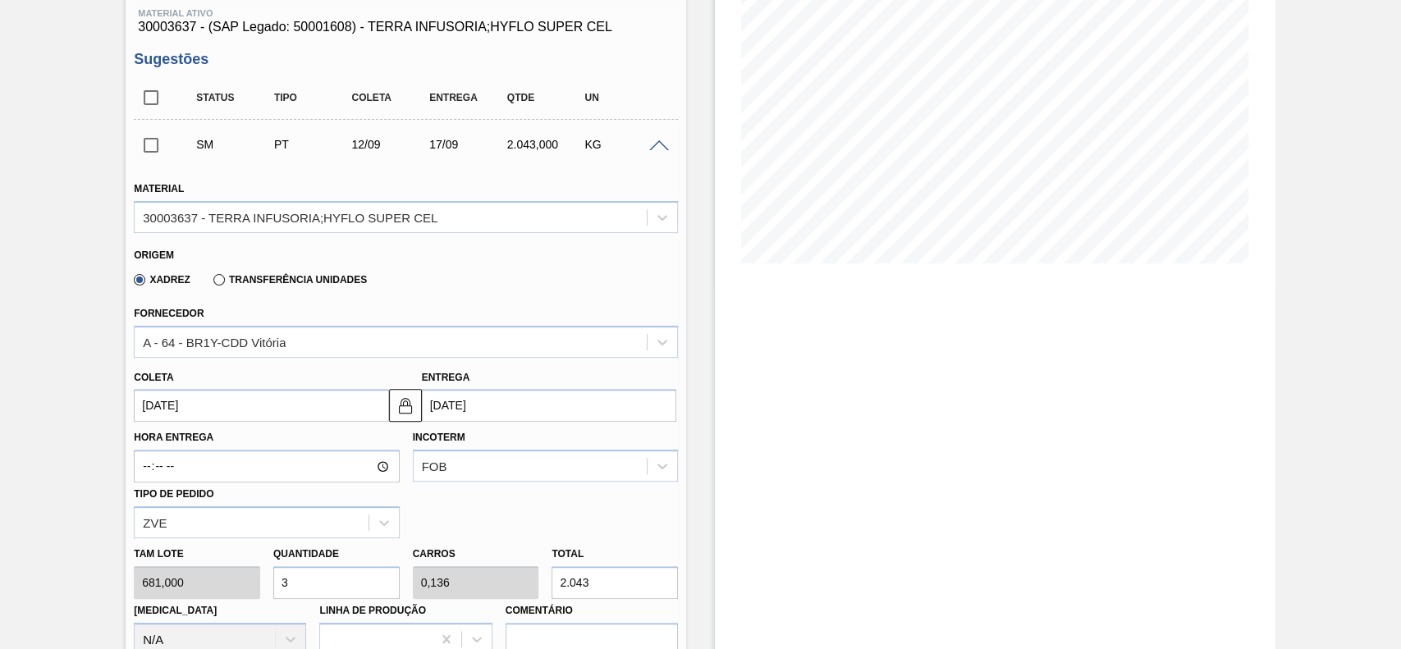
click at [364, 573] on input "3" at bounding box center [336, 582] width 126 height 33
type input "2"
type input "0,091"
type input "1.362"
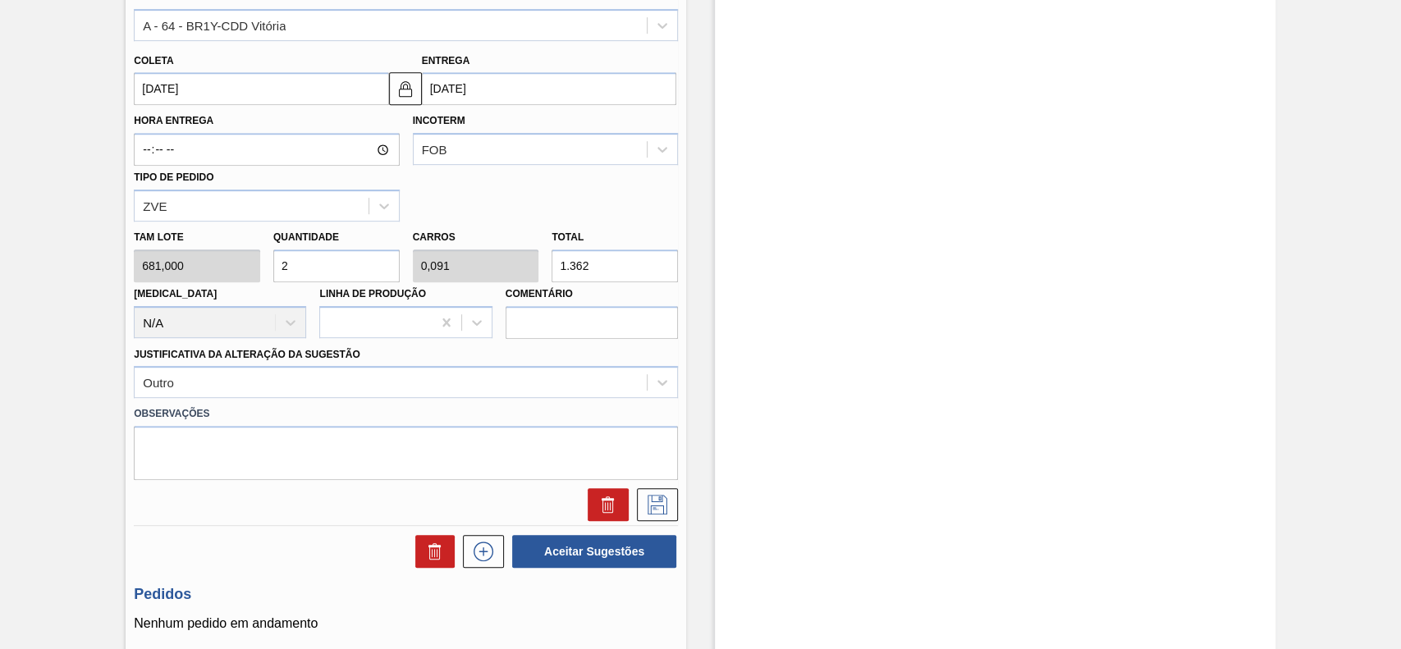
scroll to position [586, 0]
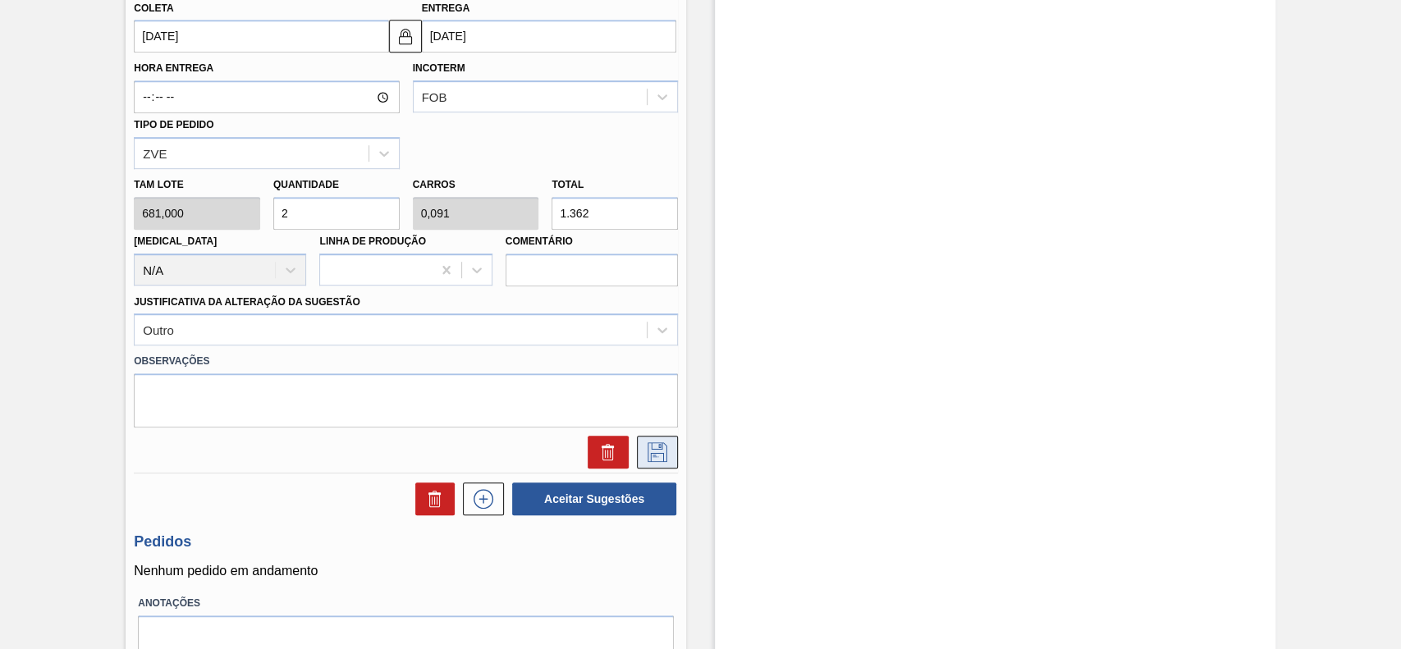
type input "2"
click at [656, 447] on icon at bounding box center [657, 452] width 26 height 20
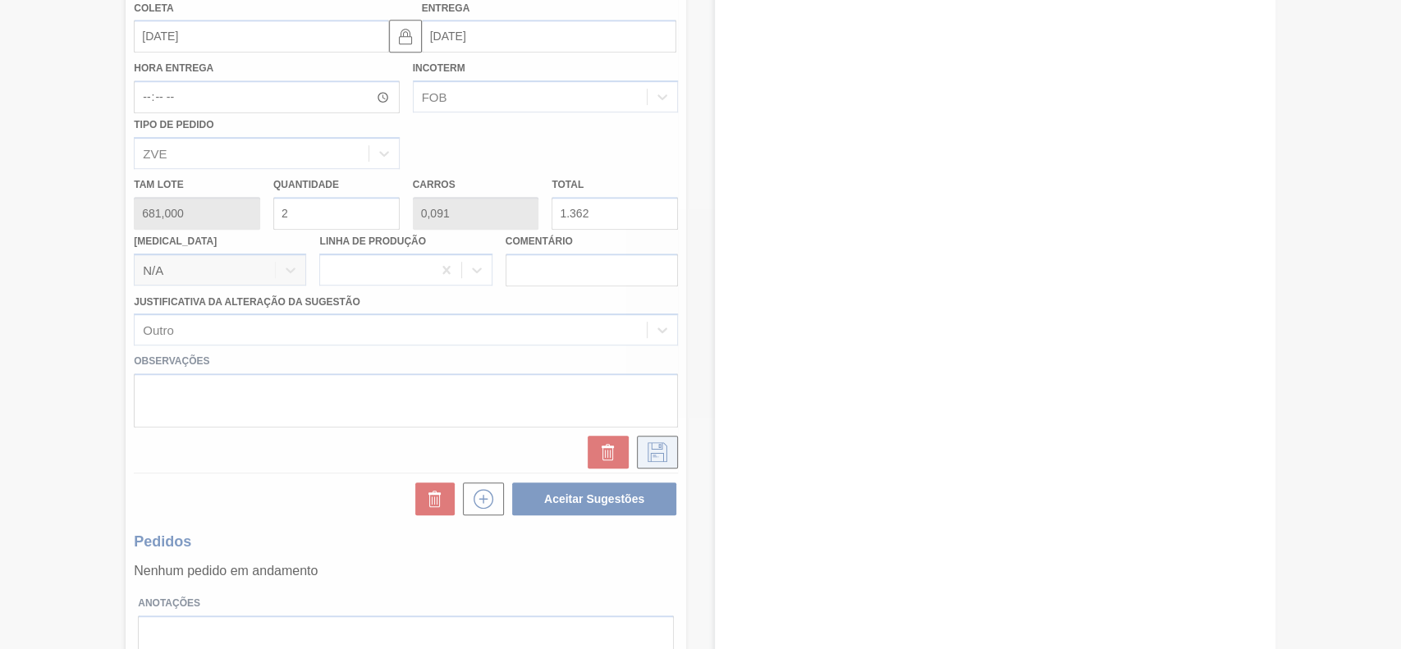
scroll to position [57, 0]
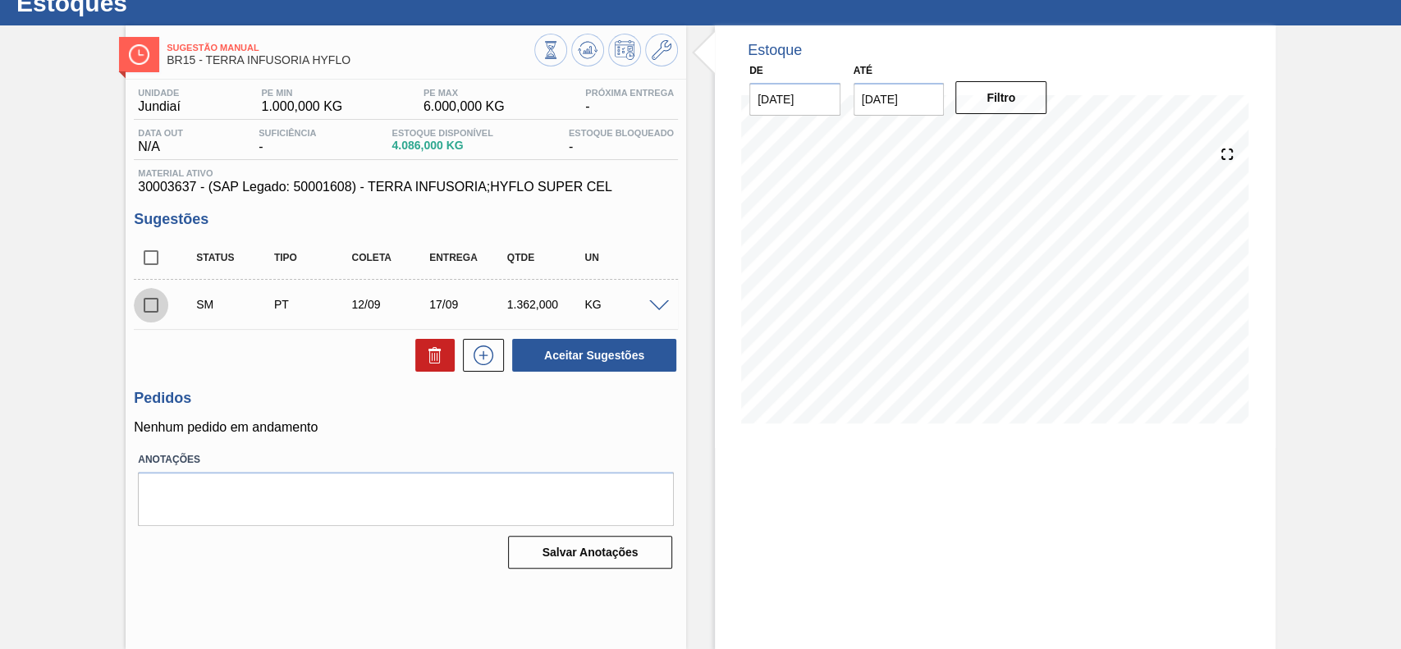
click at [148, 318] on input "checkbox" at bounding box center [151, 305] width 34 height 34
click at [584, 348] on button "Aceitar Sugestões" at bounding box center [594, 355] width 164 height 33
checkbox input "false"
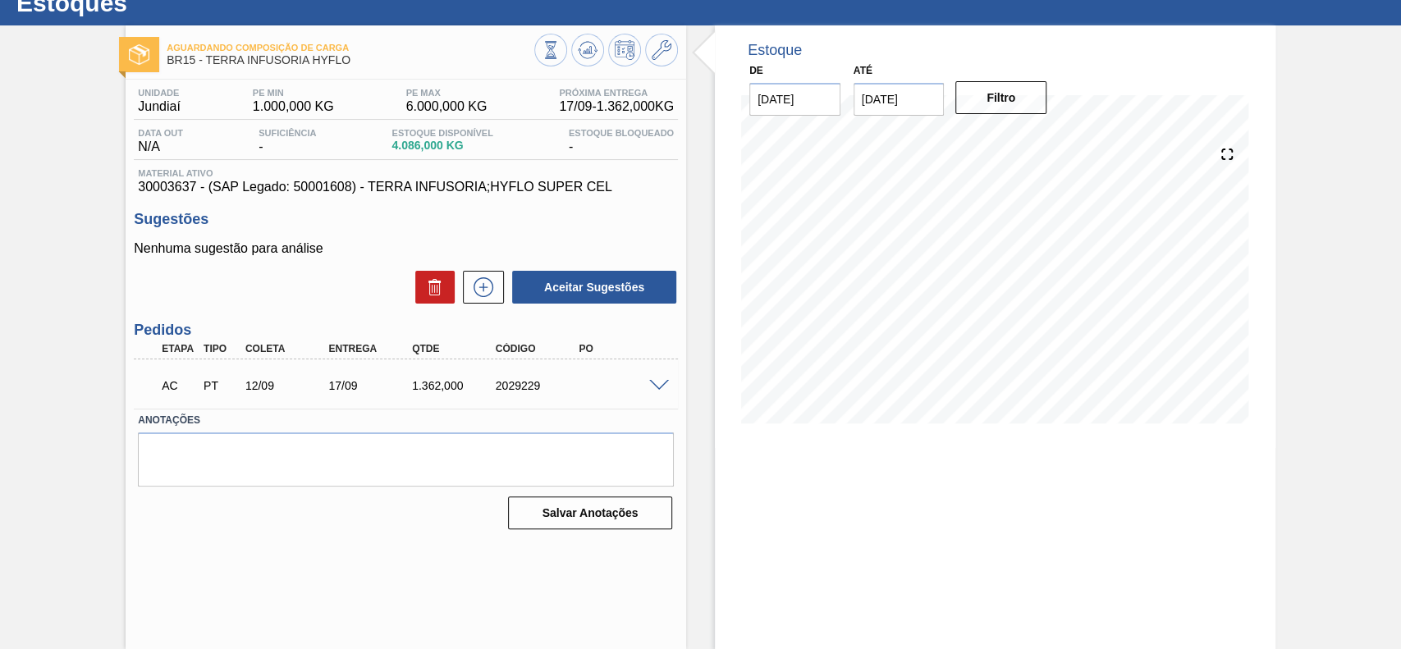
click at [652, 384] on span at bounding box center [659, 386] width 20 height 12
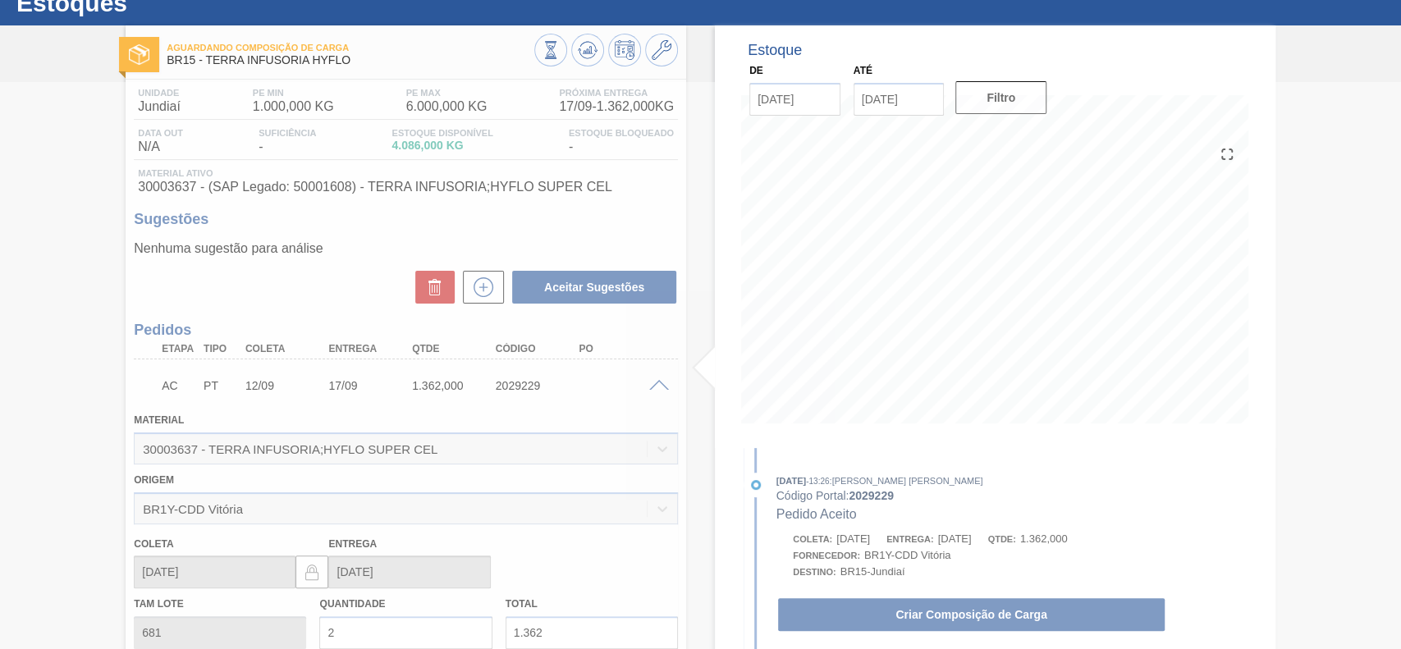
click at [901, 620] on div at bounding box center [700, 365] width 1401 height 567
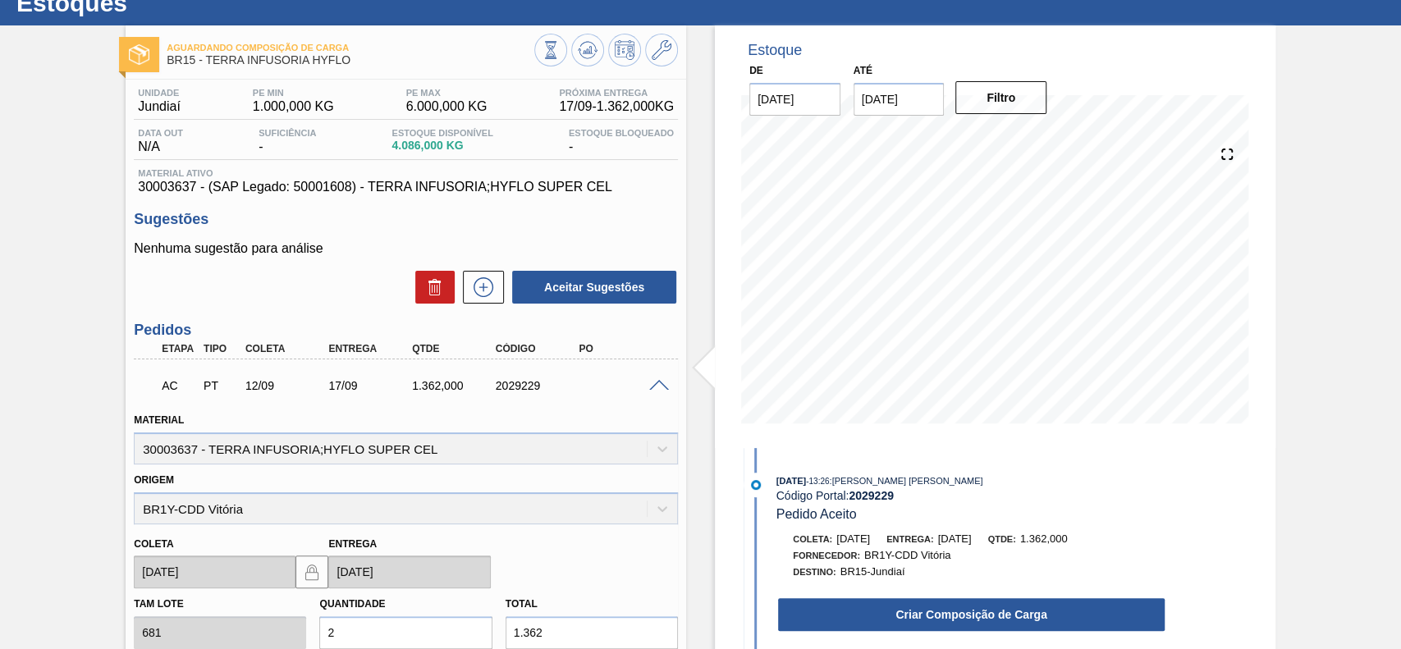
click at [901, 620] on button "Criar Composição de Carga" at bounding box center [971, 614] width 387 height 33
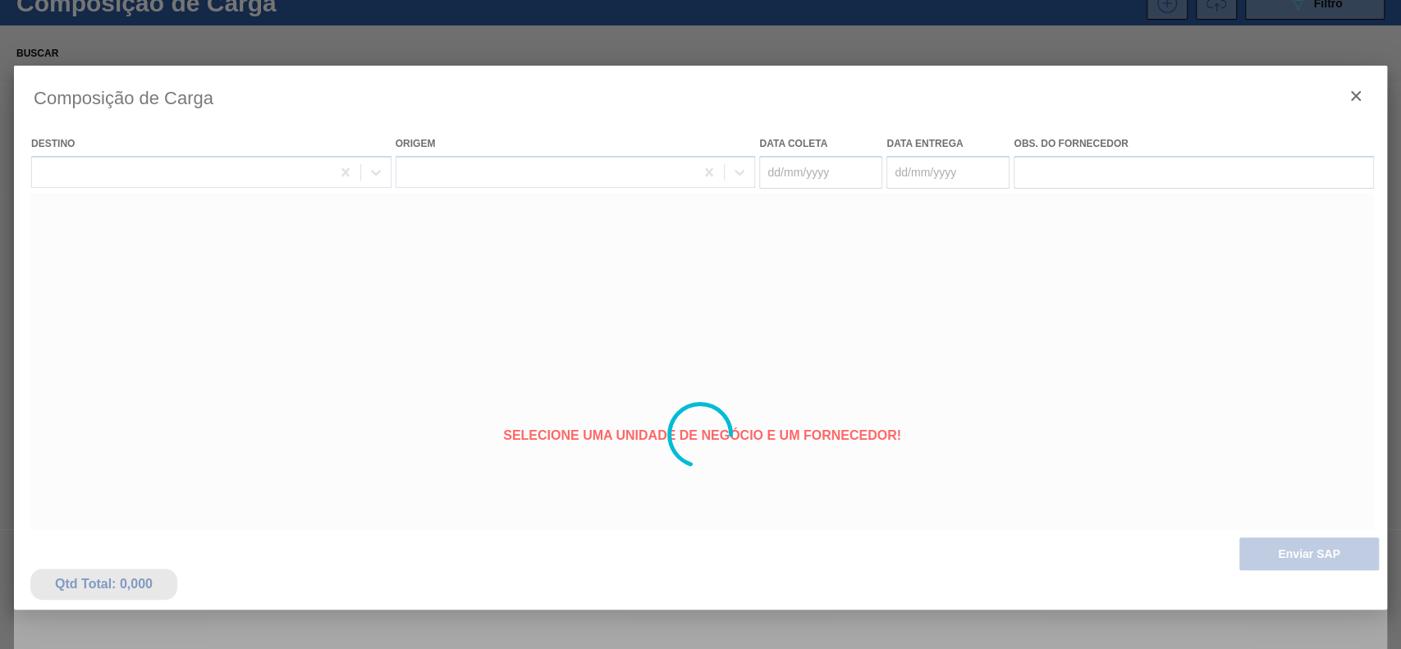
type coleta "12/09/2025"
type entrega "17/09/2025"
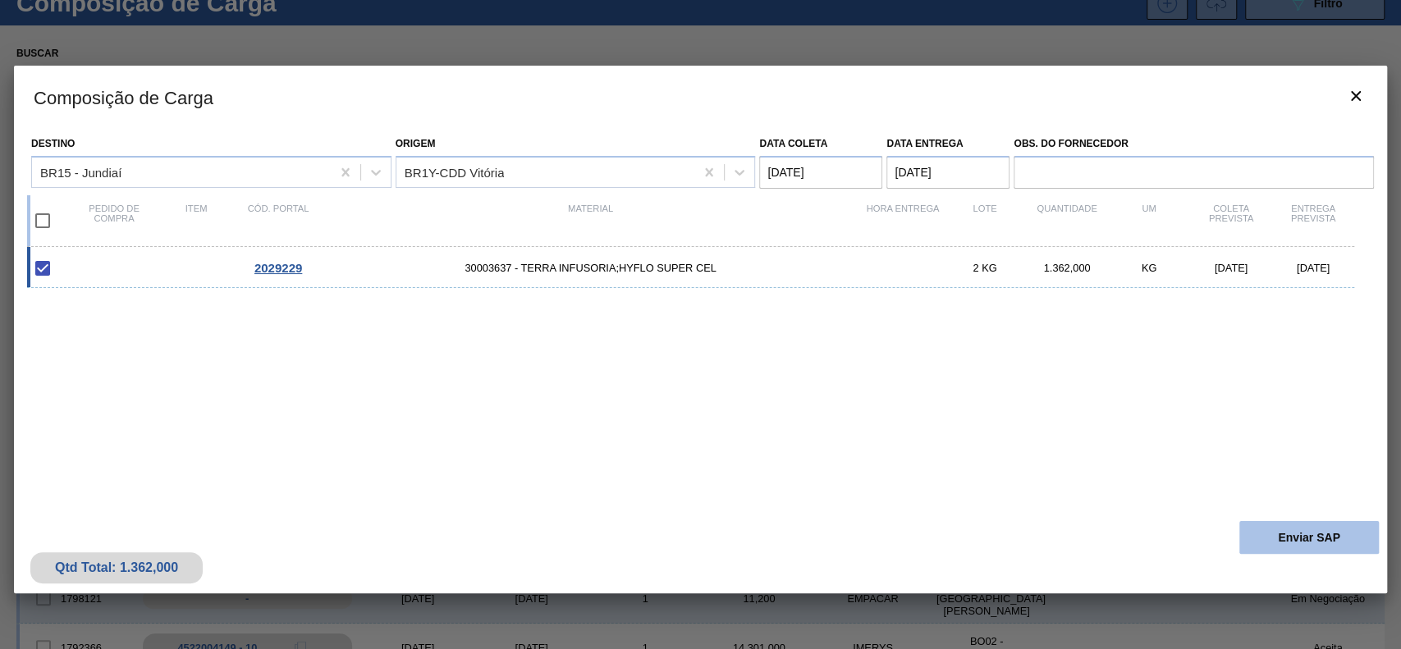
click at [1306, 547] on button "Enviar SAP" at bounding box center [1309, 537] width 140 height 33
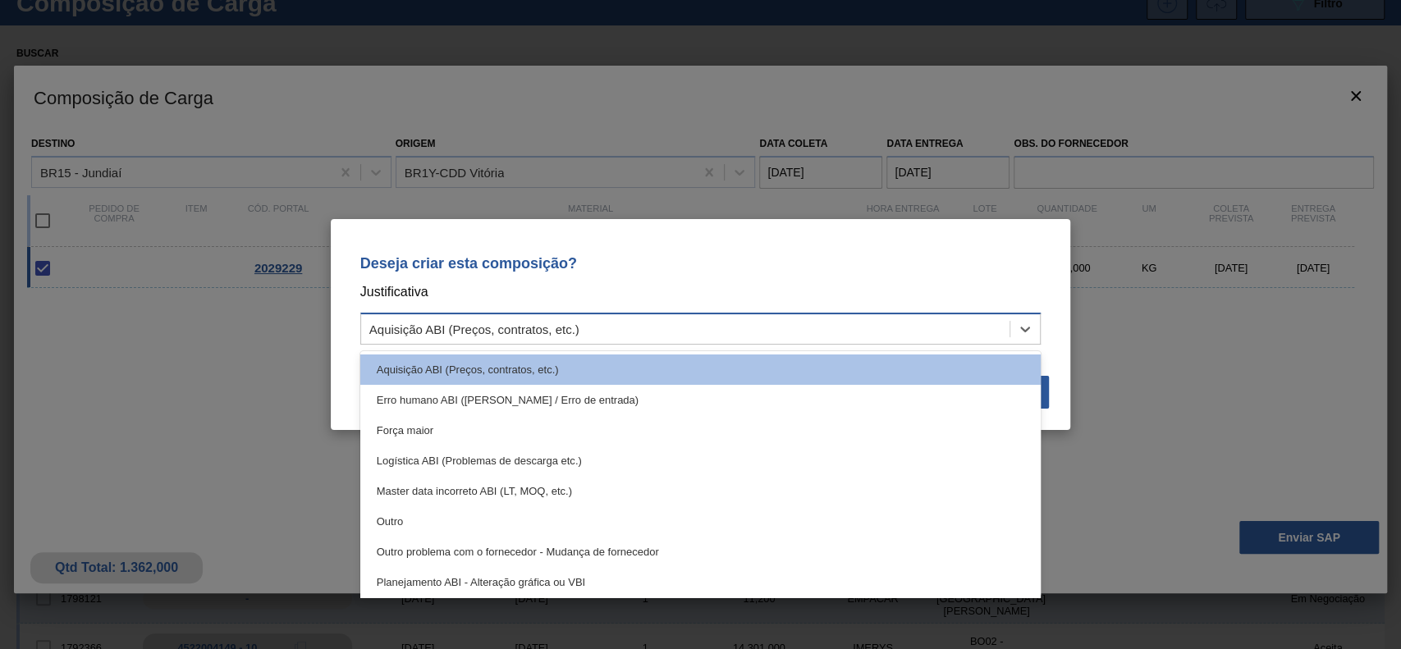
click at [731, 321] on div "Aquisição ABI (Preços, contratos, etc.)" at bounding box center [685, 330] width 649 height 24
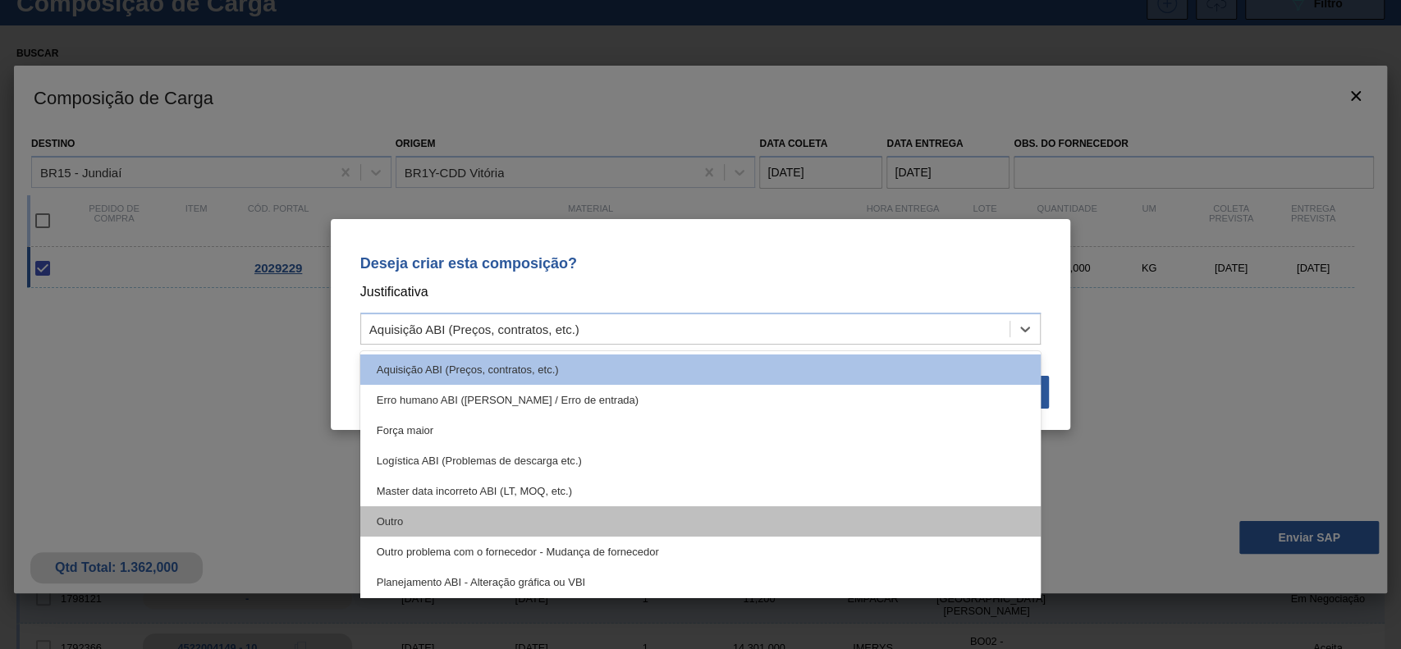
click at [513, 515] on div "Outro" at bounding box center [700, 521] width 681 height 30
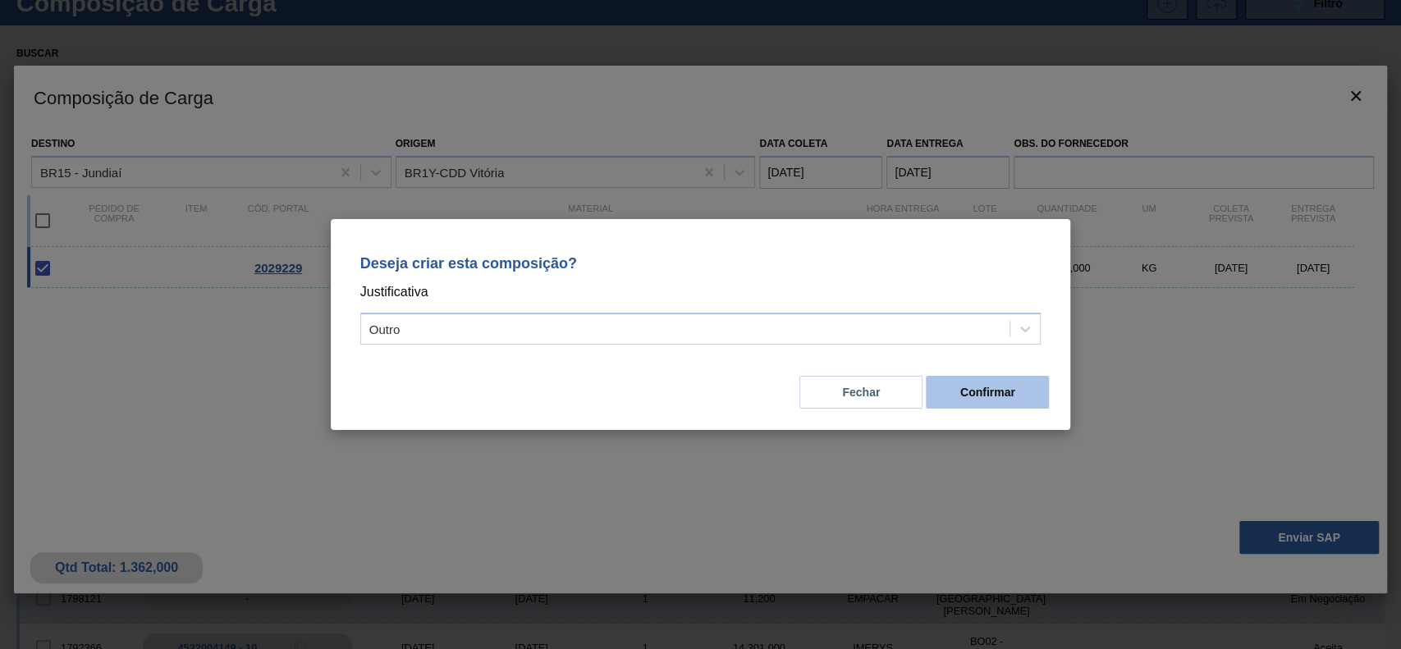
click at [976, 391] on button "Confirmar" at bounding box center [987, 392] width 123 height 33
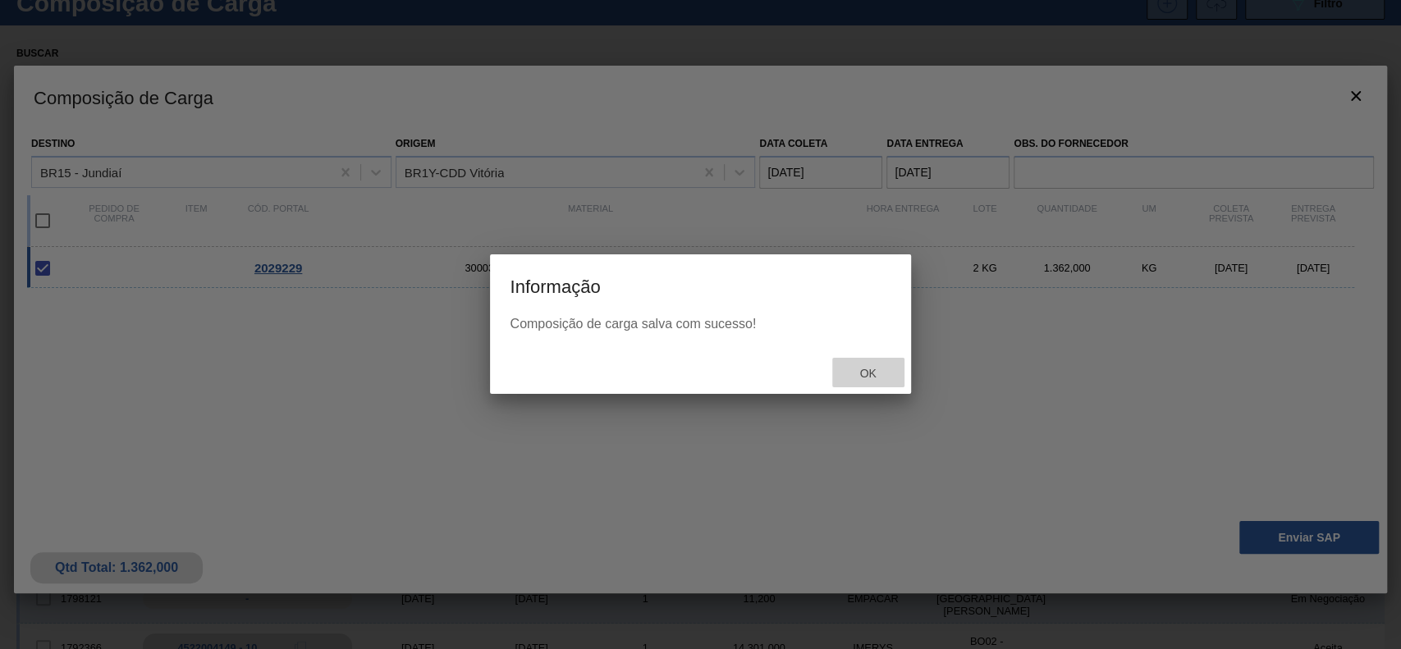
click at [873, 373] on span "Ok" at bounding box center [867, 373] width 43 height 13
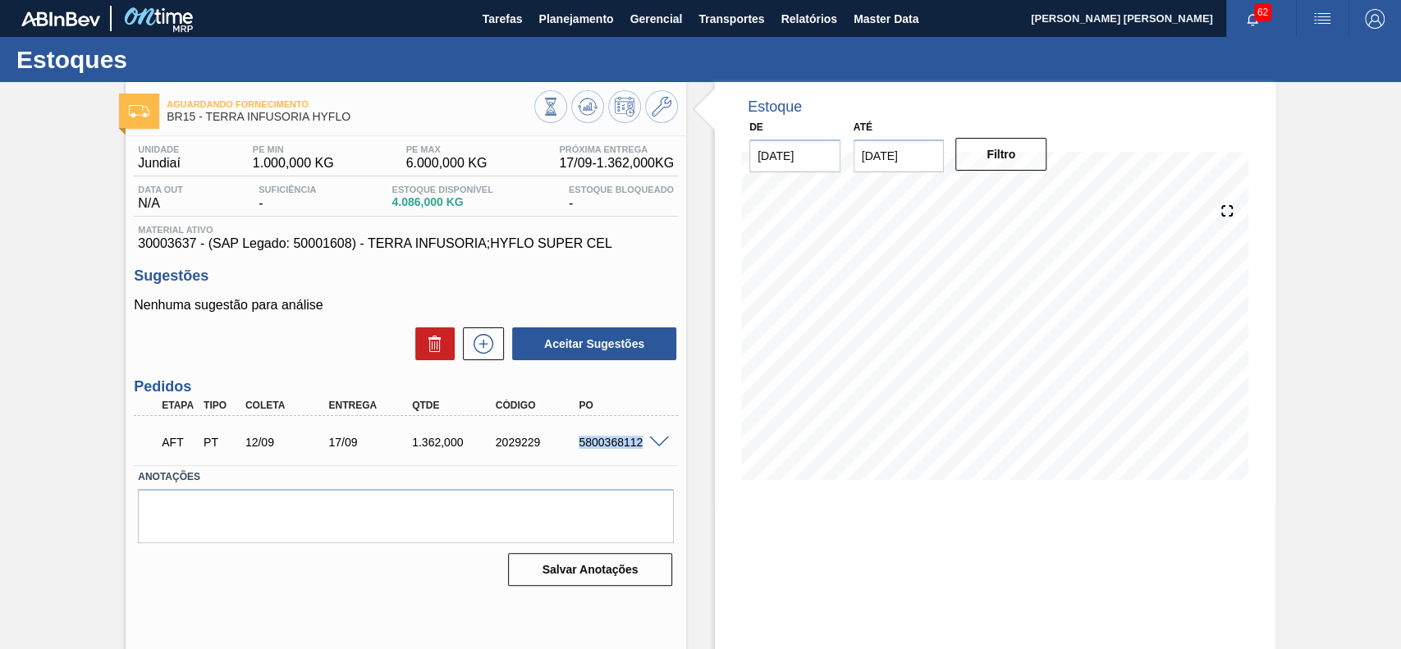
drag, startPoint x: 578, startPoint y: 444, endPoint x: 657, endPoint y: 449, distance: 78.9
click at [657, 449] on div "5800368112" at bounding box center [621, 442] width 93 height 13
copy div "5800368112"
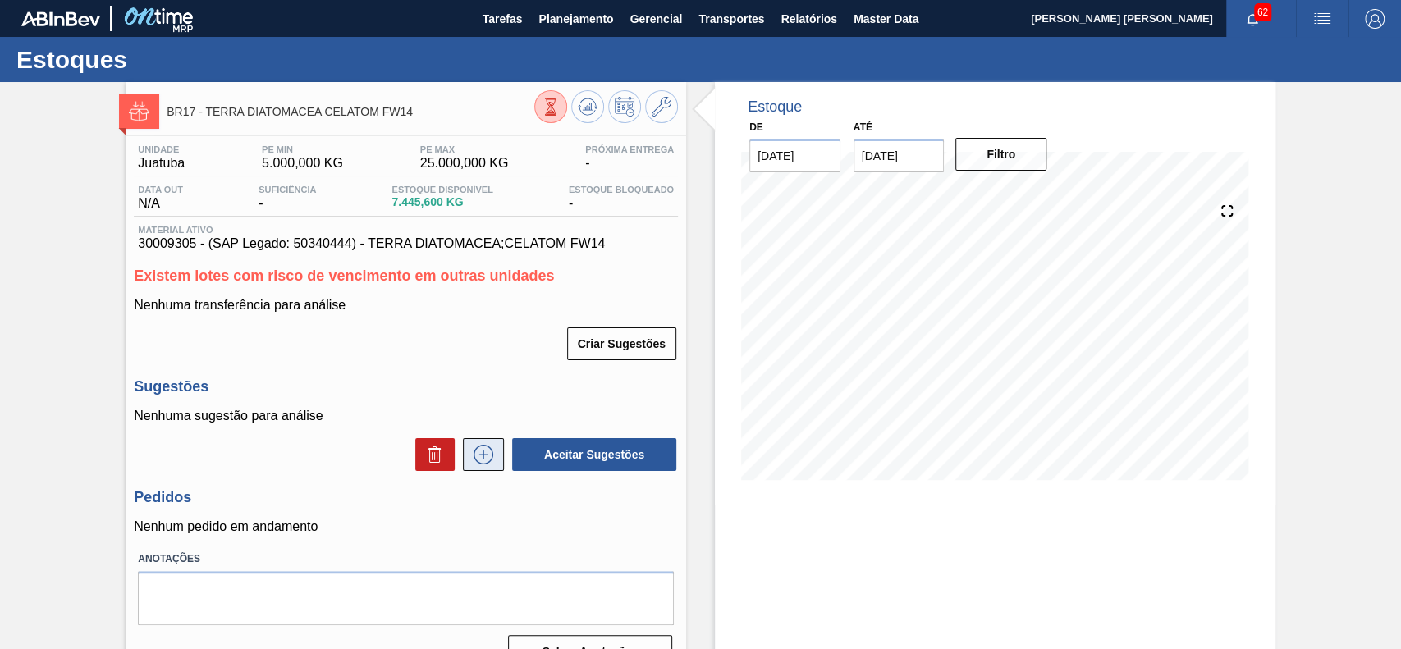
click at [479, 467] on button at bounding box center [483, 454] width 41 height 33
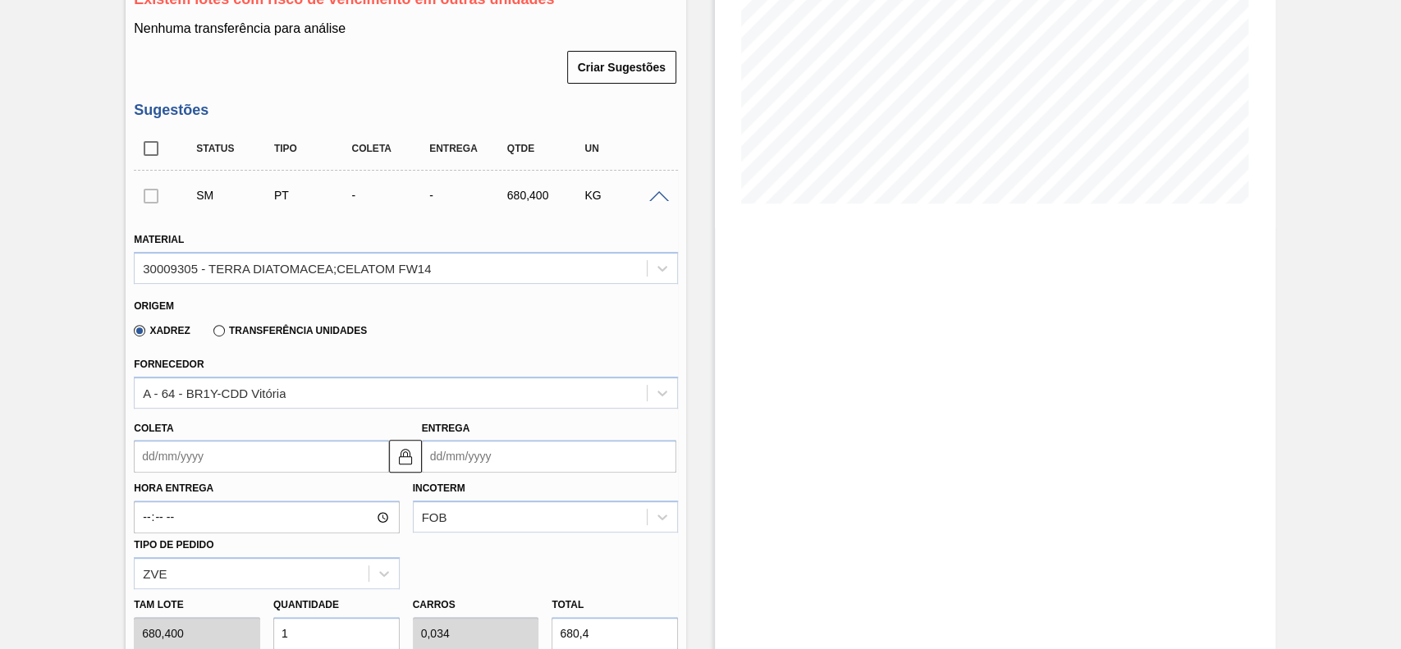
scroll to position [277, 0]
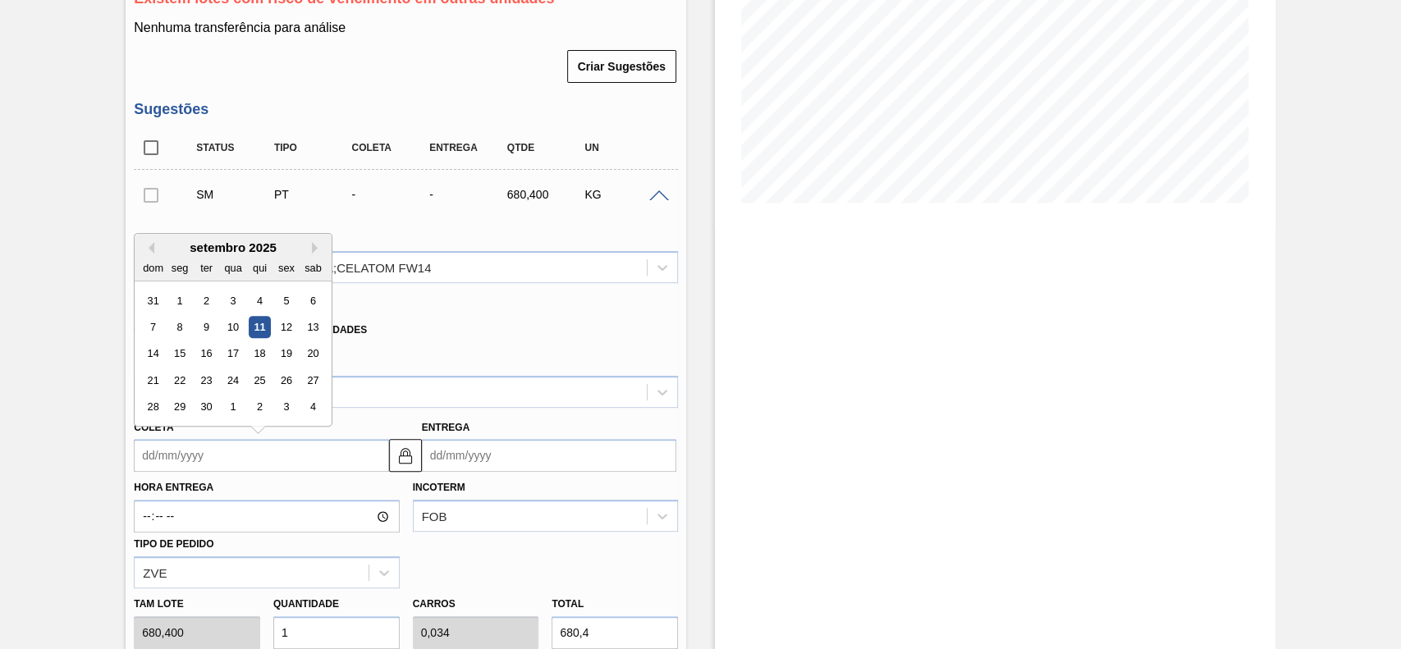
click at [307, 450] on input "Coleta" at bounding box center [261, 455] width 254 height 33
click at [276, 321] on div "12" at bounding box center [287, 327] width 22 height 22
type input "[DATE]"
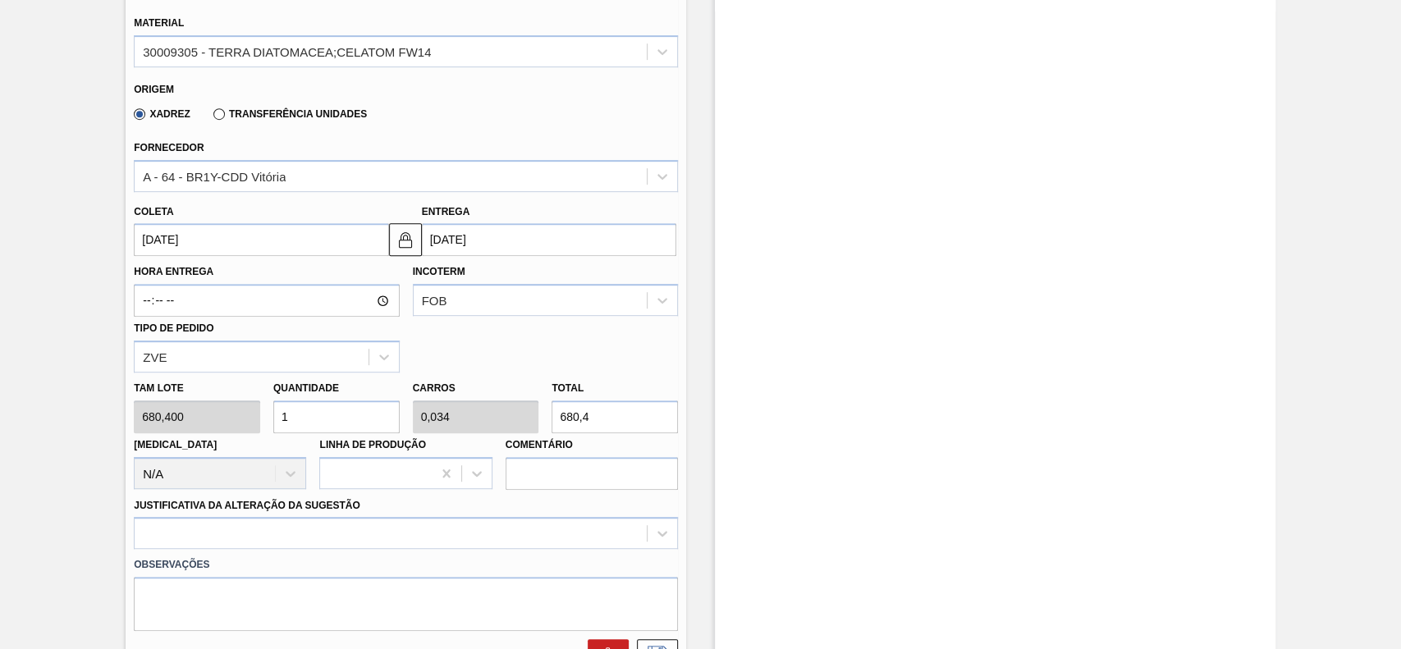
scroll to position [529, 0]
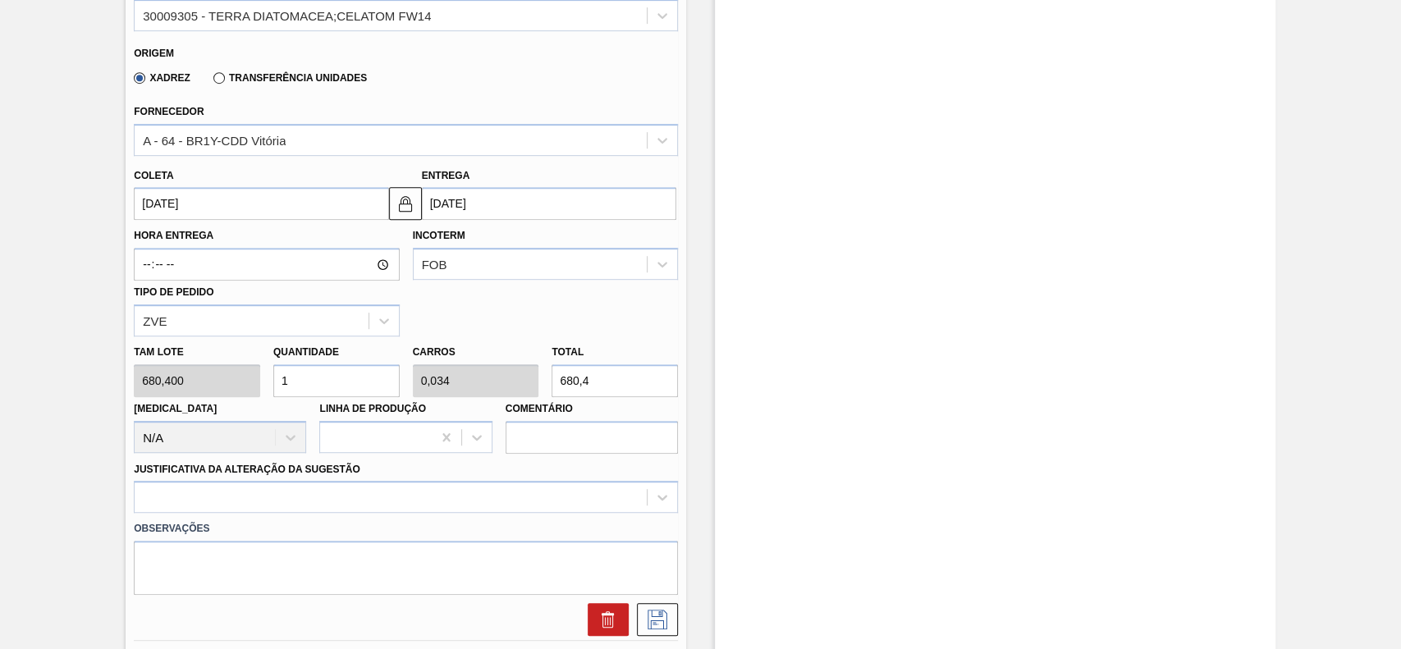
click at [334, 382] on input "1" at bounding box center [336, 380] width 126 height 33
type input "12"
type input "0,408"
type input "8.164,8"
type input "12"
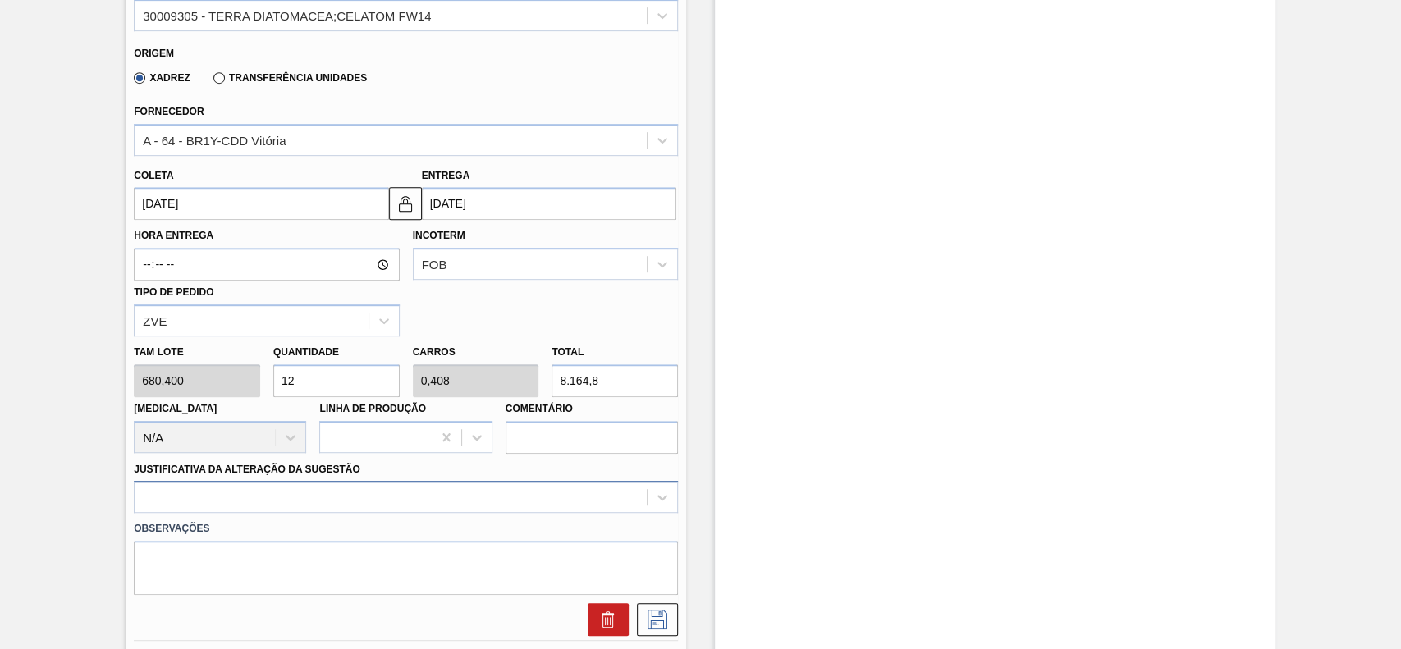
scroll to position [653, 0]
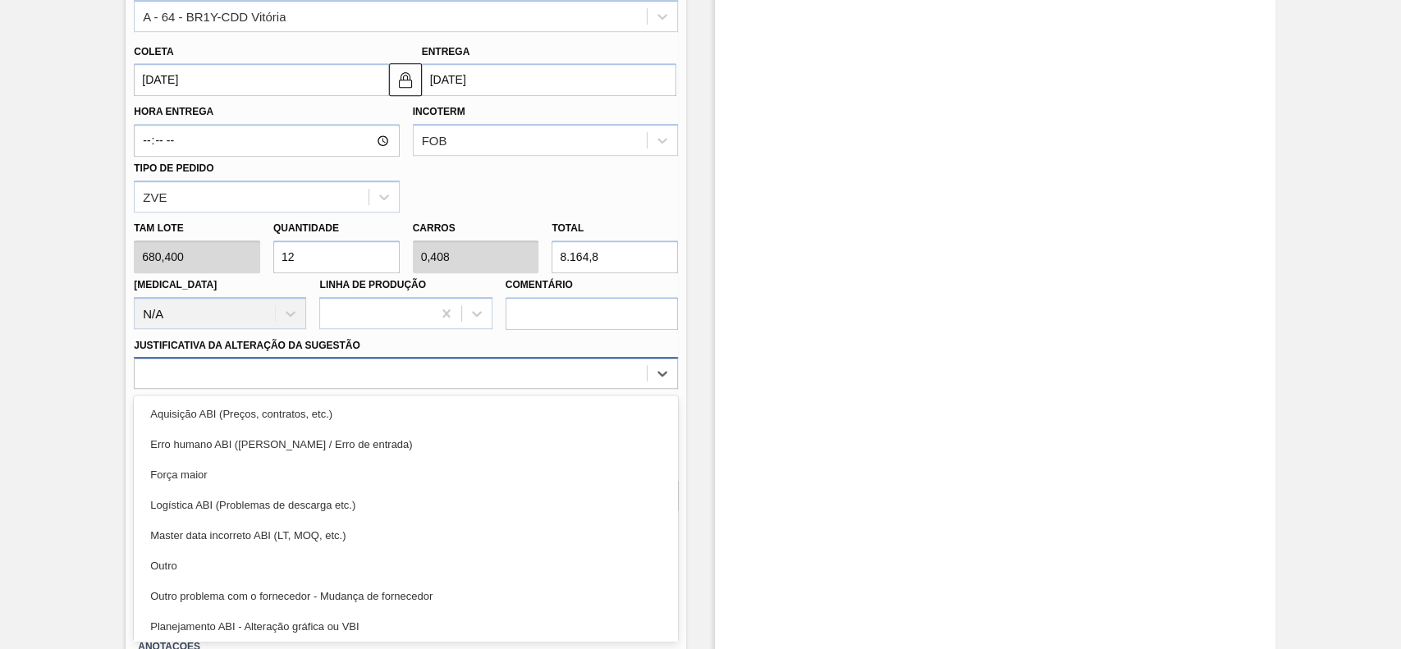
click at [300, 389] on div "option Logística ABI (Problemas de descarga etc.) focused, 4 of 18. 18 results …" at bounding box center [406, 373] width 544 height 32
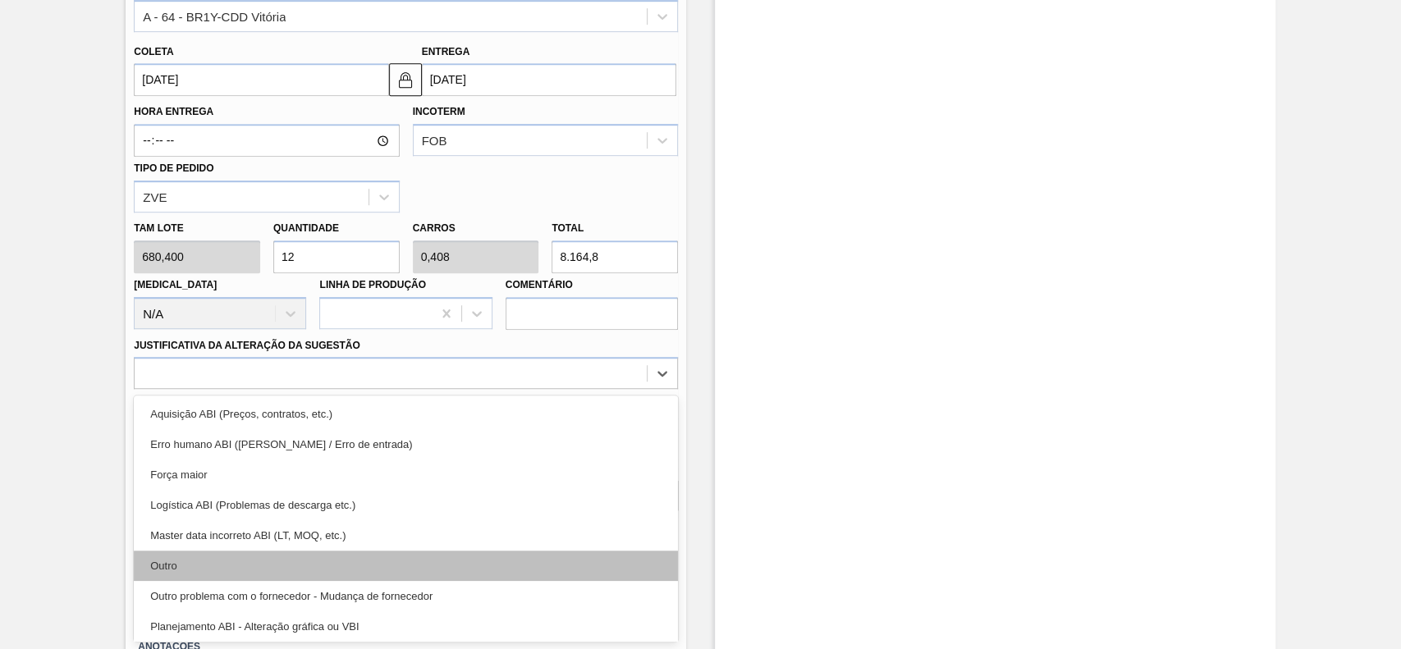
drag, startPoint x: 281, startPoint y: 545, endPoint x: 278, endPoint y: 561, distance: 15.8
click at [278, 561] on div "Aquisição ABI (Preços, contratos, etc.) Erro humano ABI (Cálculo / Erro de entr…" at bounding box center [406, 519] width 544 height 246
click at [278, 561] on div "Outro" at bounding box center [406, 566] width 544 height 30
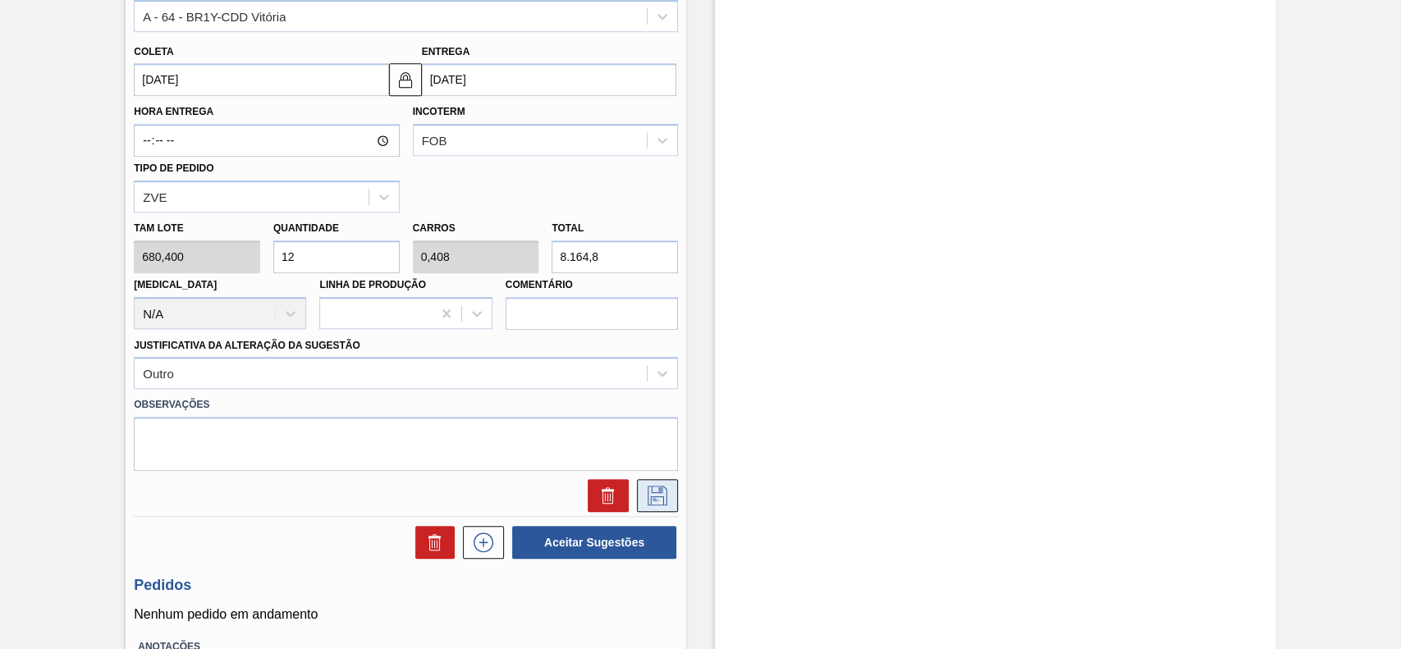
click at [648, 497] on icon at bounding box center [657, 496] width 26 height 20
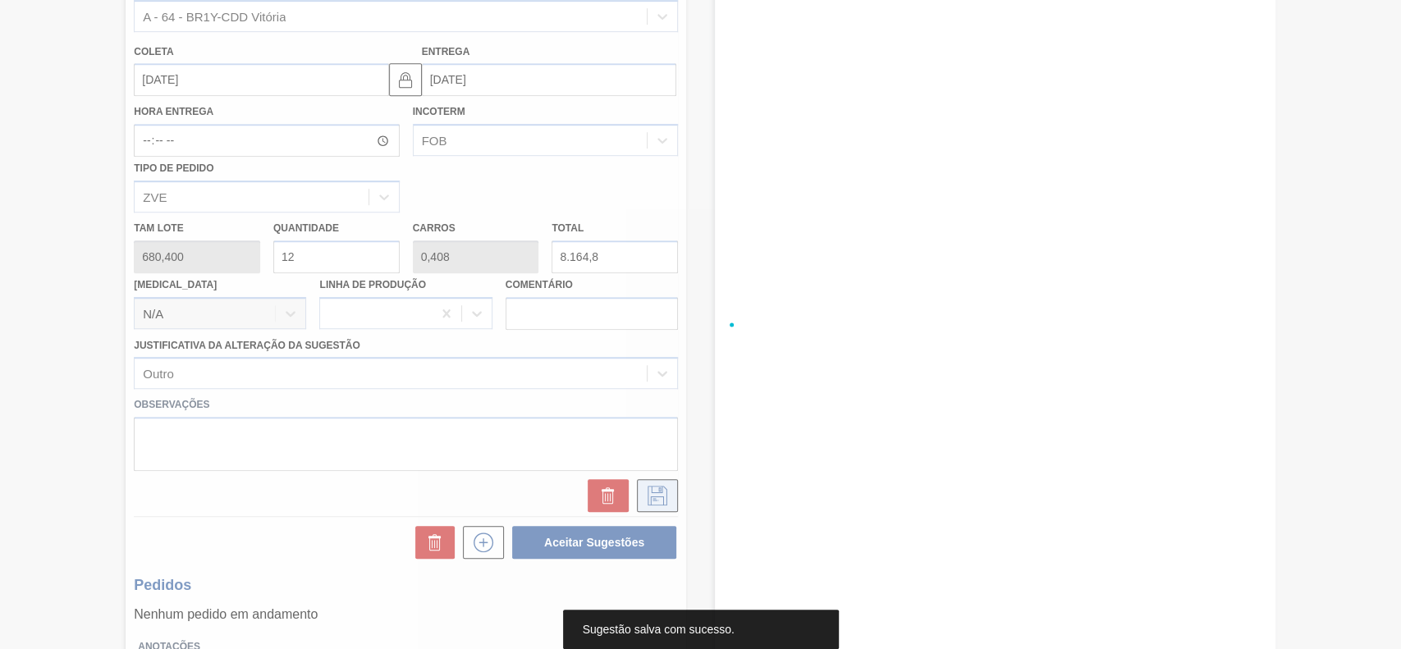
scroll to position [103, 0]
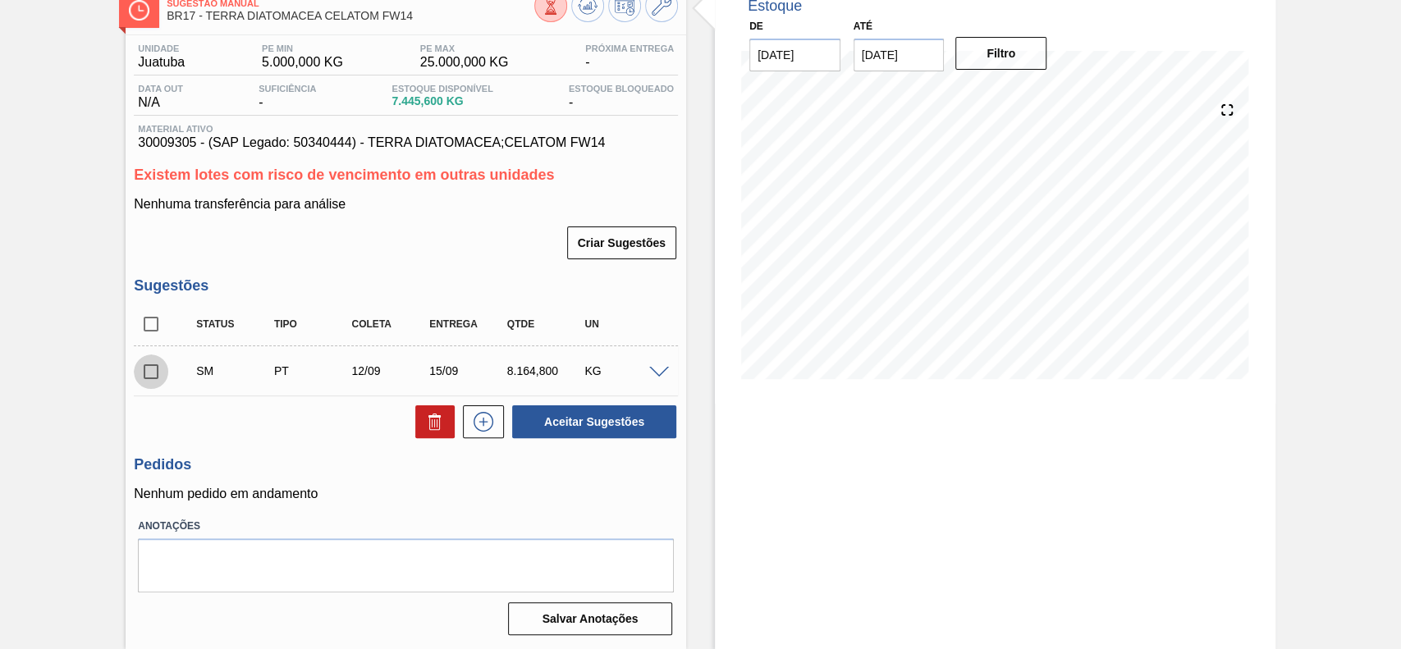
click at [150, 373] on input "checkbox" at bounding box center [151, 372] width 34 height 34
click at [584, 422] on button "Aceitar Sugestões" at bounding box center [594, 421] width 164 height 33
checkbox input "false"
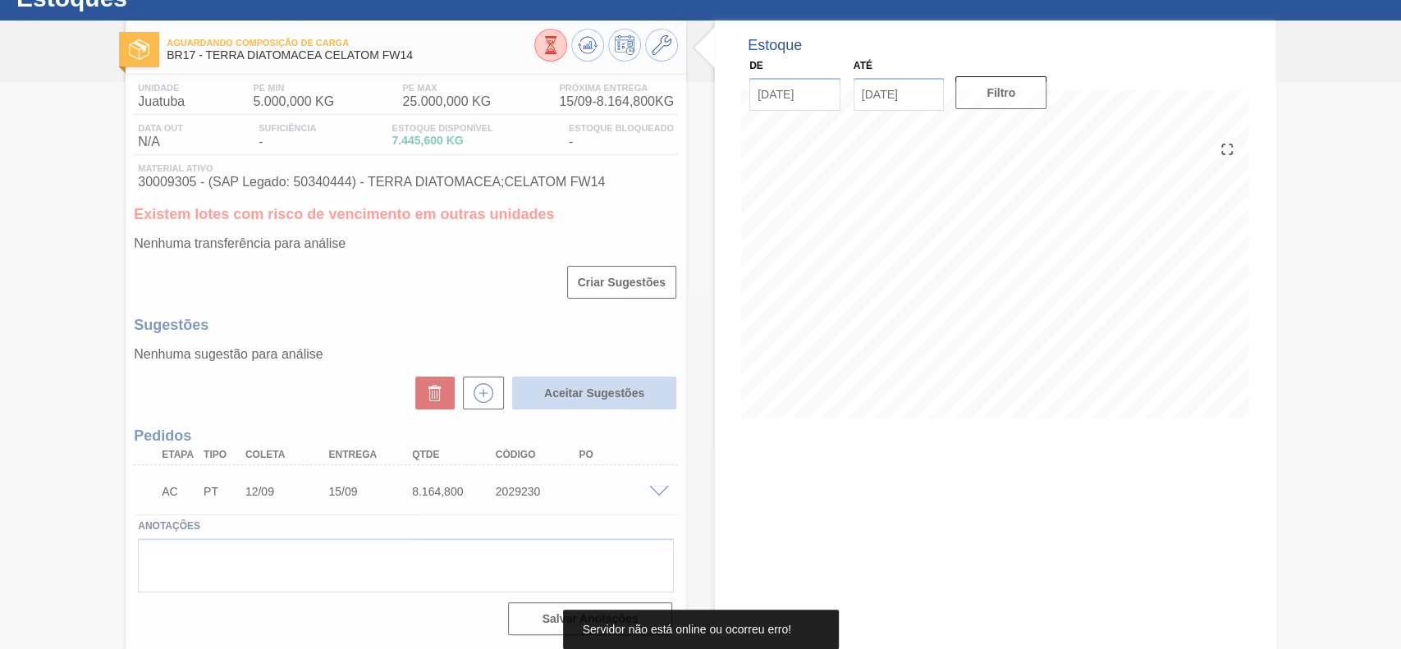
scroll to position [62, 0]
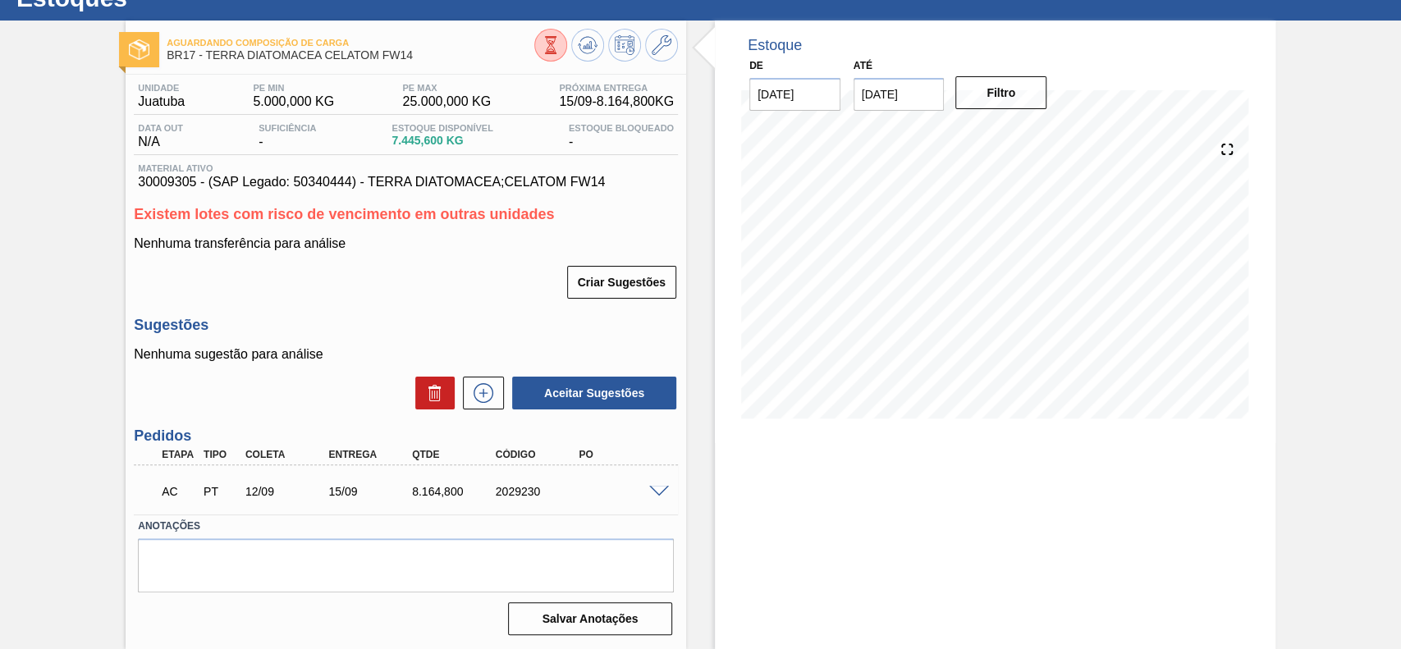
click at [653, 495] on span at bounding box center [659, 492] width 20 height 12
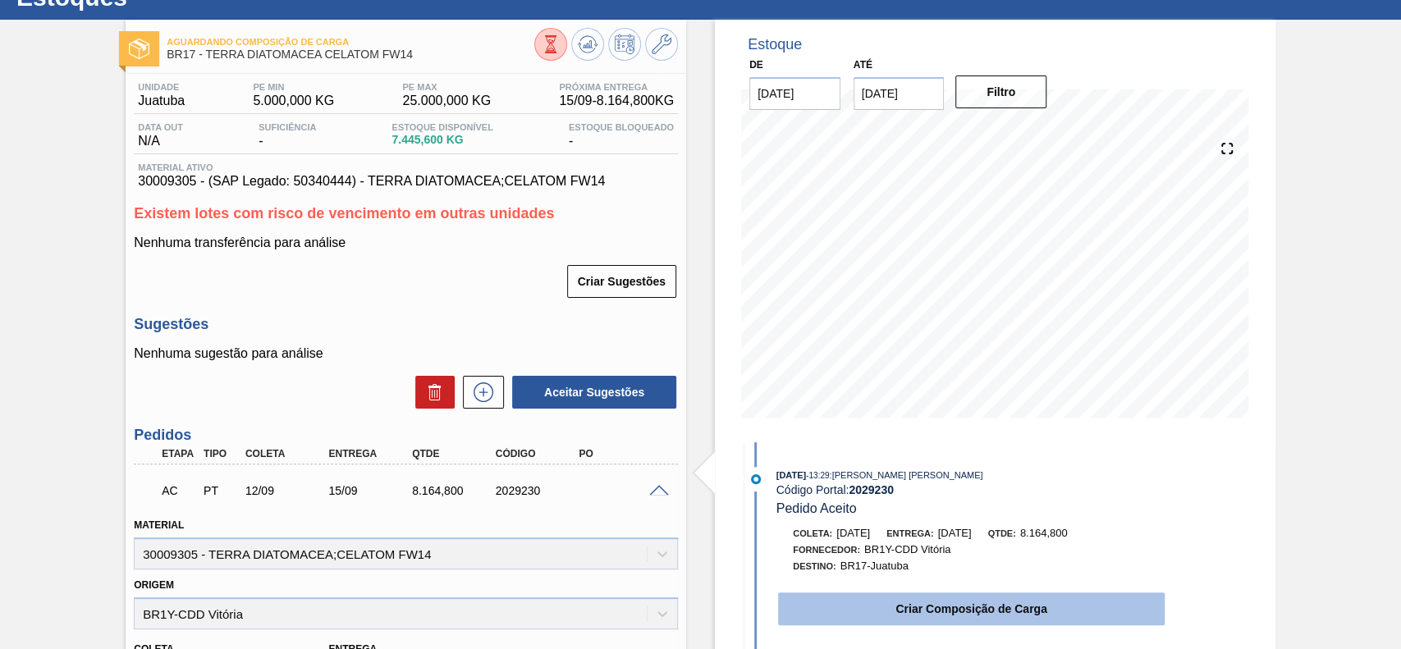
click at [897, 608] on button "Criar Composição de Carga" at bounding box center [971, 609] width 387 height 33
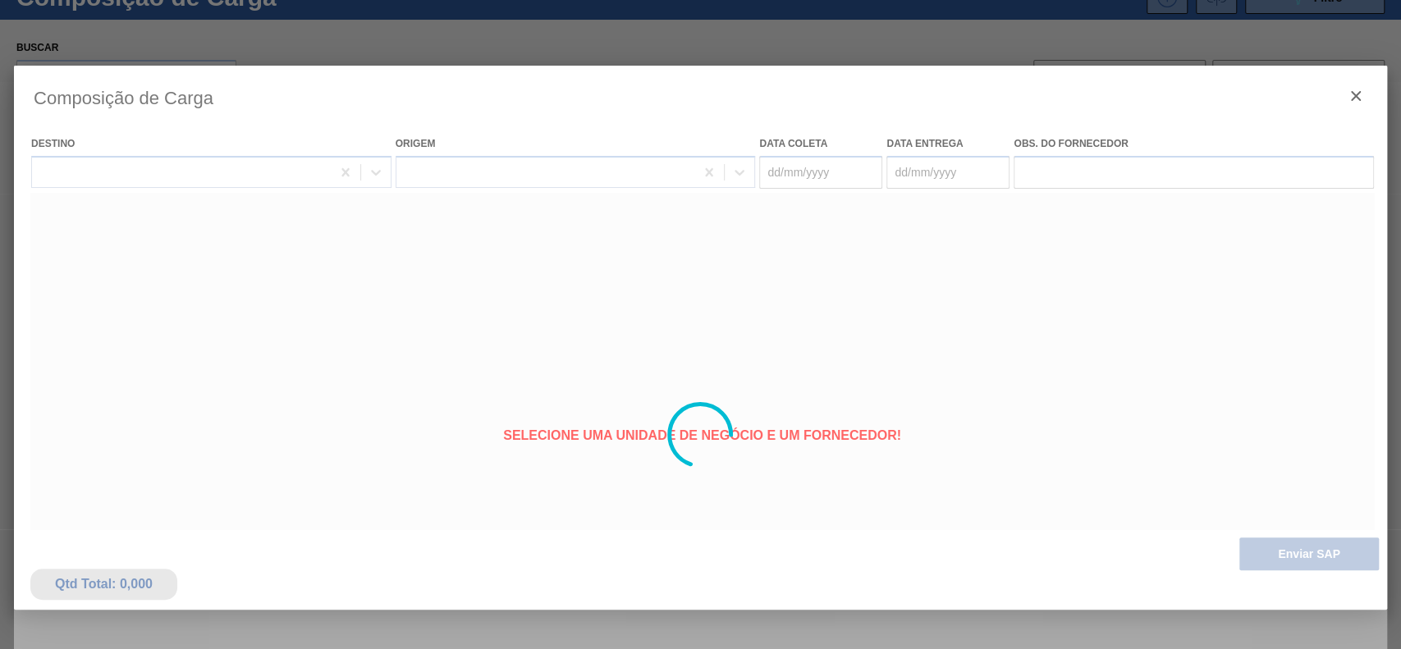
type coleta "[DATE]"
type entrega "[DATE]"
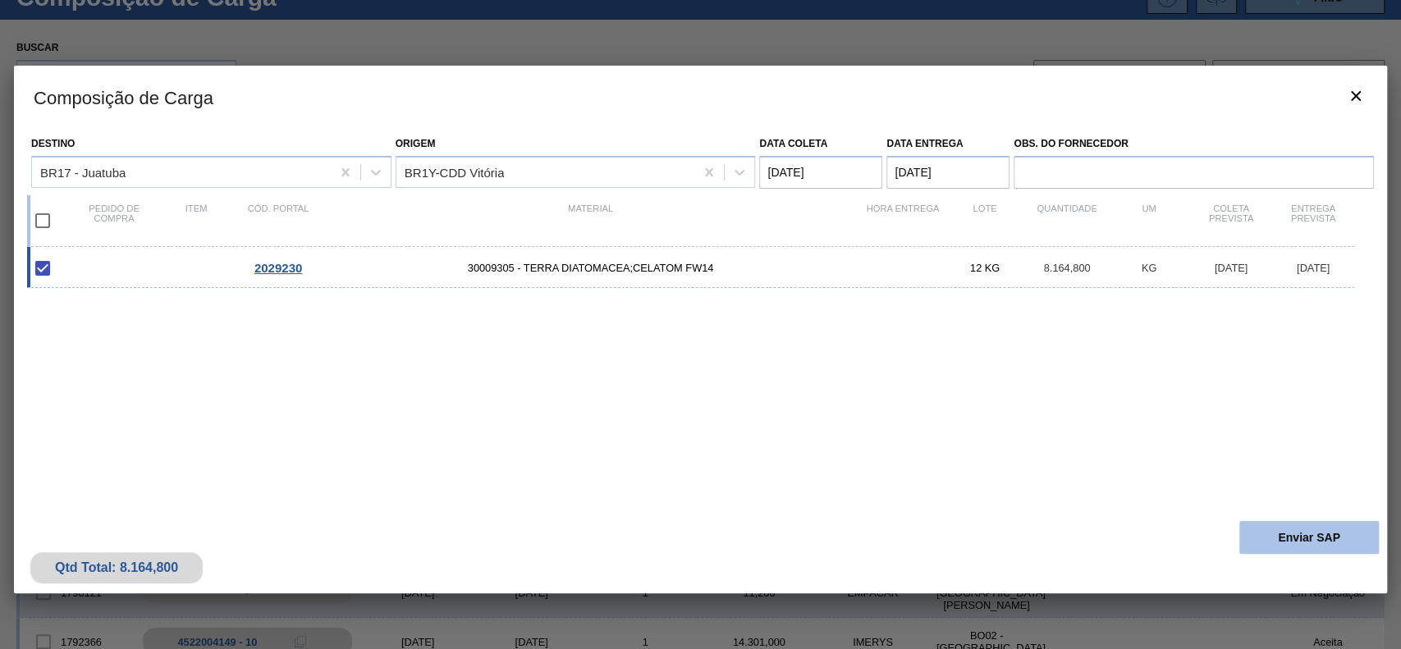
click at [1316, 547] on button "Enviar SAP" at bounding box center [1309, 537] width 140 height 33
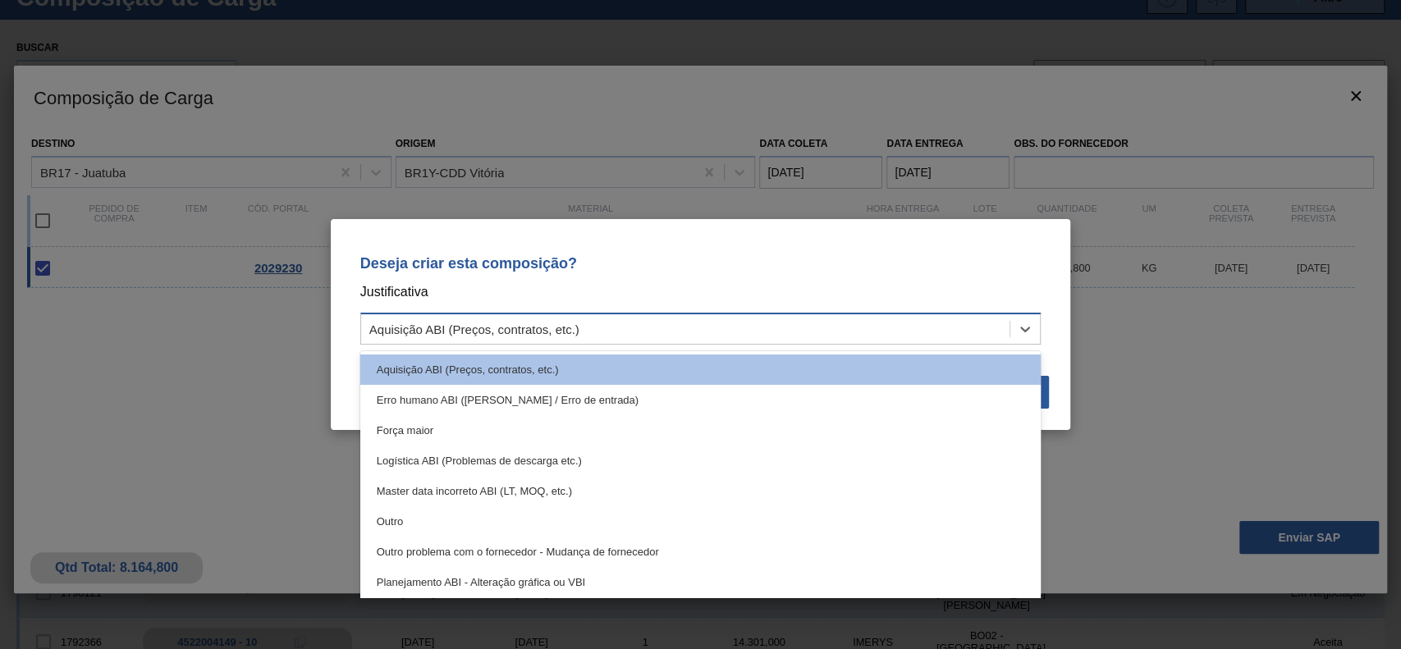
click at [725, 323] on div "Aquisição ABI (Preços, contratos, etc.)" at bounding box center [685, 330] width 649 height 24
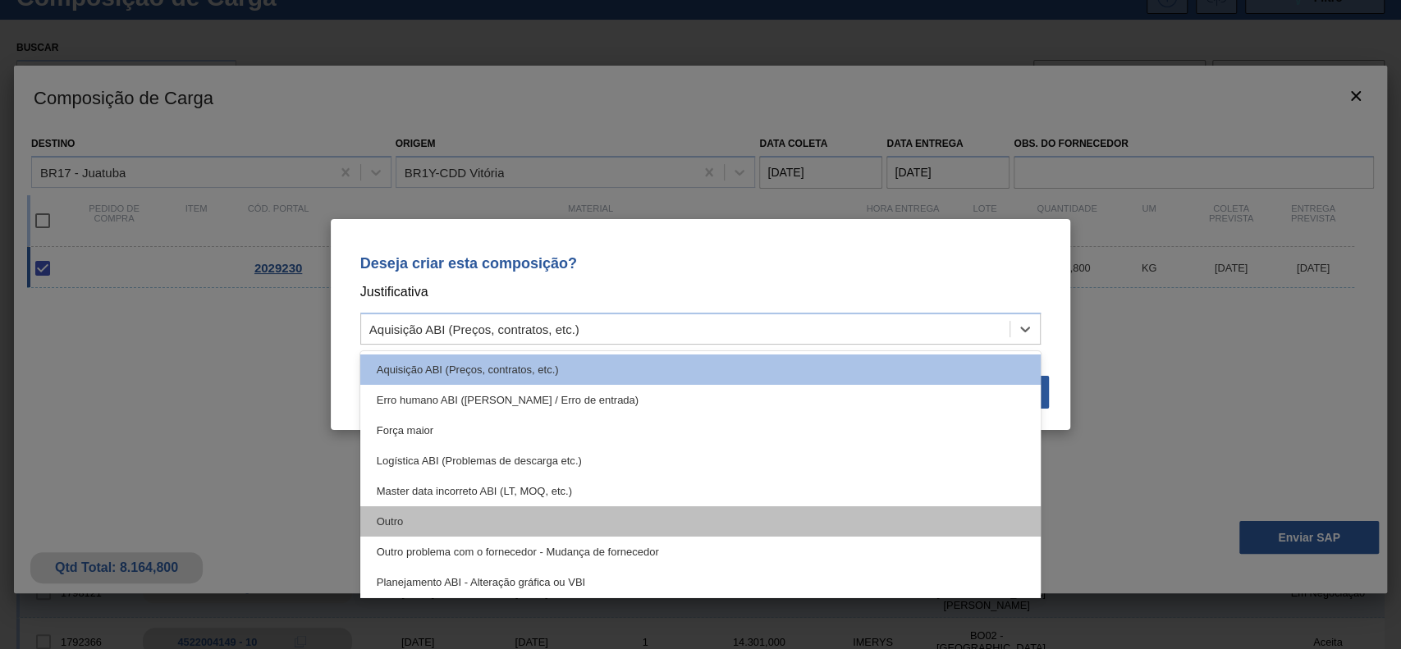
click at [552, 511] on div "Outro" at bounding box center [700, 521] width 681 height 30
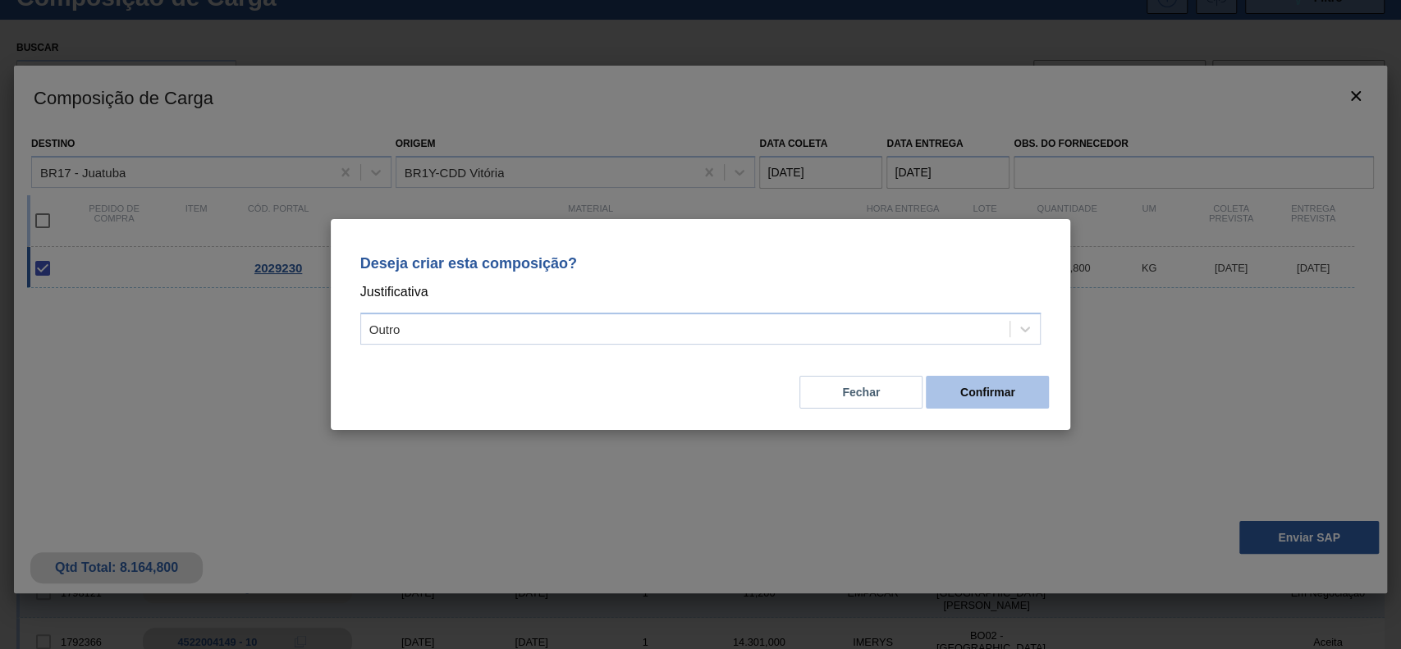
click at [946, 391] on button "Confirmar" at bounding box center [987, 392] width 123 height 33
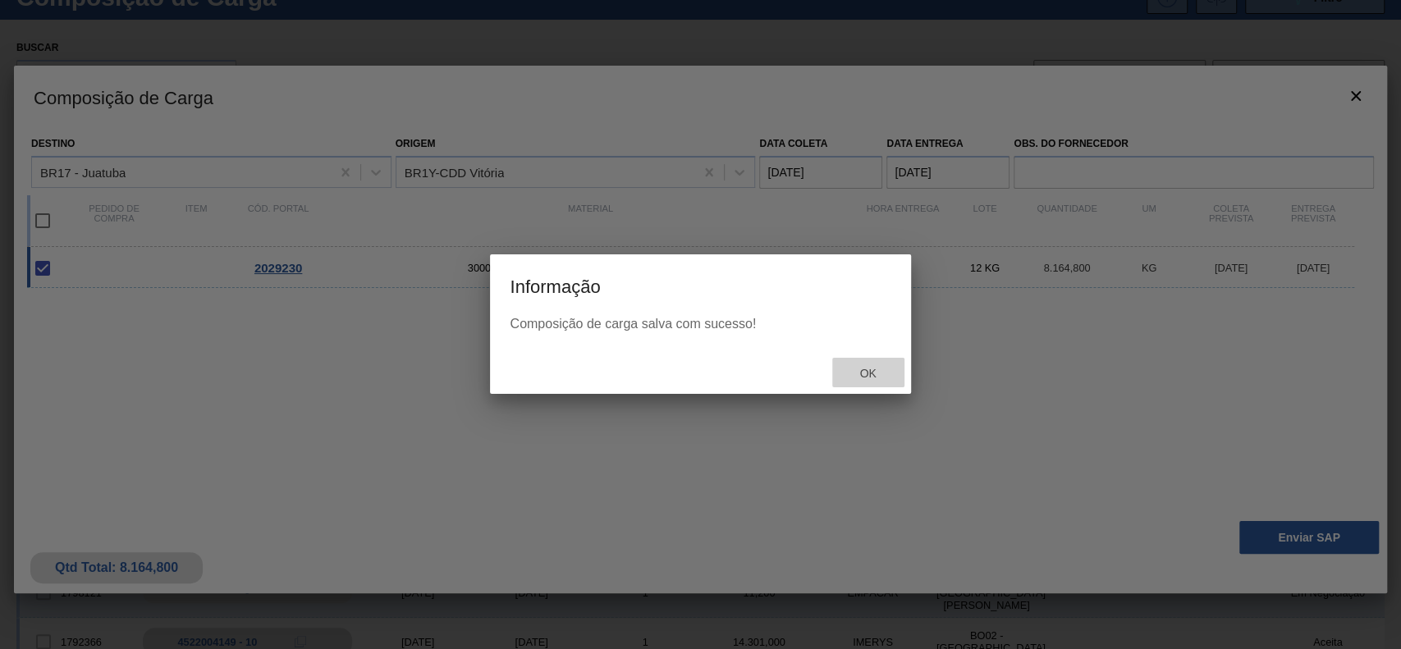
click at [860, 370] on span "Ok" at bounding box center [867, 373] width 43 height 13
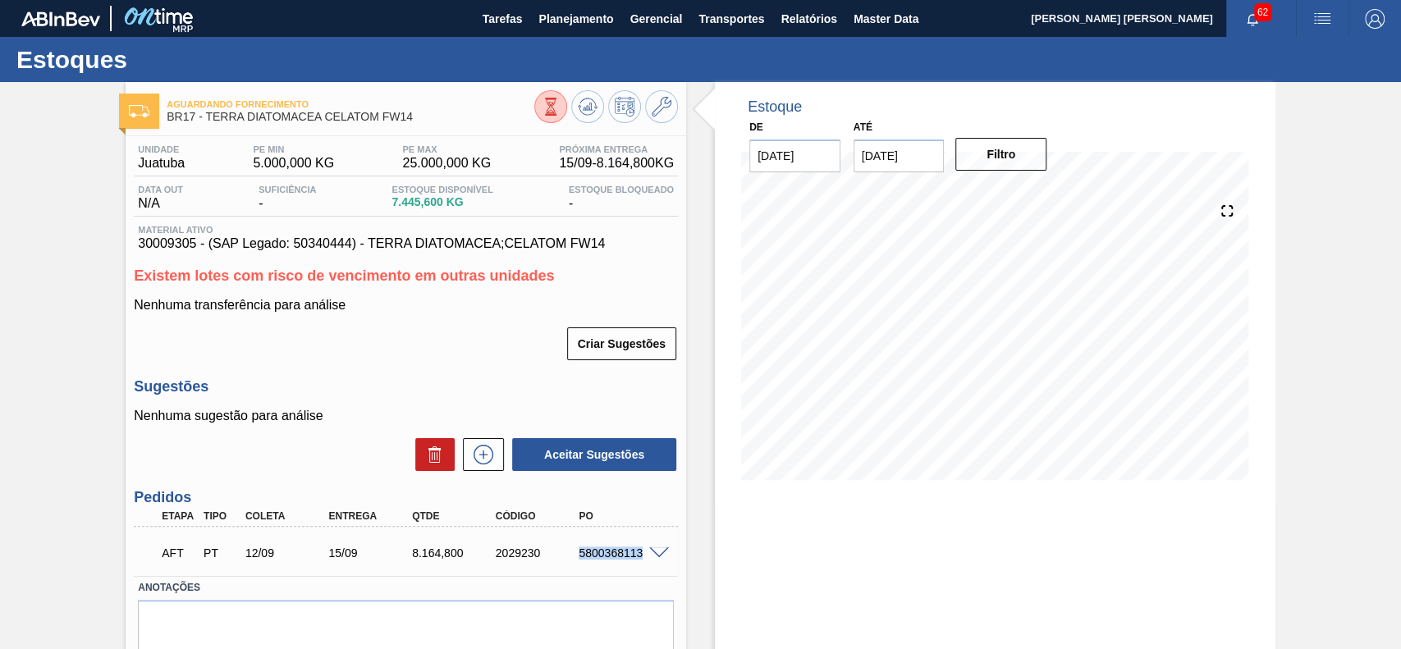
drag, startPoint x: 573, startPoint y: 555, endPoint x: 657, endPoint y: 552, distance: 84.6
click at [657, 552] on div "AFT PT 12/09 15/09 8.164,[PHONE_NUMBER] 5800368113" at bounding box center [406, 551] width 544 height 41
copy div "5800368113"
